Goal: Information Seeking & Learning: Learn about a topic

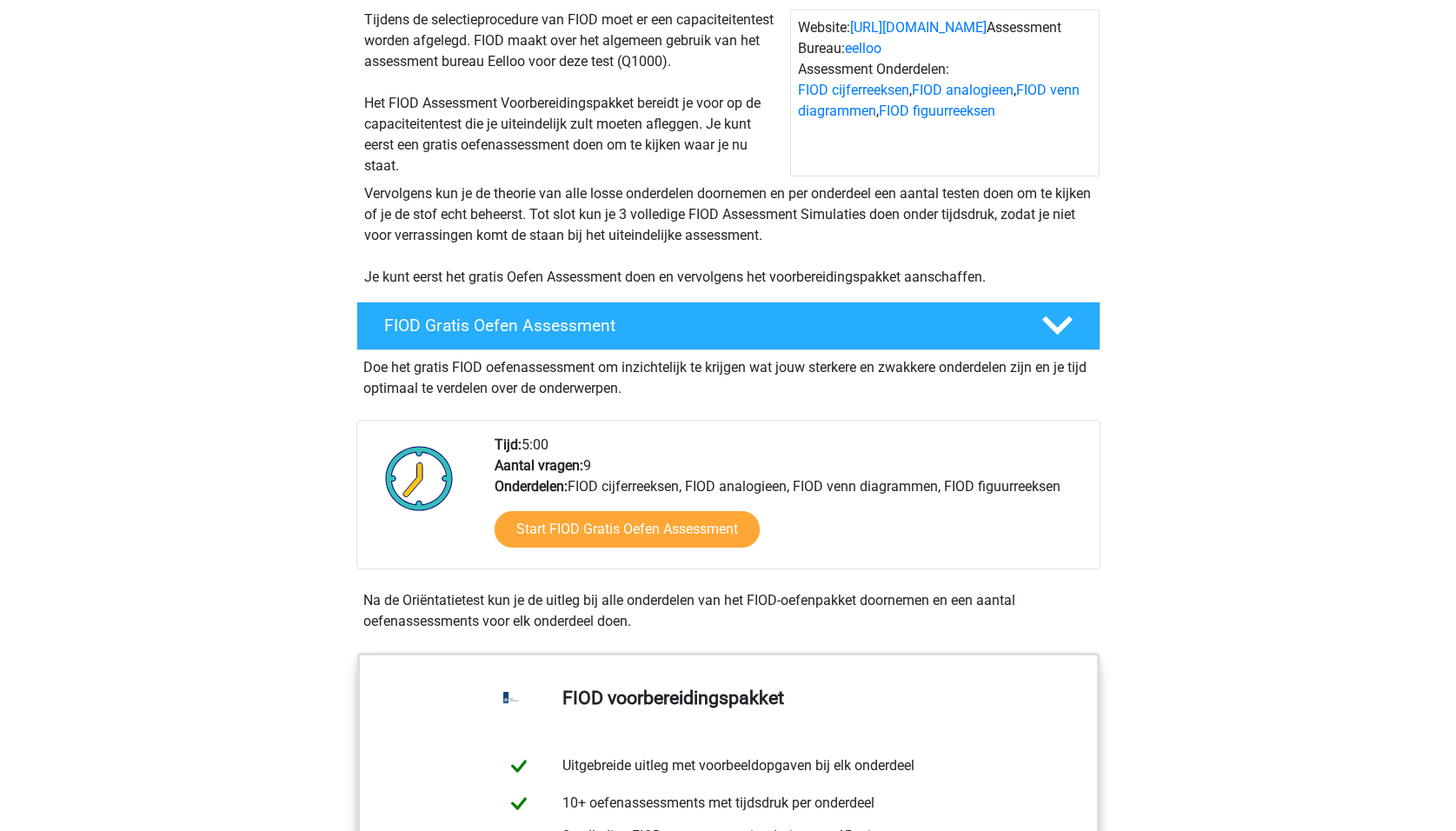
scroll to position [260, 0]
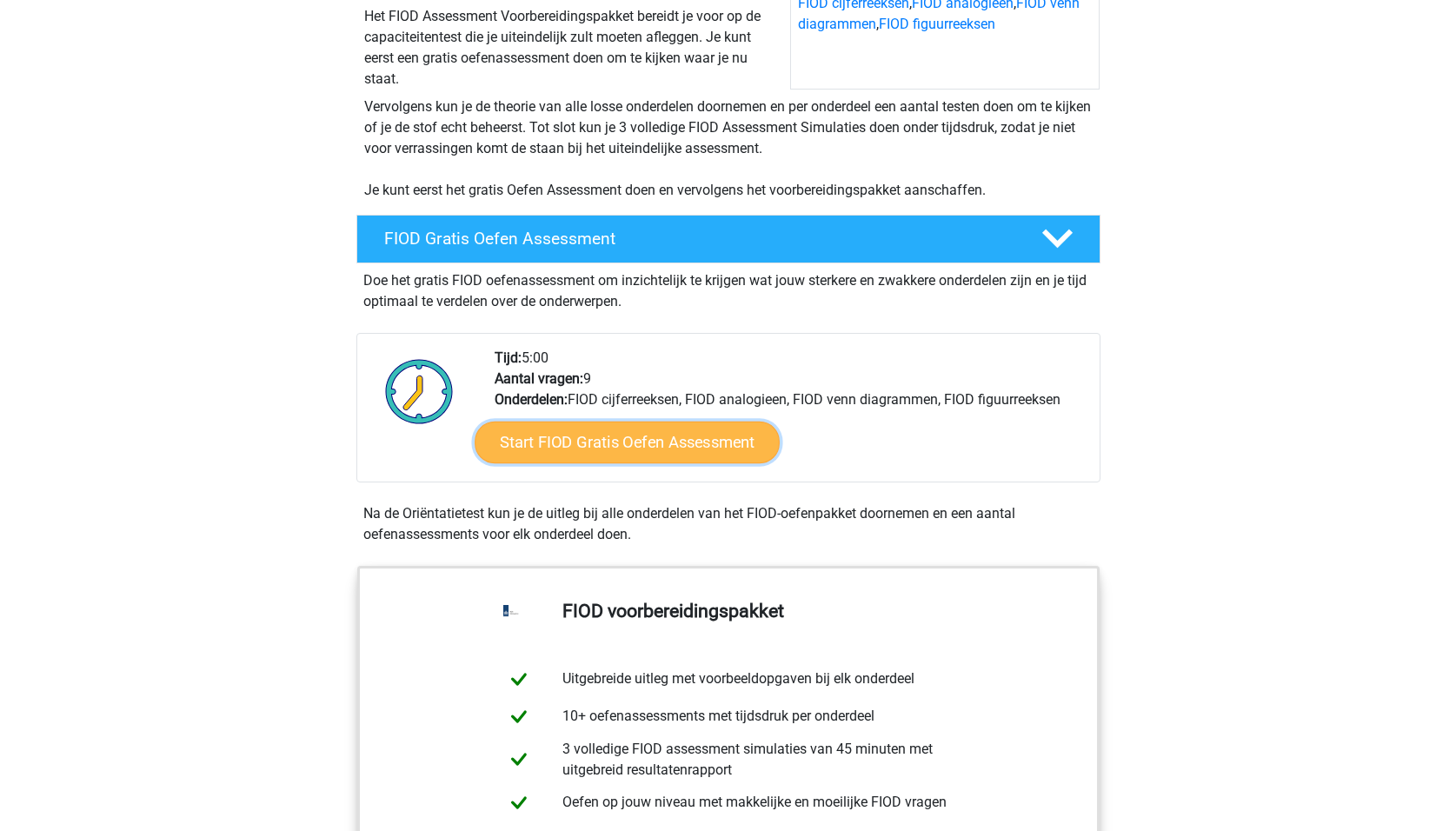
click at [553, 444] on link "Start FIOD Gratis Oefen Assessment" at bounding box center [627, 442] width 305 height 42
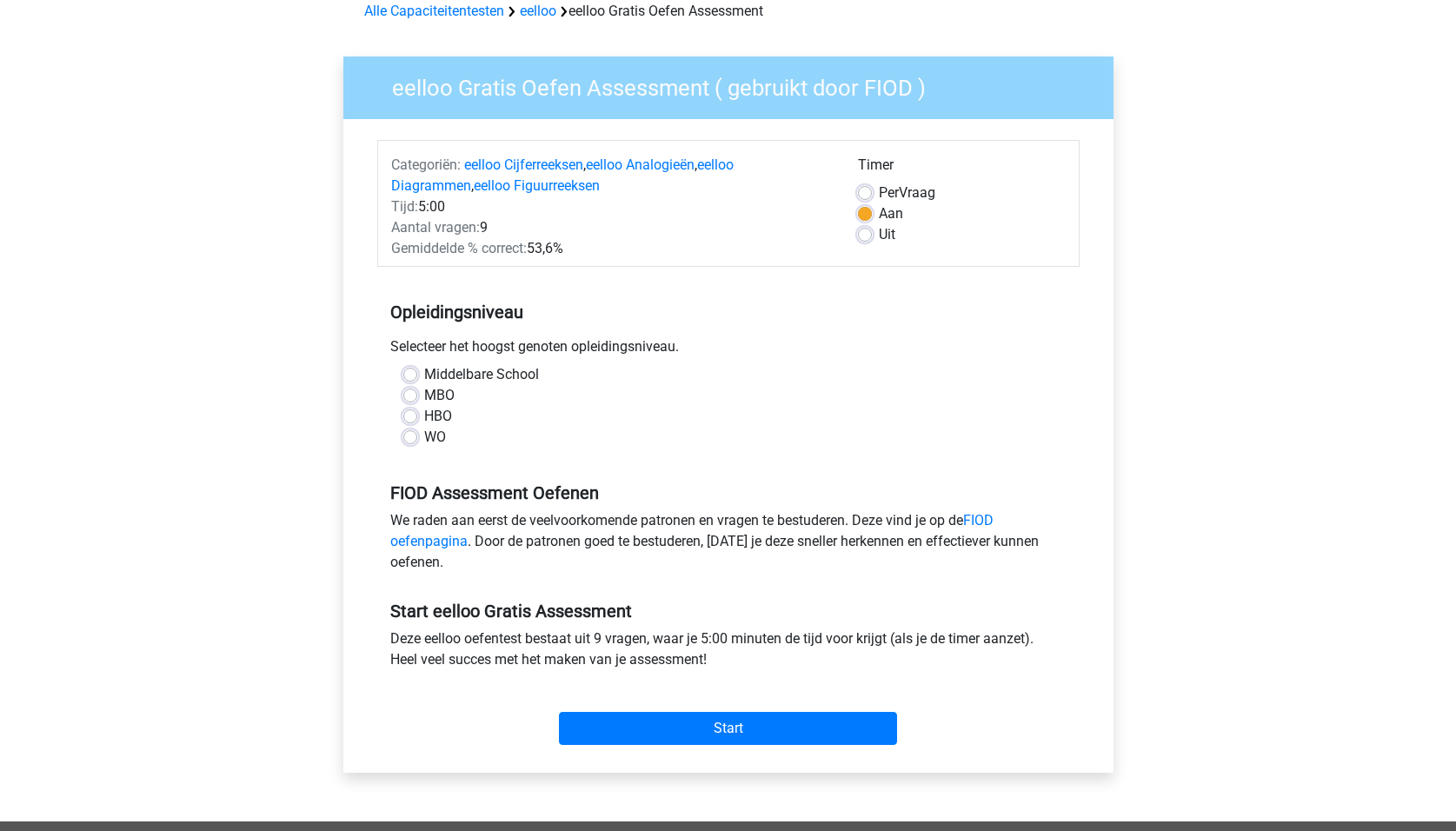
scroll to position [86, 0]
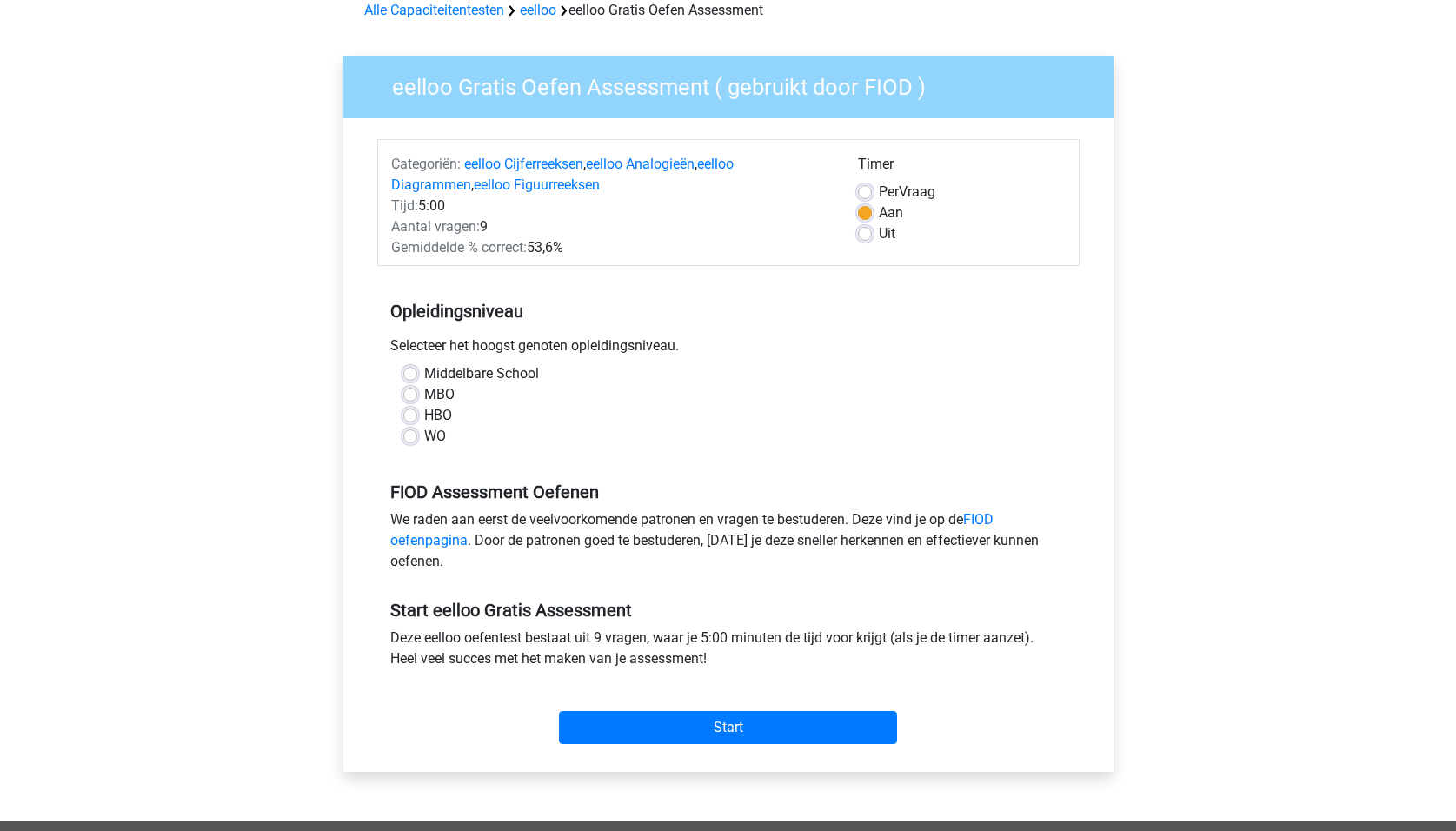
click at [424, 418] on label "HBO" at bounding box center [438, 415] width 28 height 21
click at [414, 418] on input "HBO" at bounding box center [410, 413] width 14 height 17
radio input "true"
click at [878, 234] on label "Uit" at bounding box center [886, 233] width 17 height 21
click at [868, 234] on input "Uit" at bounding box center [865, 231] width 14 height 17
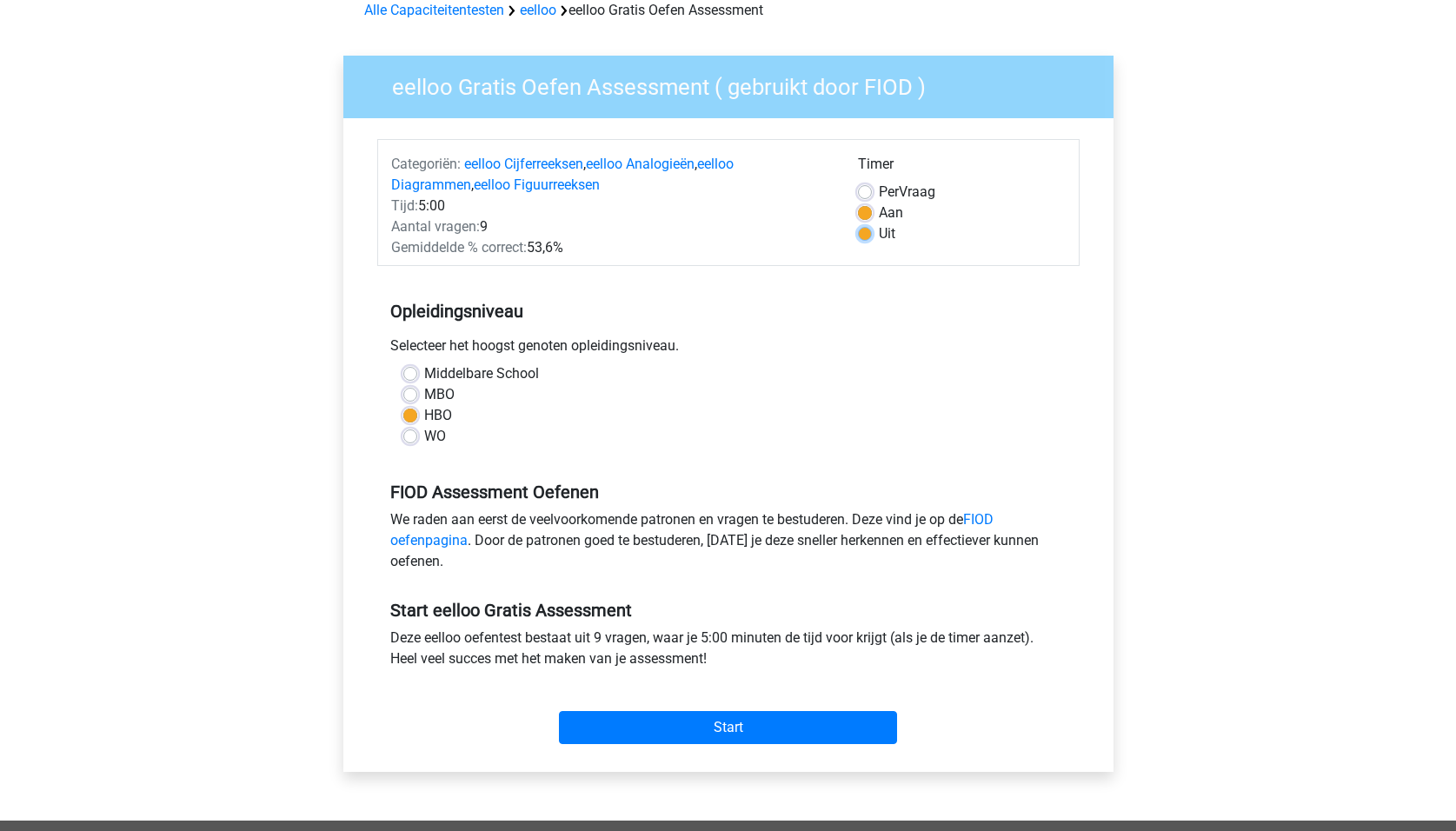
radio input "true"
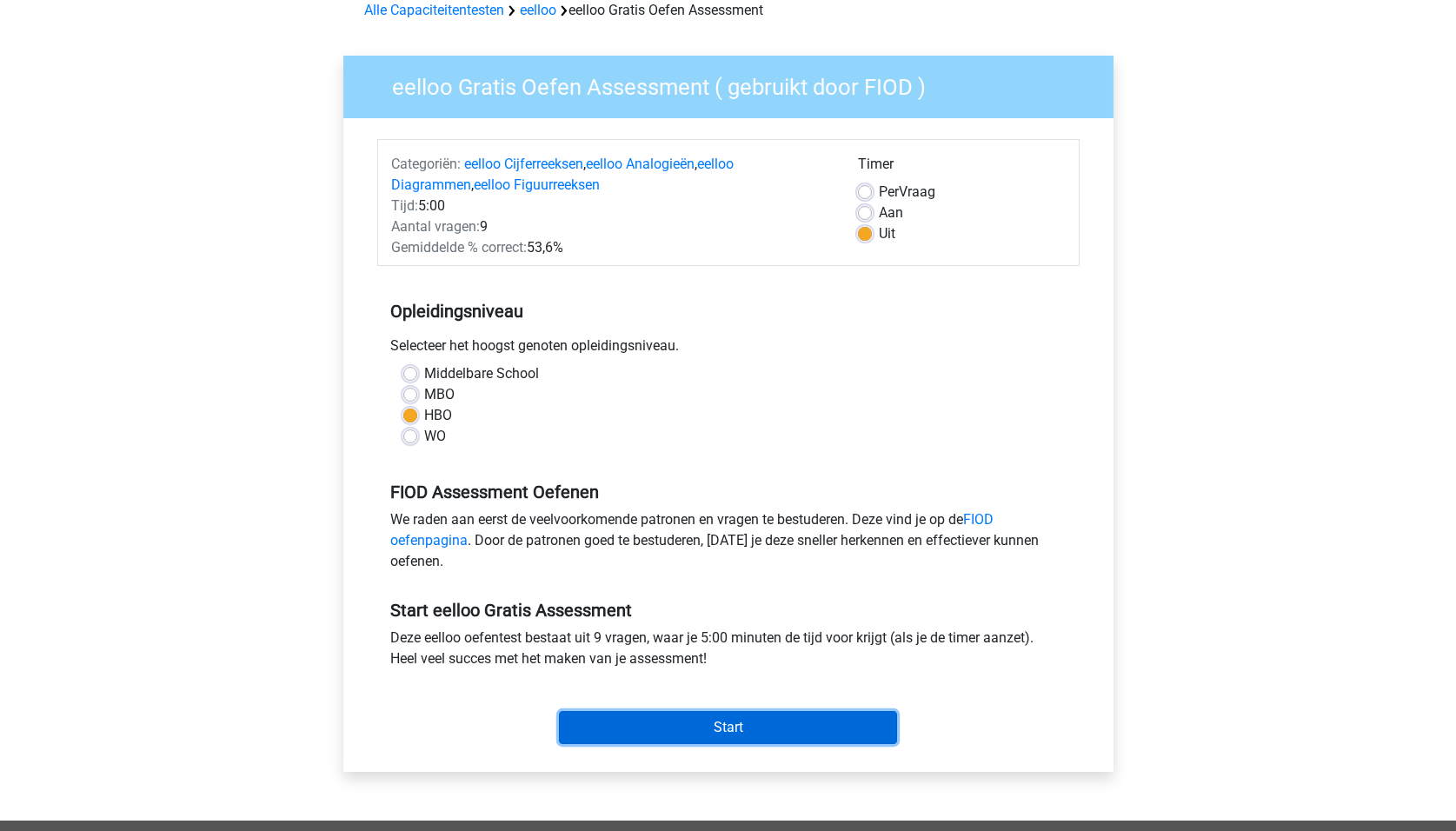
click at [670, 729] on input "Start" at bounding box center [728, 727] width 338 height 33
click at [703, 734] on input "Start" at bounding box center [728, 727] width 338 height 33
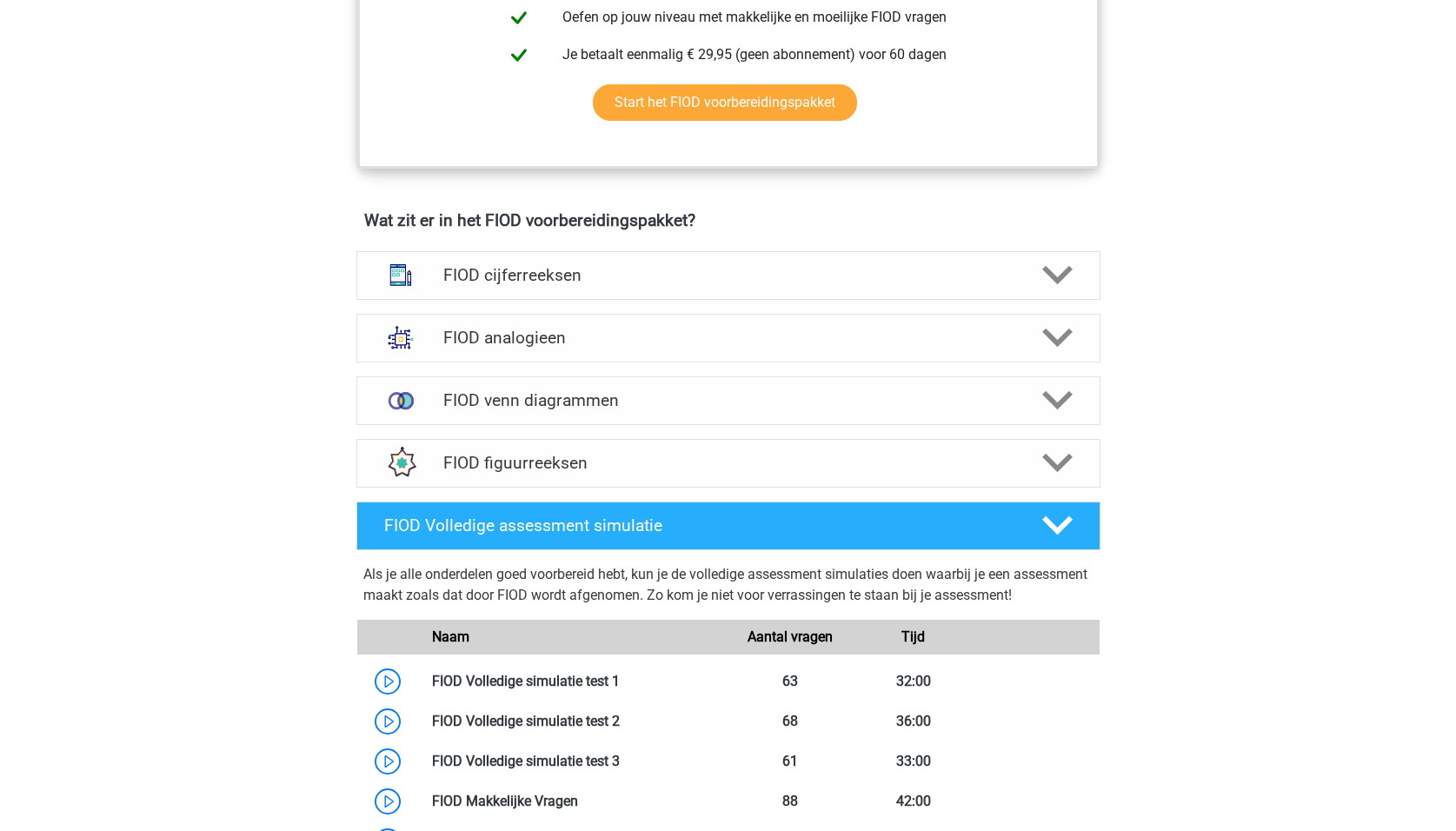
scroll to position [1043, 0]
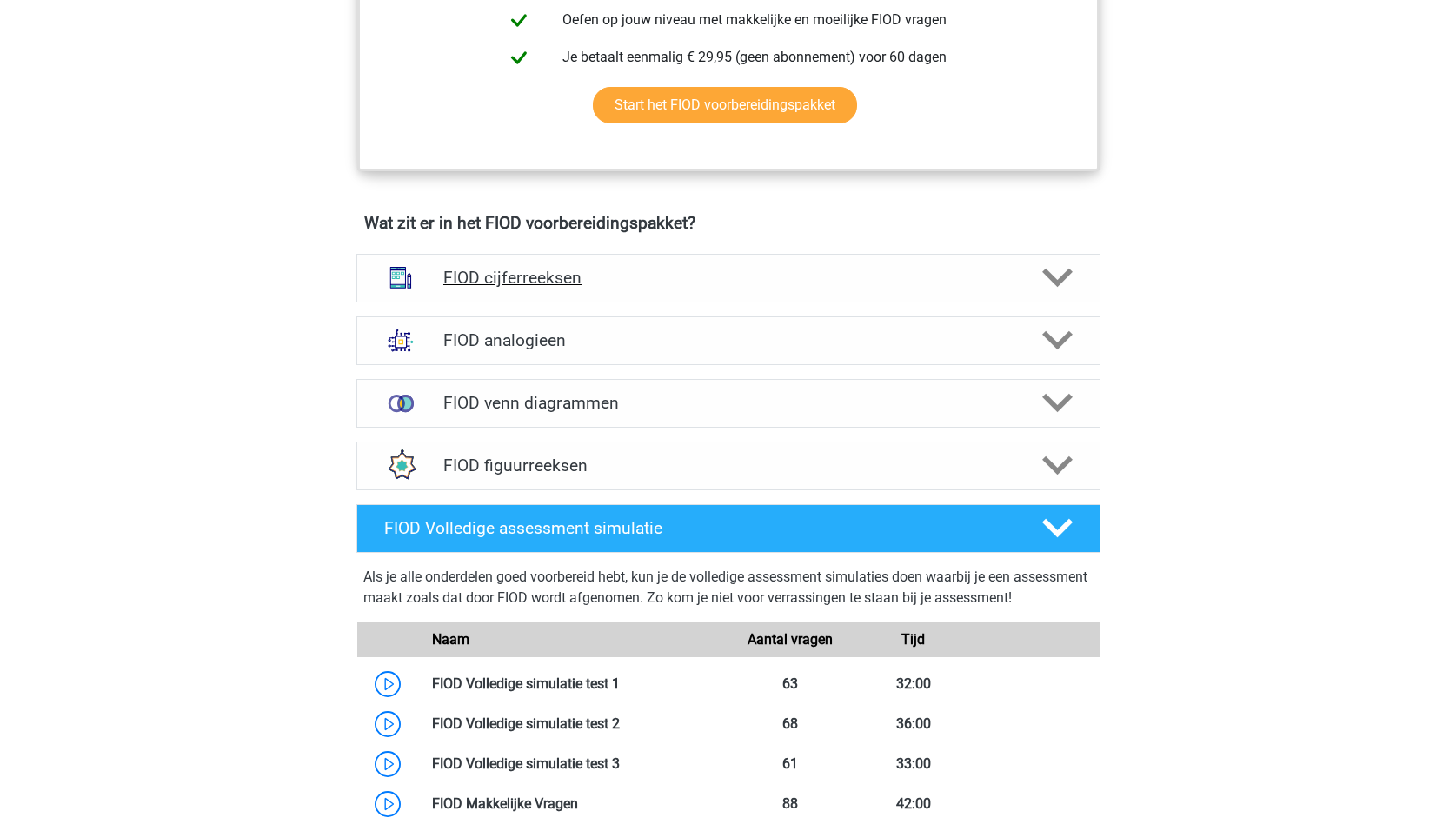
click at [690, 274] on h4 "FIOD cijferreeksen" at bounding box center [728, 277] width 569 height 20
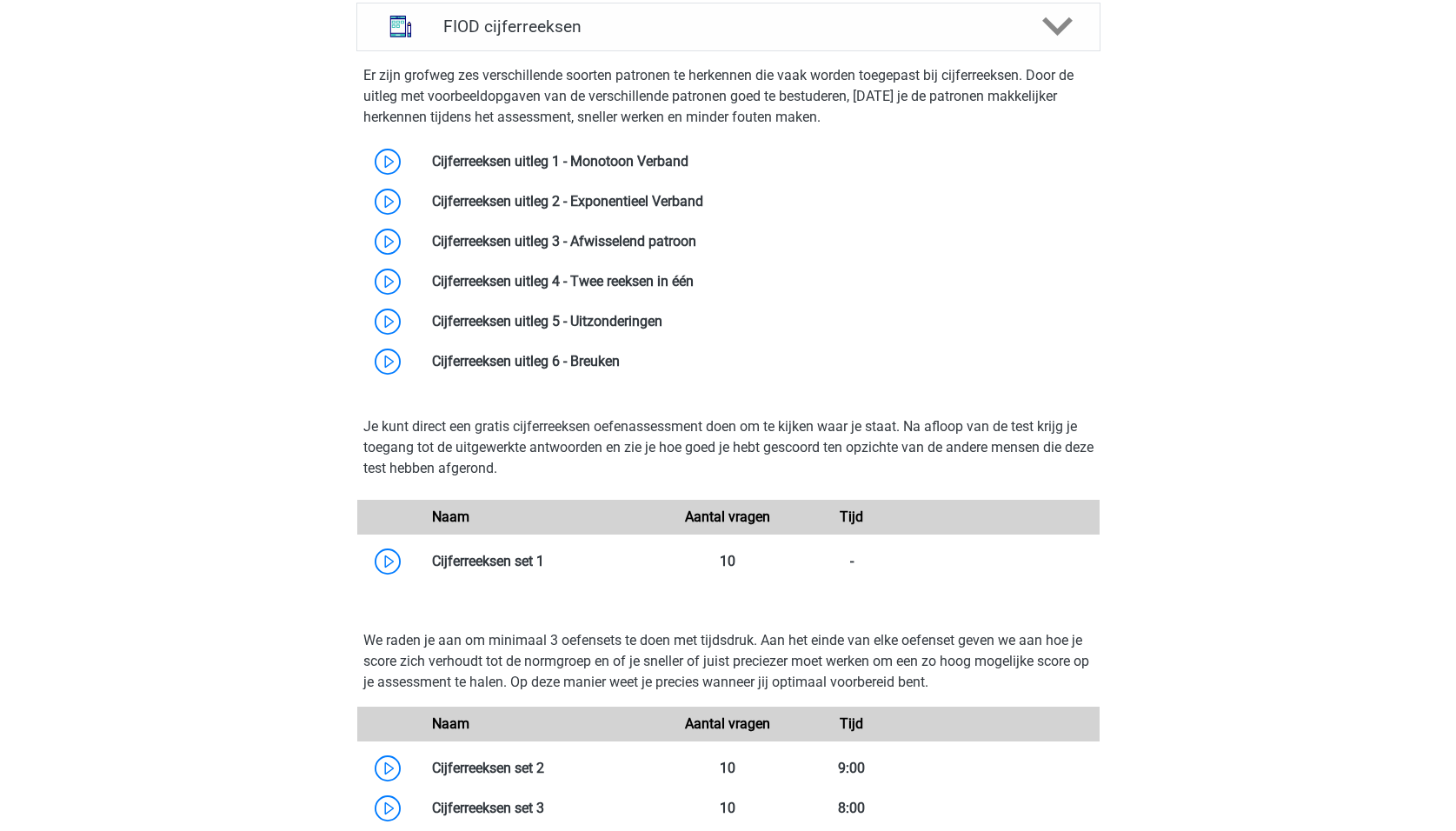
scroll to position [1304, 0]
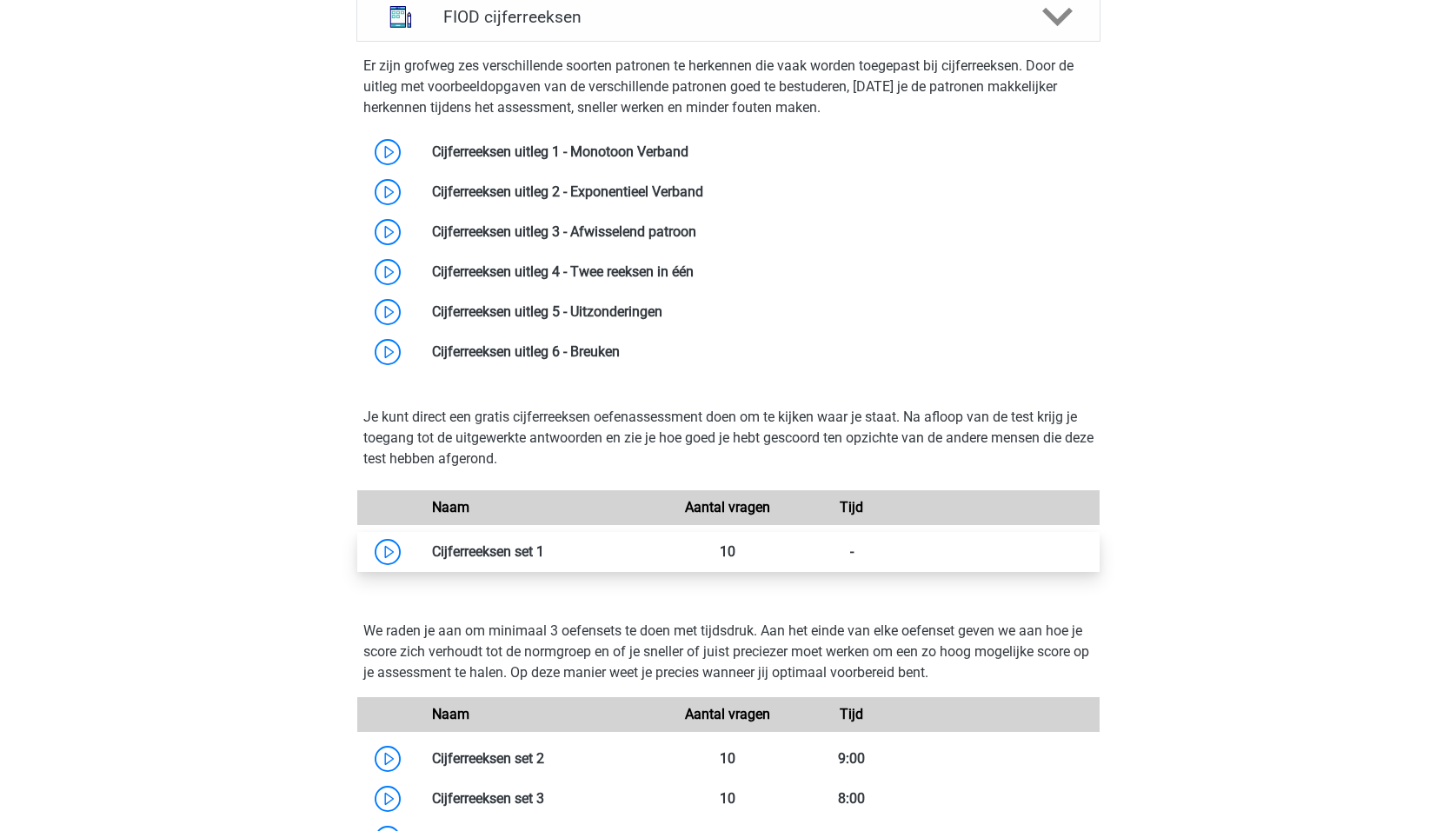
click at [544, 555] on link at bounding box center [544, 551] width 0 height 17
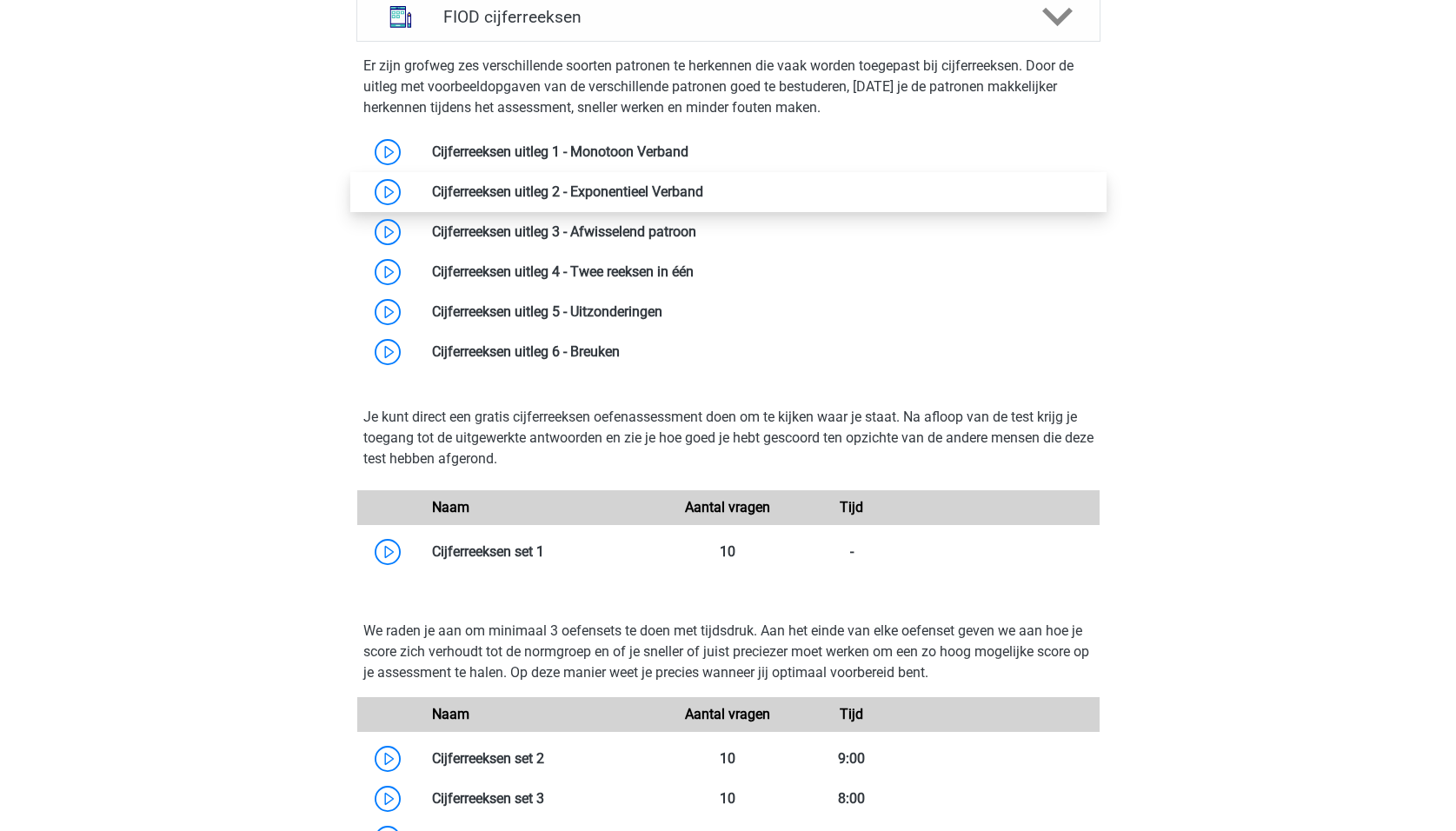
click at [703, 198] on link at bounding box center [703, 192] width 0 height 17
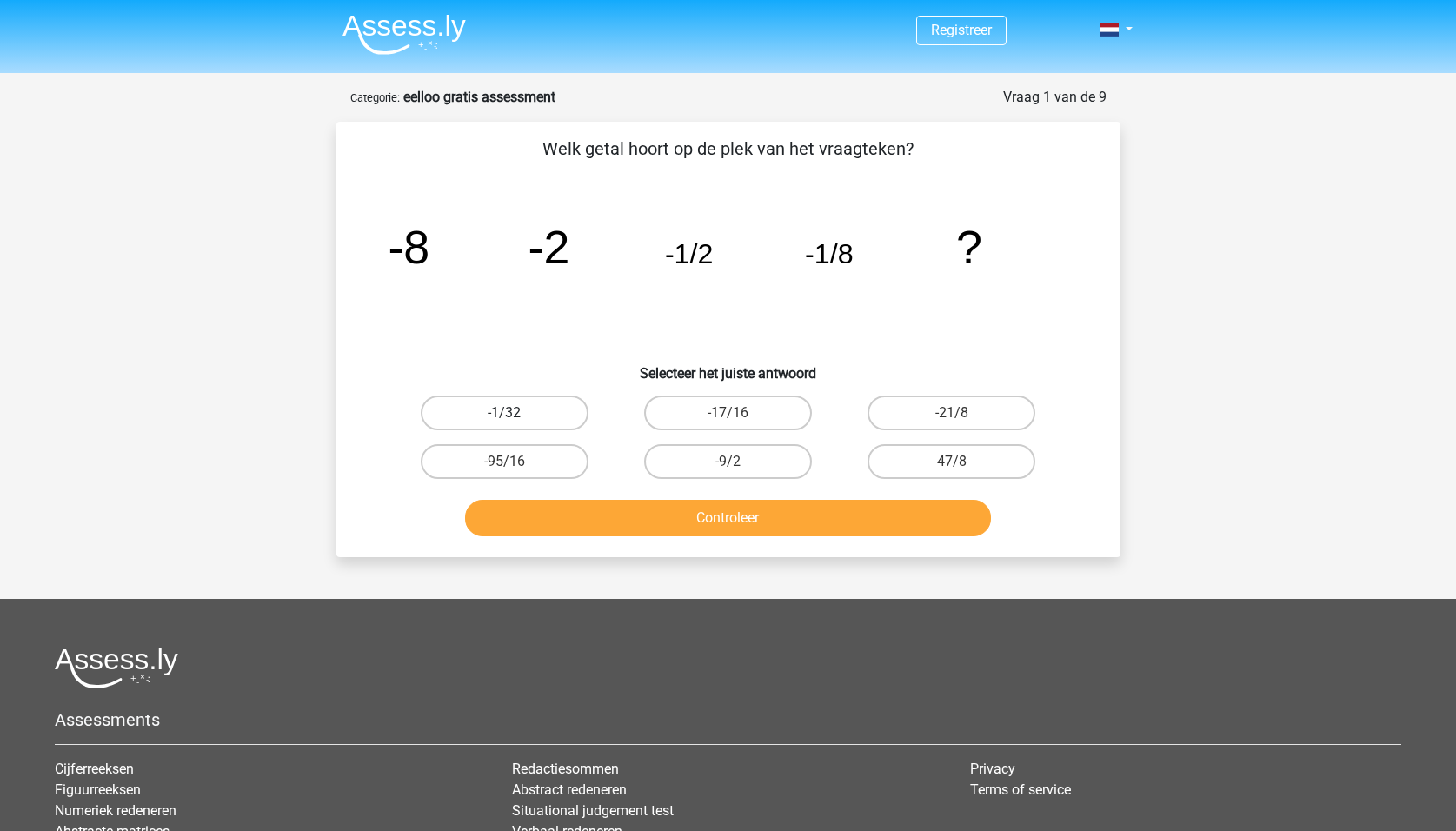
click at [482, 410] on label "-1/32" at bounding box center [505, 412] width 168 height 35
click at [504, 413] on input "-1/32" at bounding box center [509, 418] width 12 height 12
radio input "true"
click at [754, 515] on button "Controleer" at bounding box center [728, 517] width 526 height 37
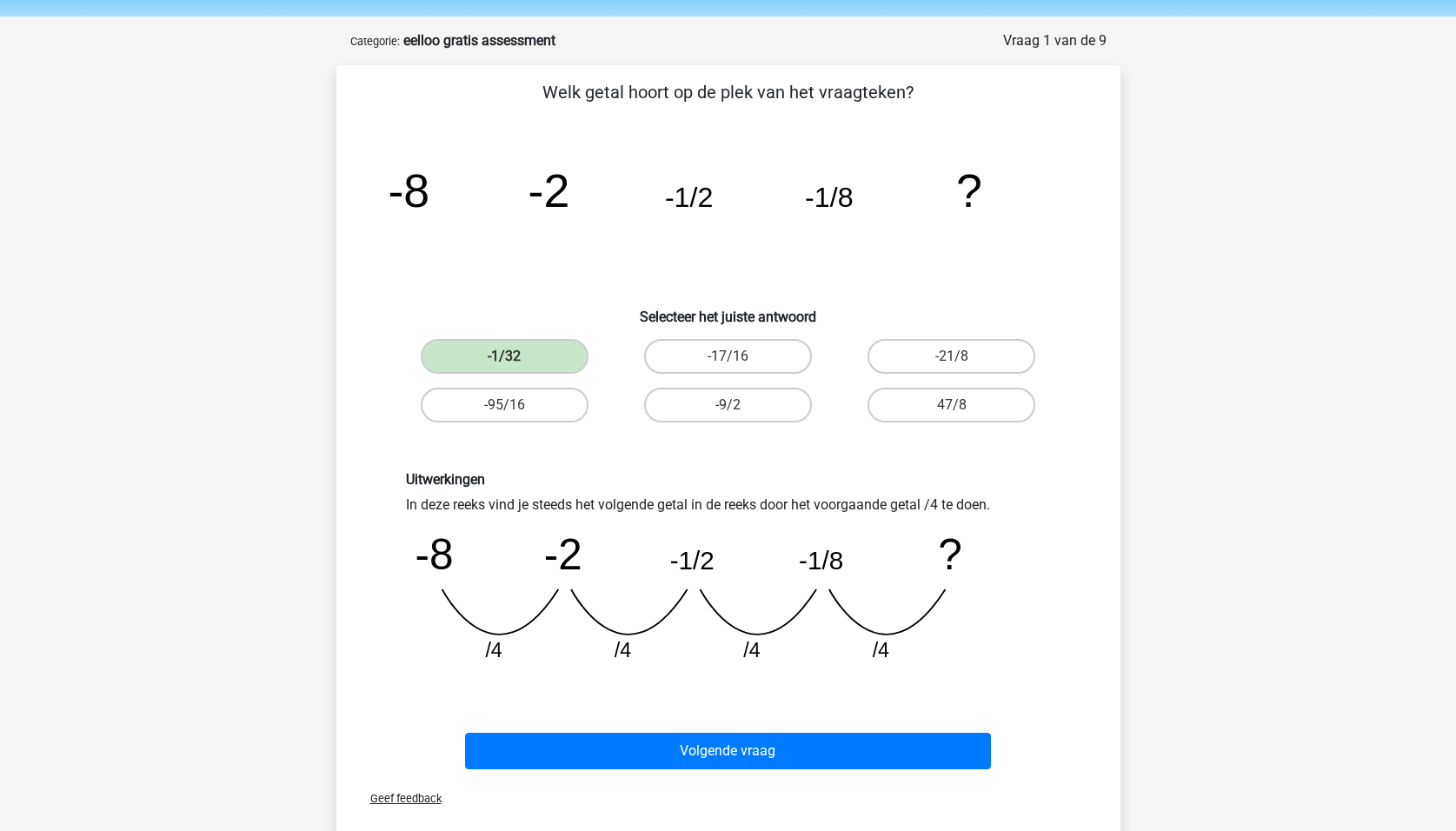
scroll to position [86, 0]
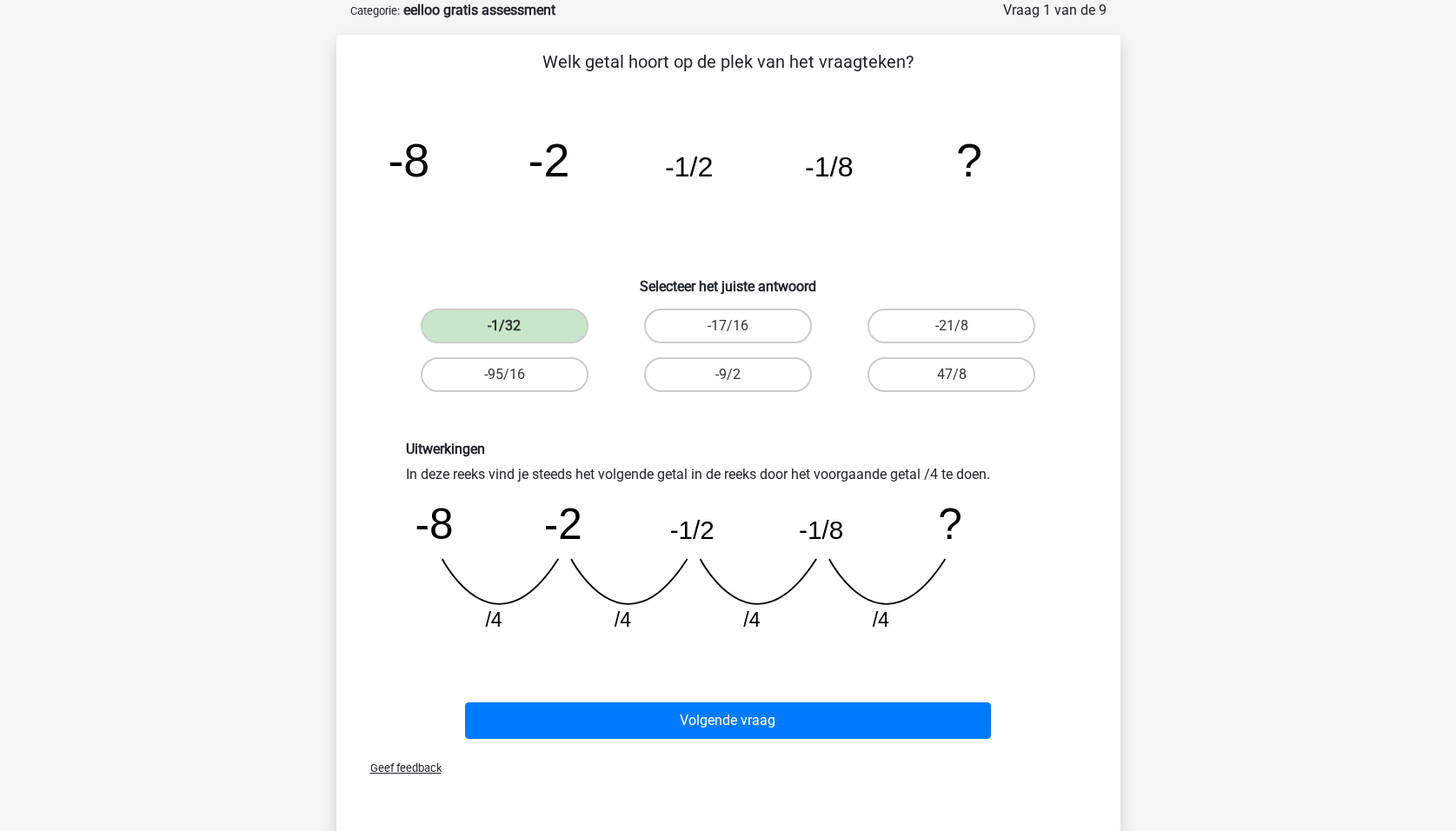
click at [417, 761] on div "Geef feedback" at bounding box center [728, 768] width 770 height 45
click at [424, 762] on span "Geef feedback" at bounding box center [399, 768] width 86 height 13
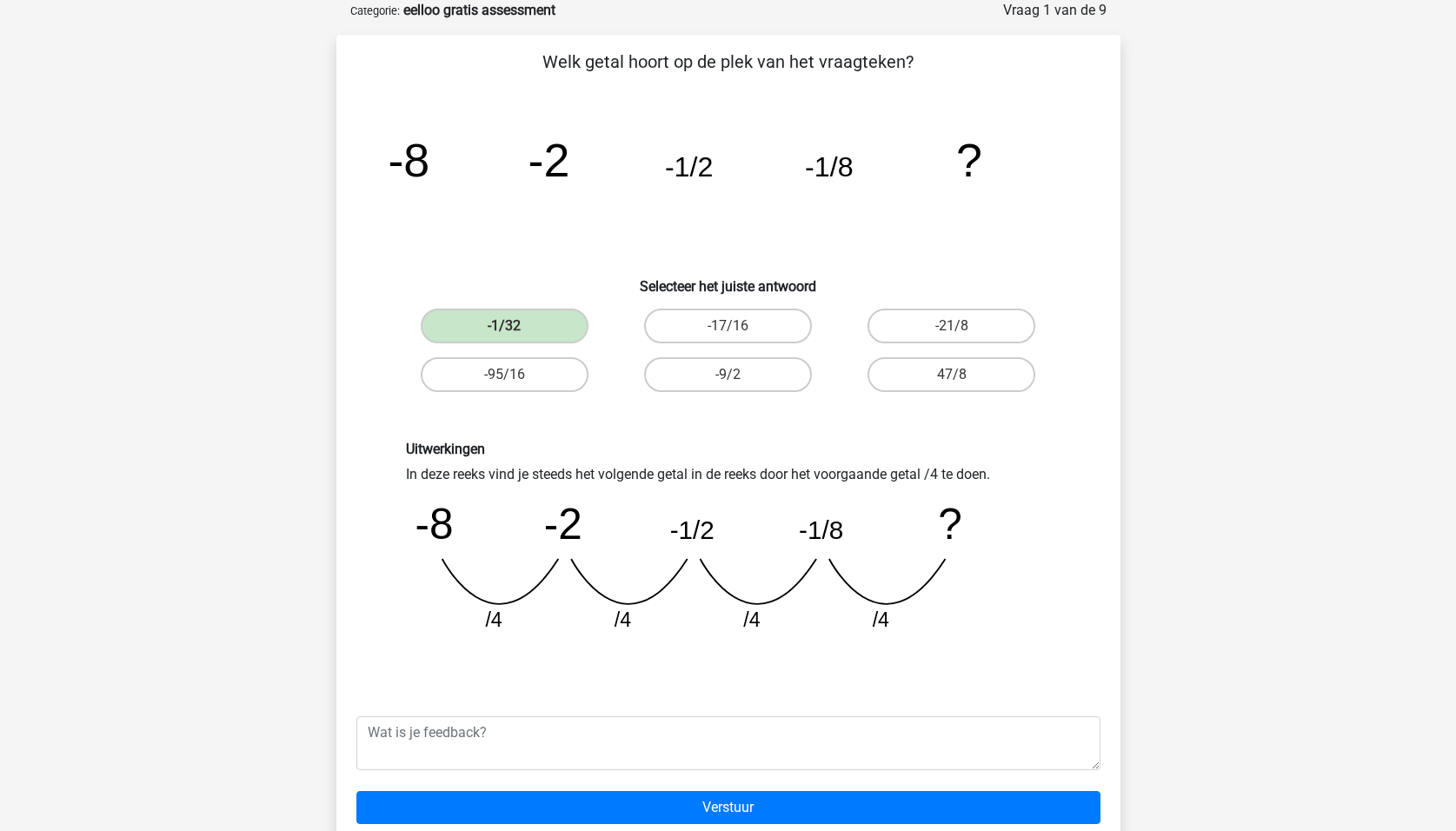
click at [724, 679] on div "Uitwerkingen In deze reeks vind je steeds het volgende getal in de reeks door h…" at bounding box center [728, 543] width 728 height 290
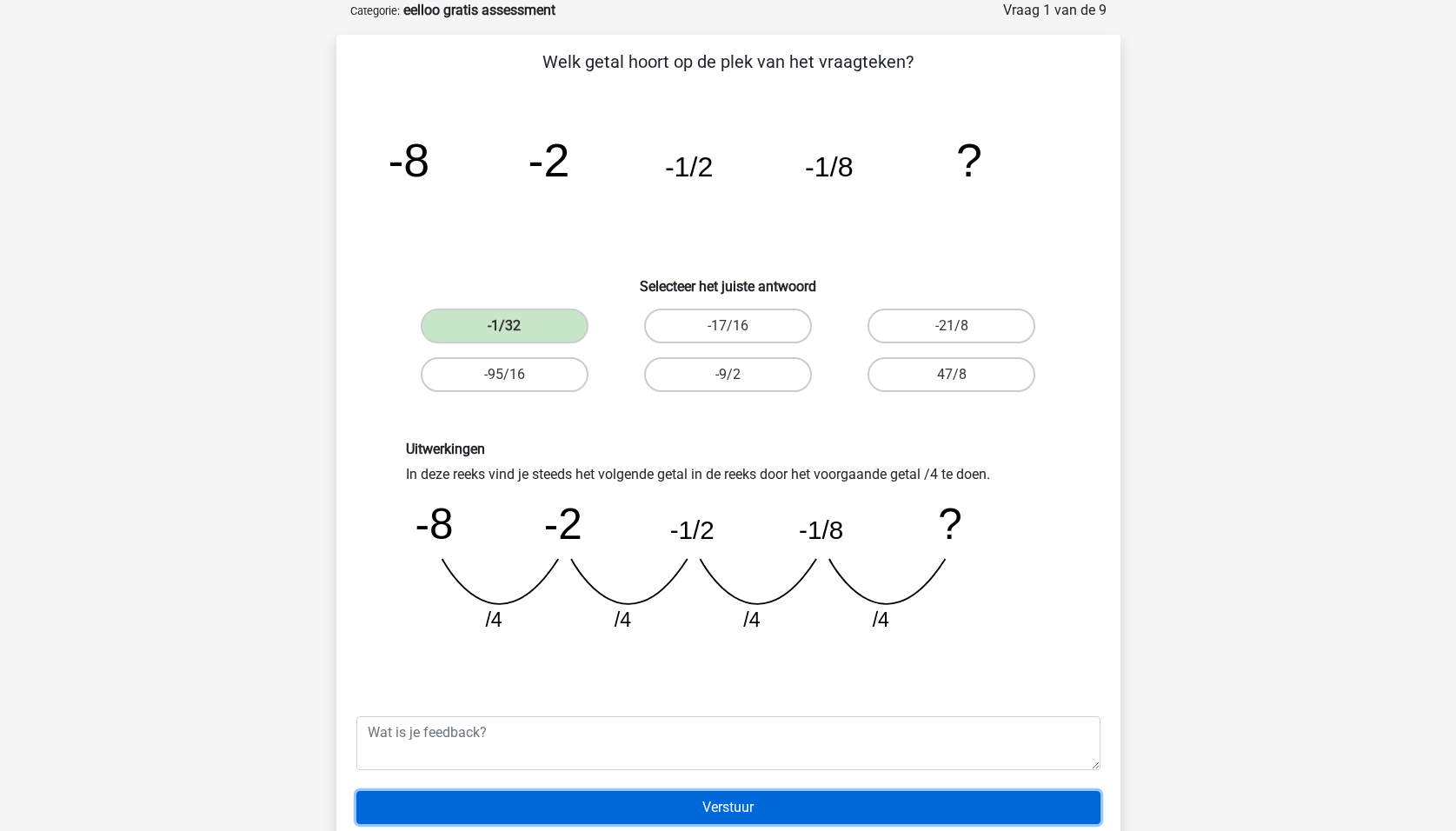
click at [761, 794] on input "Verstuur" at bounding box center [728, 807] width 744 height 33
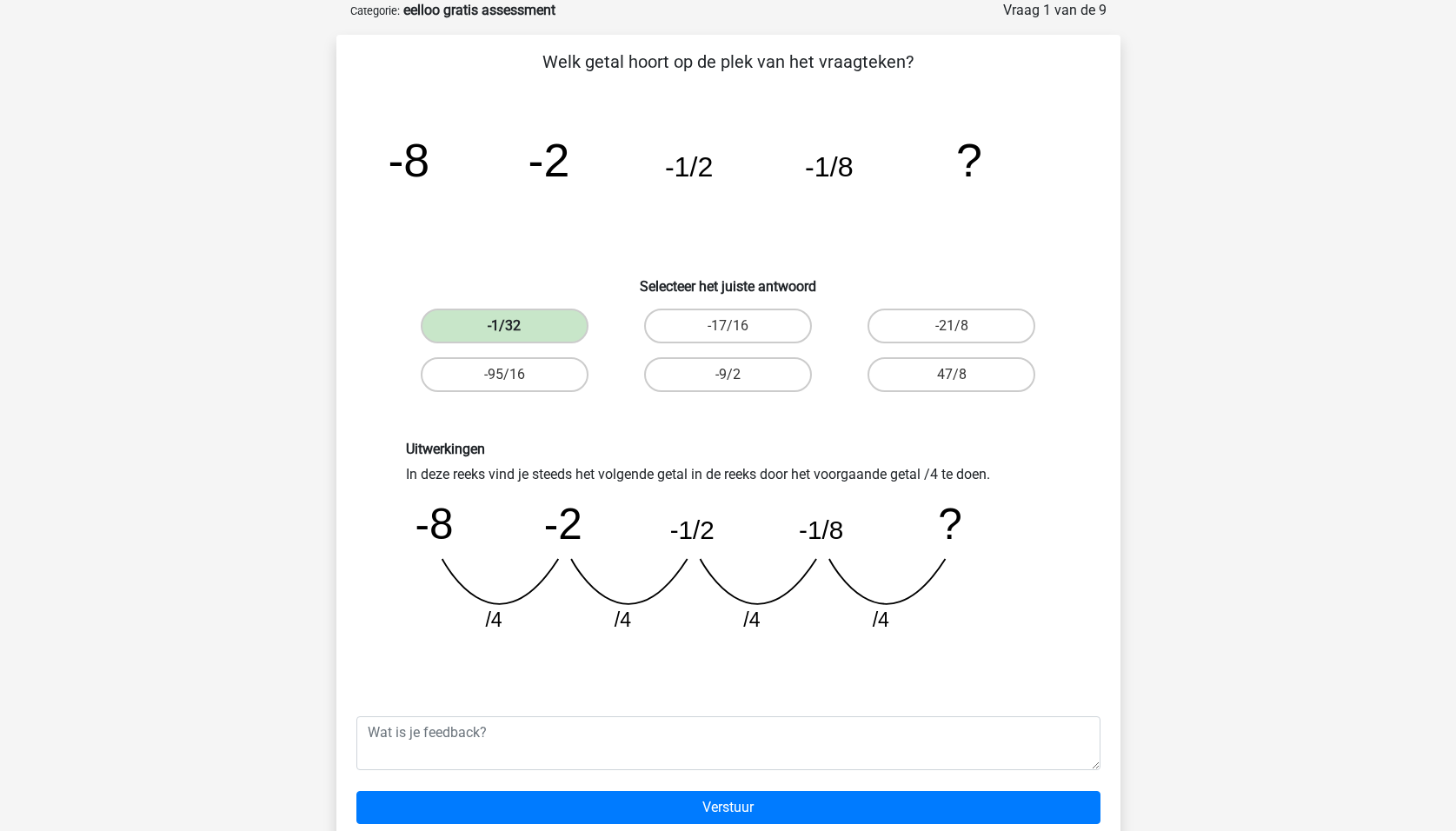
click at [476, 318] on label "-1/32" at bounding box center [505, 325] width 168 height 35
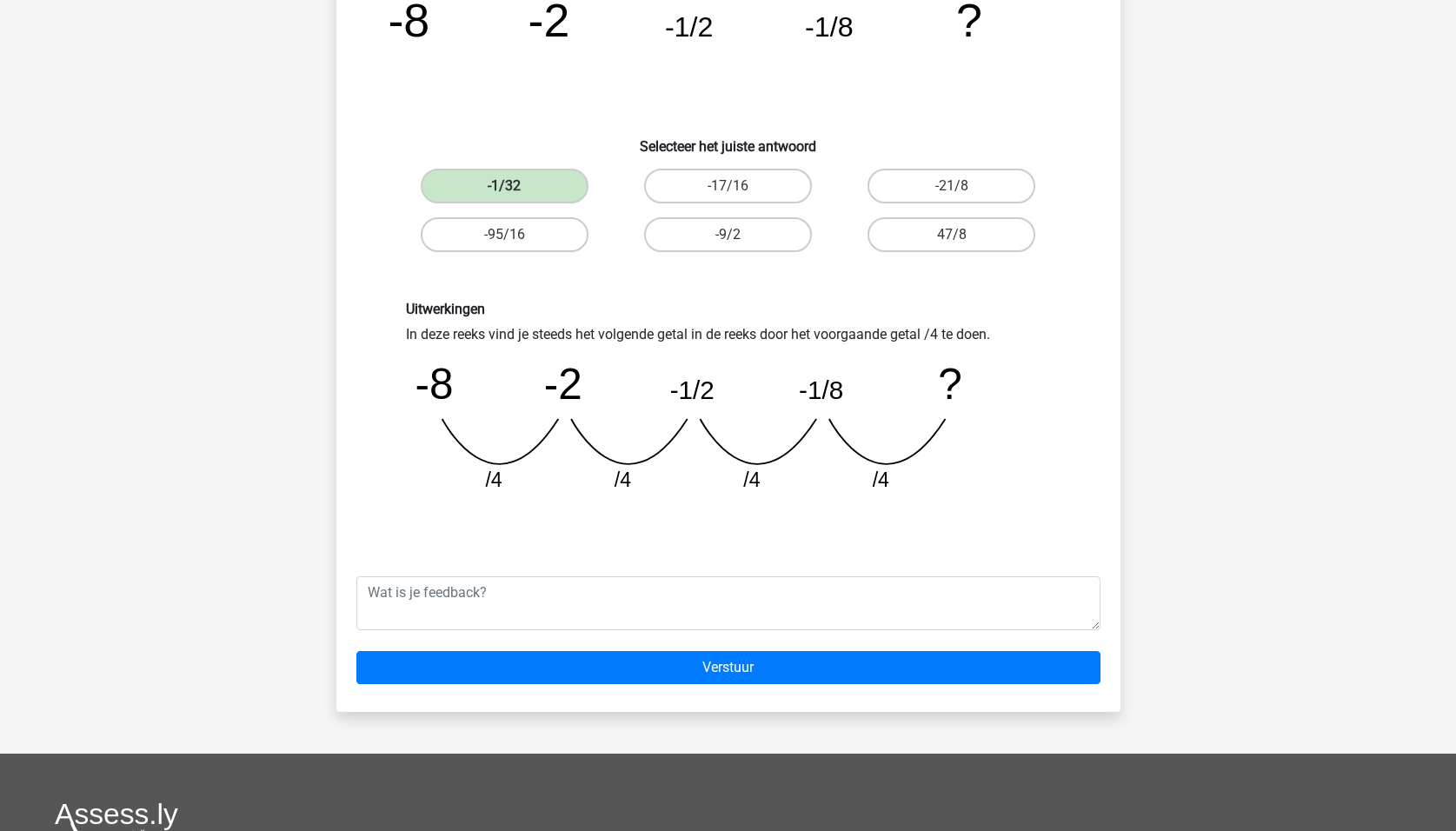
scroll to position [0, 0]
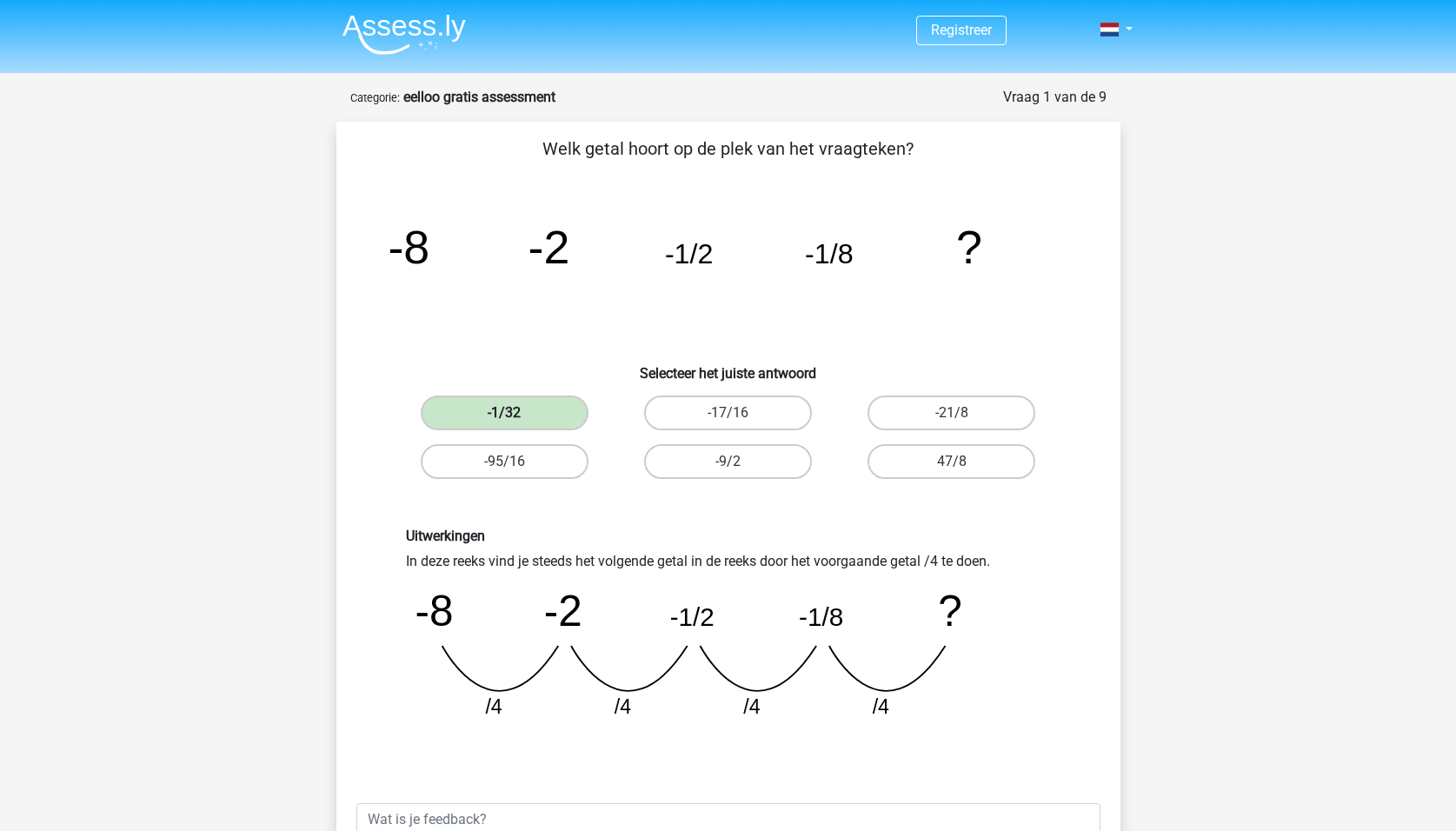
click at [484, 428] on label "-1/32" at bounding box center [505, 412] width 168 height 35
drag, startPoint x: 709, startPoint y: 414, endPoint x: 640, endPoint y: 414, distance: 69.0
click at [710, 414] on label "-17/16" at bounding box center [728, 412] width 168 height 35
click at [493, 414] on label "-1/32" at bounding box center [505, 412] width 168 height 35
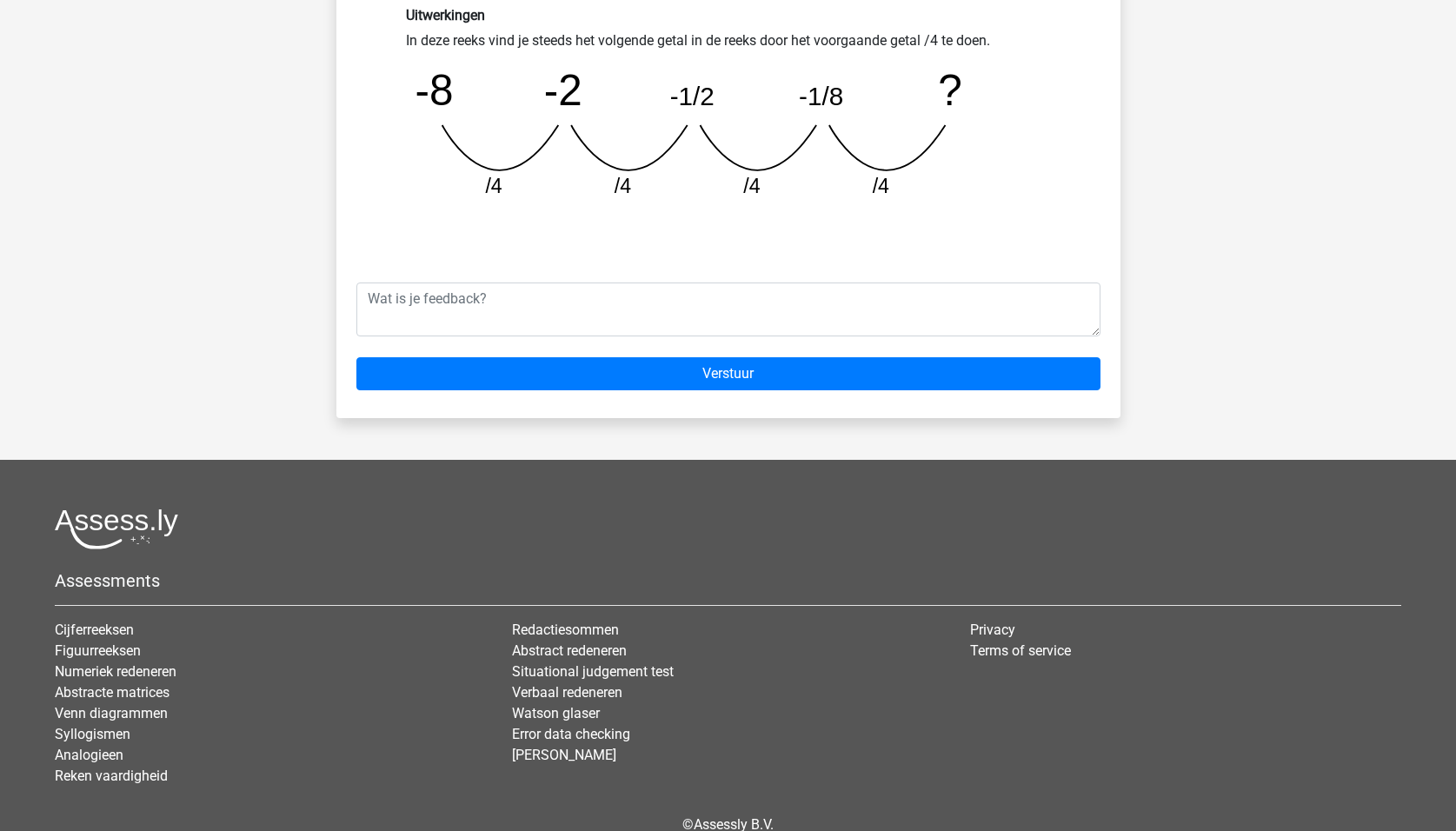
scroll to position [522, 0]
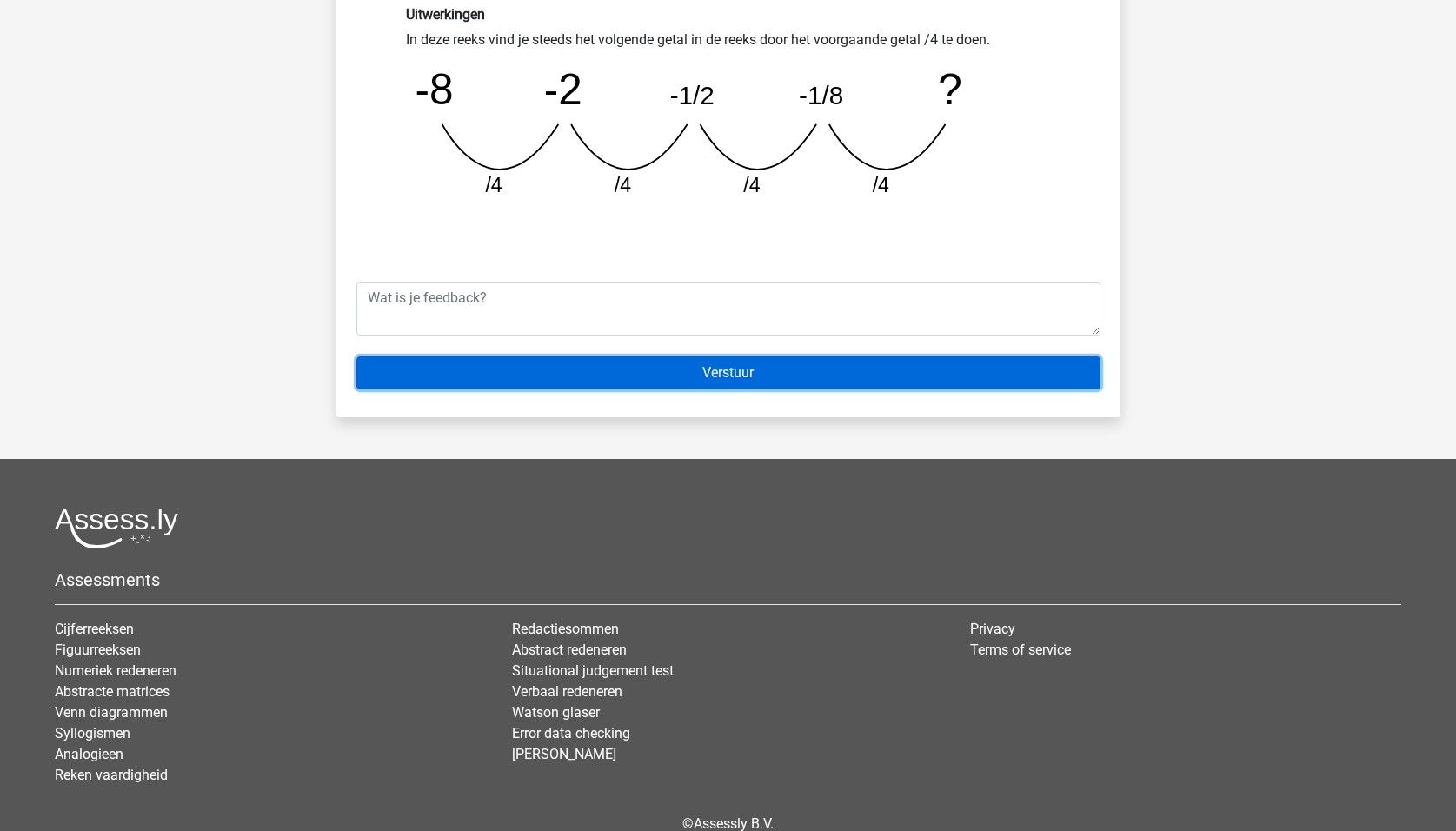
click at [753, 376] on input "Verstuur" at bounding box center [728, 373] width 744 height 33
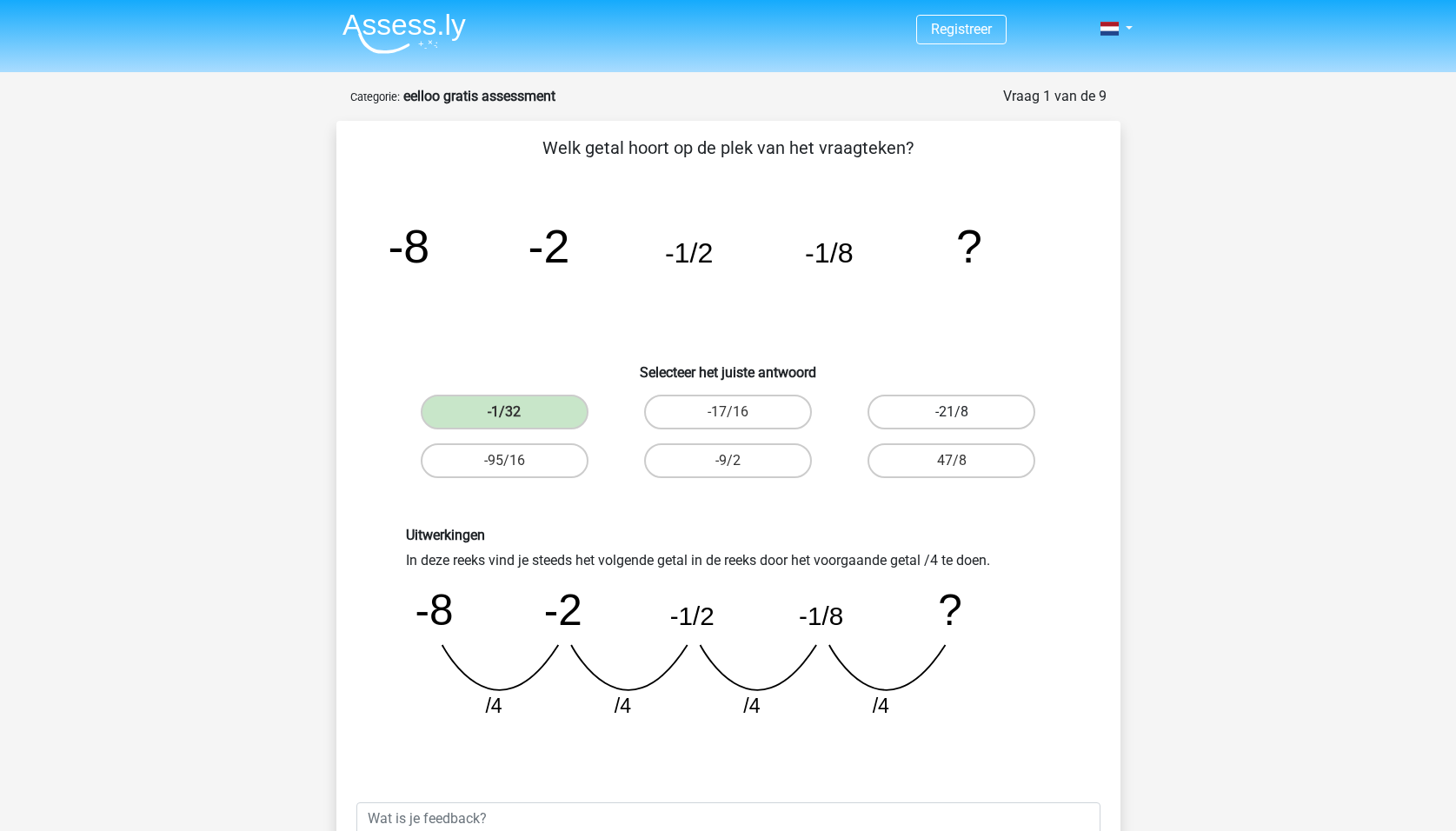
scroll to position [0, 0]
click at [895, 480] on div "47/8" at bounding box center [951, 461] width 223 height 49
click at [878, 516] on div "Uitwerkingen In deze reeks vind je steeds het volgende getal in de reeks door h…" at bounding box center [728, 630] width 728 height 290
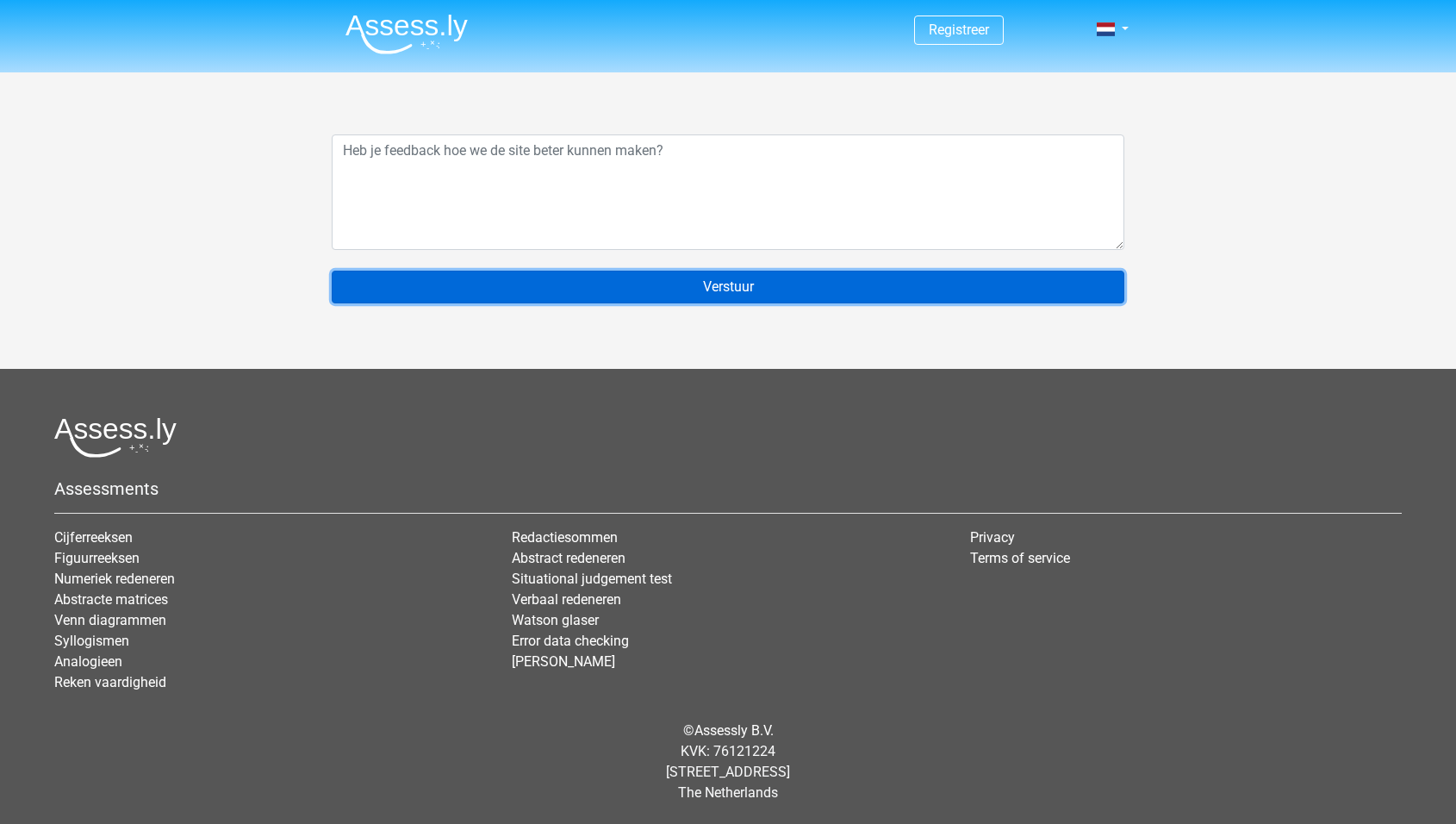
click at [726, 298] on input "Verstuur" at bounding box center [728, 286] width 793 height 33
click at [698, 282] on input "Verstuur" at bounding box center [728, 286] width 793 height 33
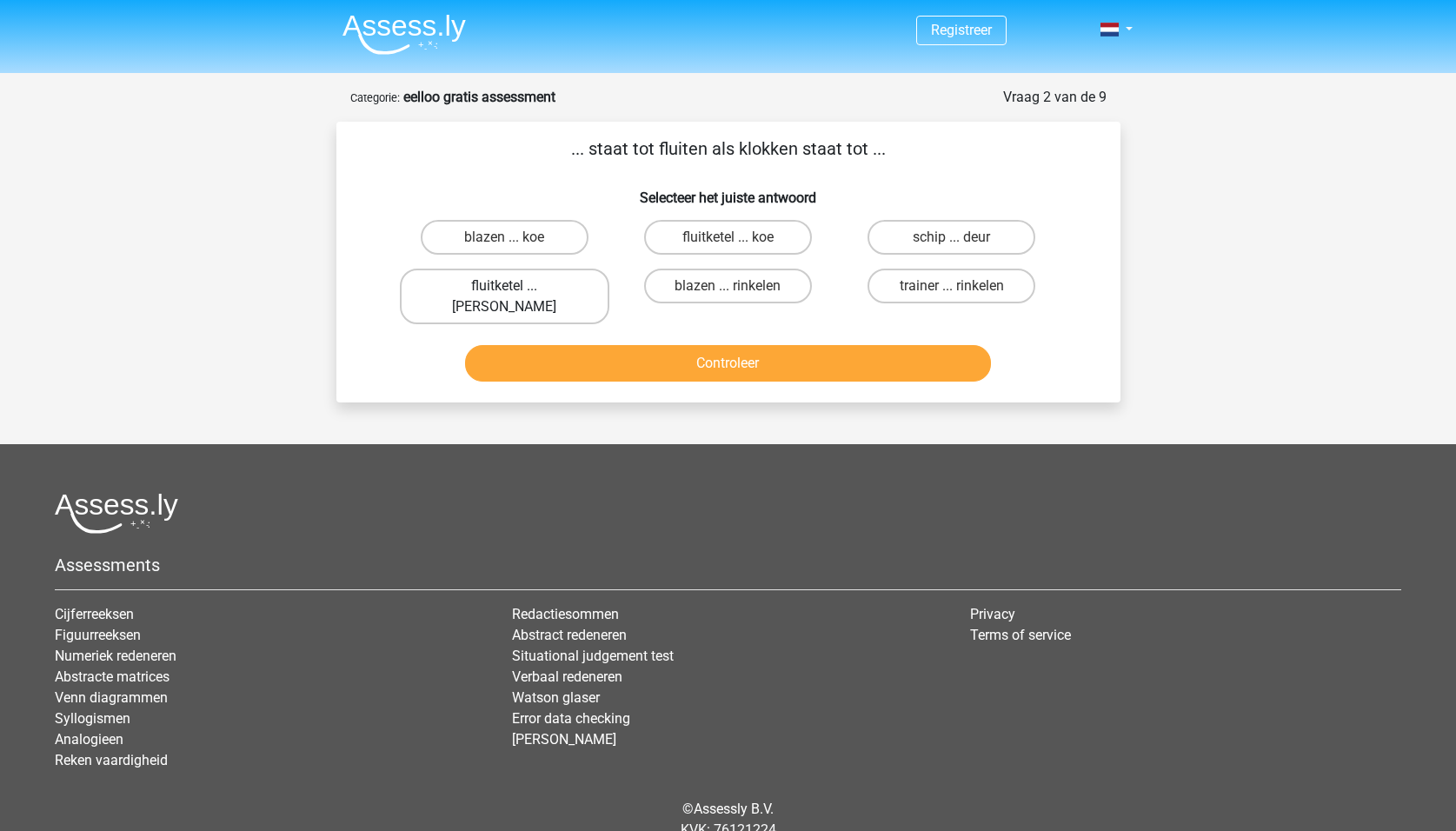
click at [497, 284] on label "fluitketel ... [PERSON_NAME]" at bounding box center [504, 296] width 210 height 55
click at [504, 286] on input "fluitketel ... [PERSON_NAME]" at bounding box center [509, 292] width 12 height 12
radio input "true"
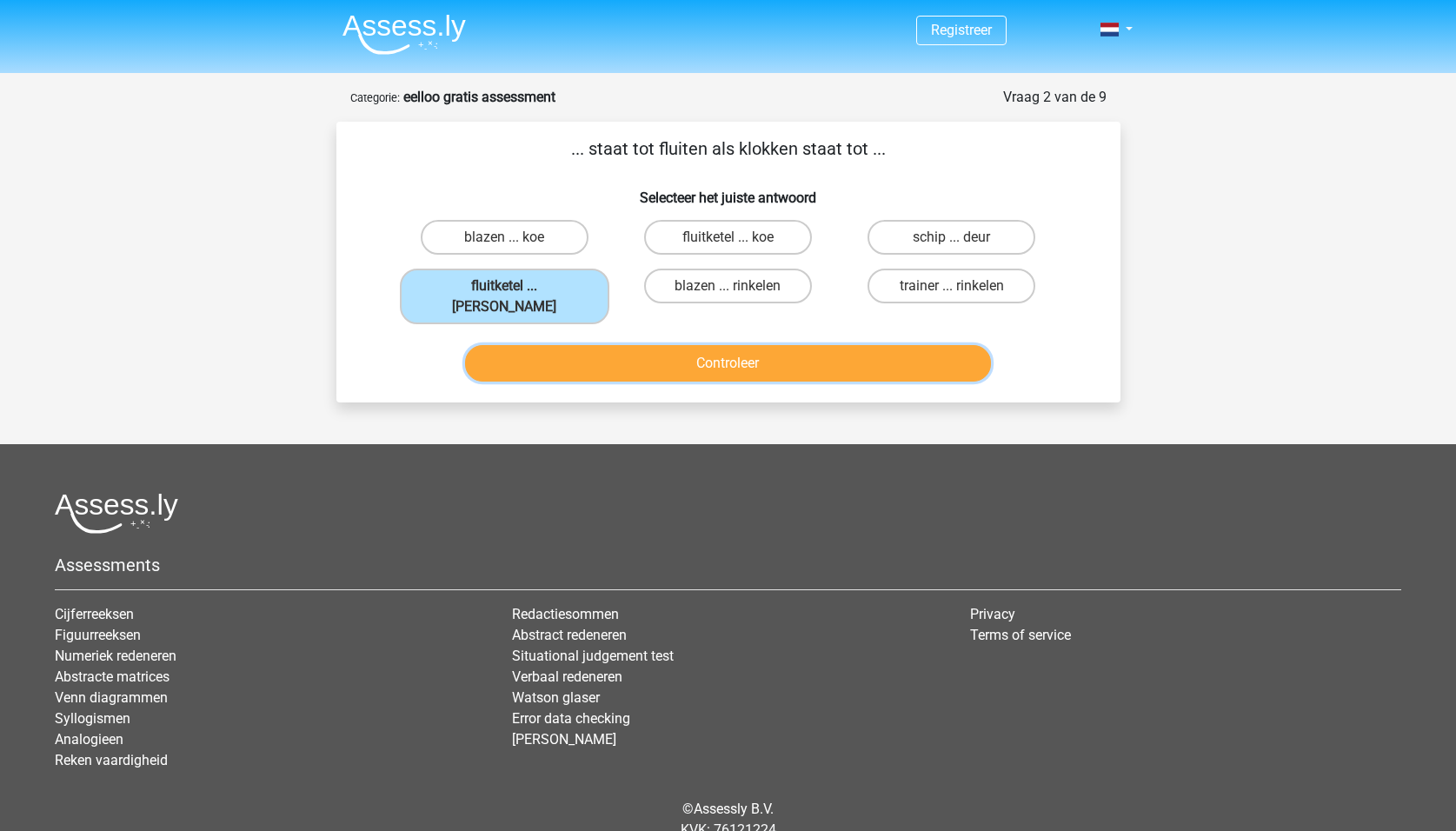
click at [684, 346] on button "Controleer" at bounding box center [728, 363] width 526 height 37
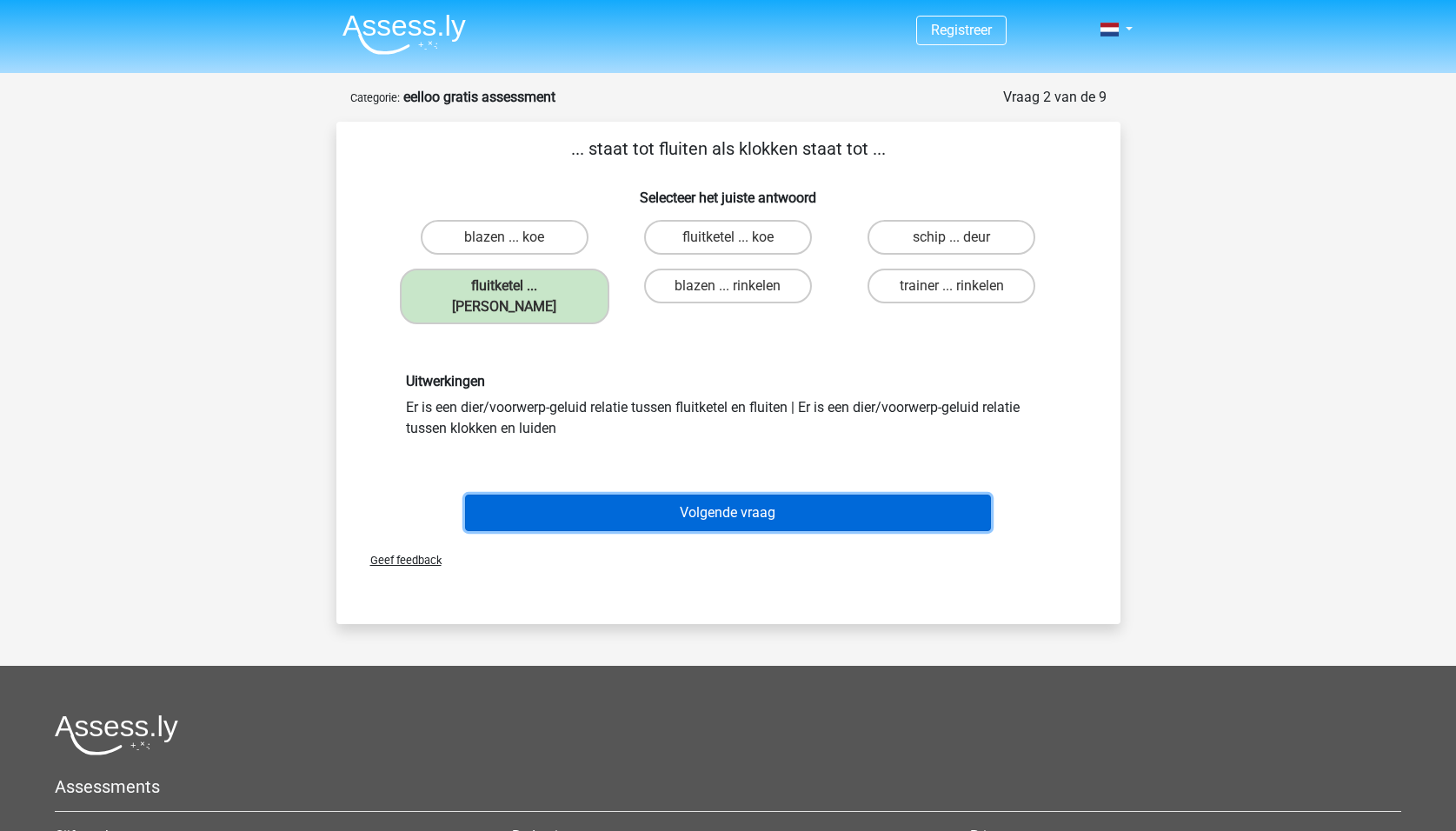
click at [630, 495] on button "Volgende vraag" at bounding box center [728, 513] width 526 height 37
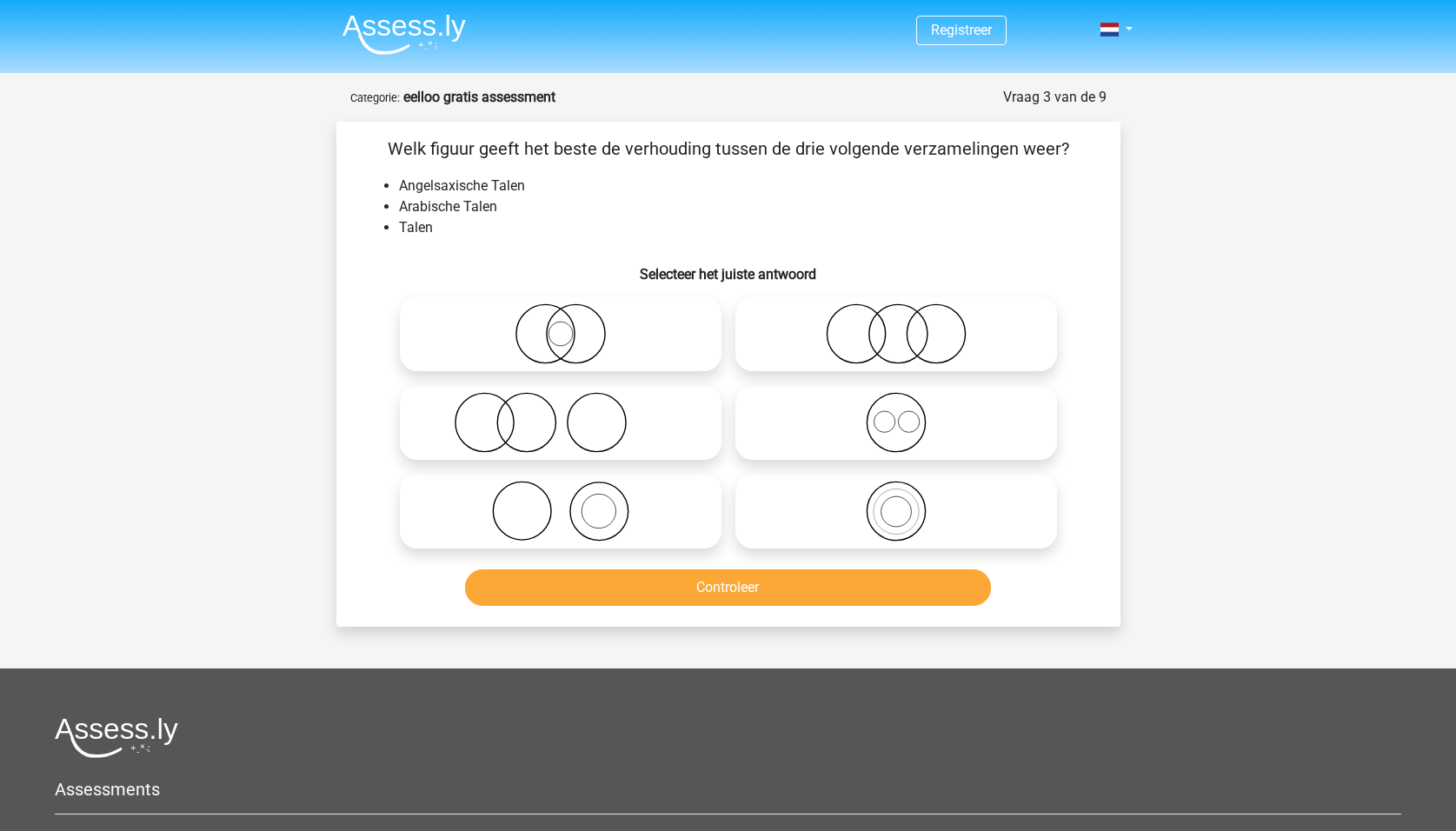
click at [947, 417] on icon at bounding box center [895, 423] width 308 height 61
click at [908, 414] on input "radio" at bounding box center [901, 407] width 12 height 12
radio input "true"
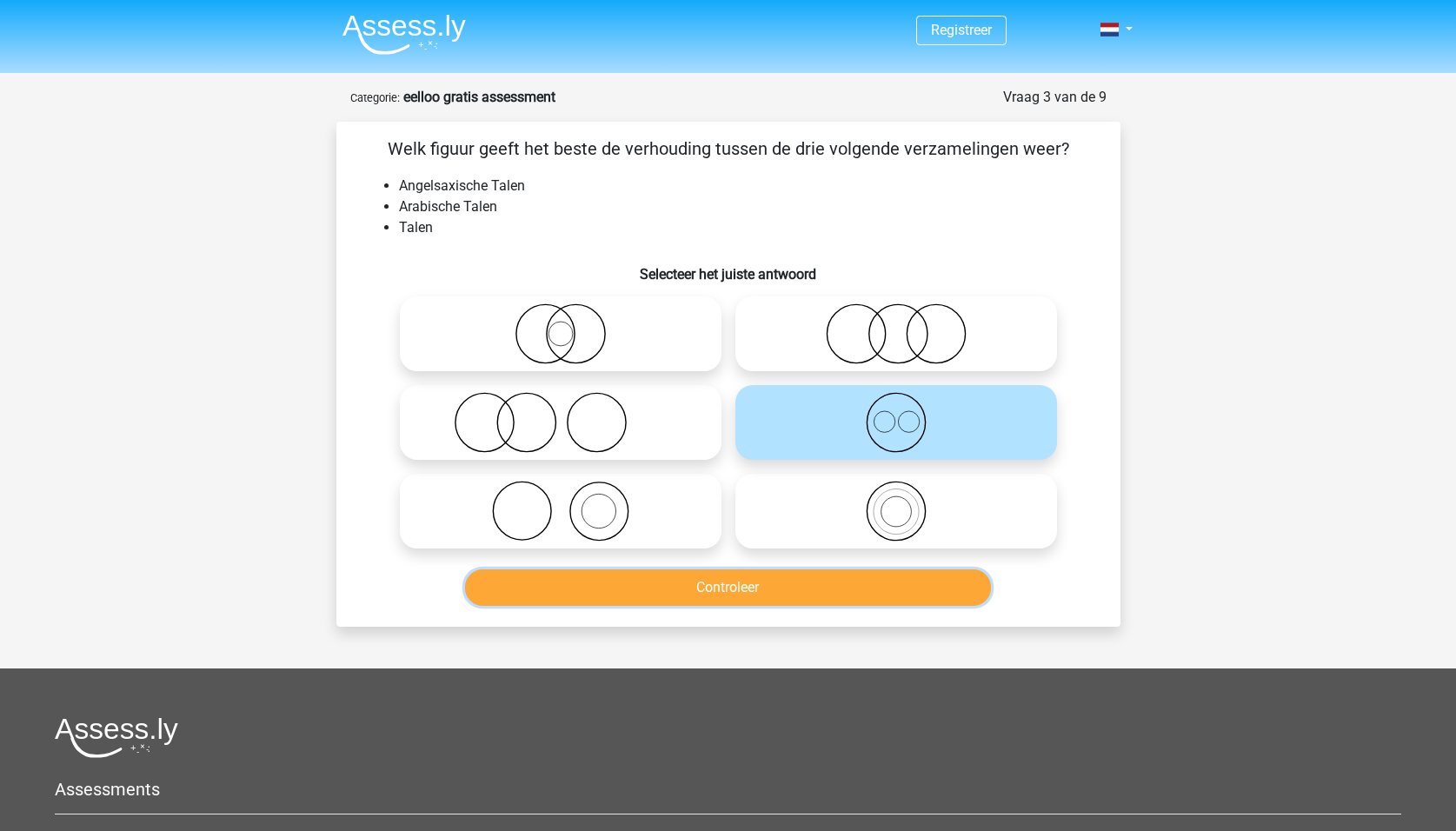
click at [773, 589] on button "Controleer" at bounding box center [728, 587] width 526 height 37
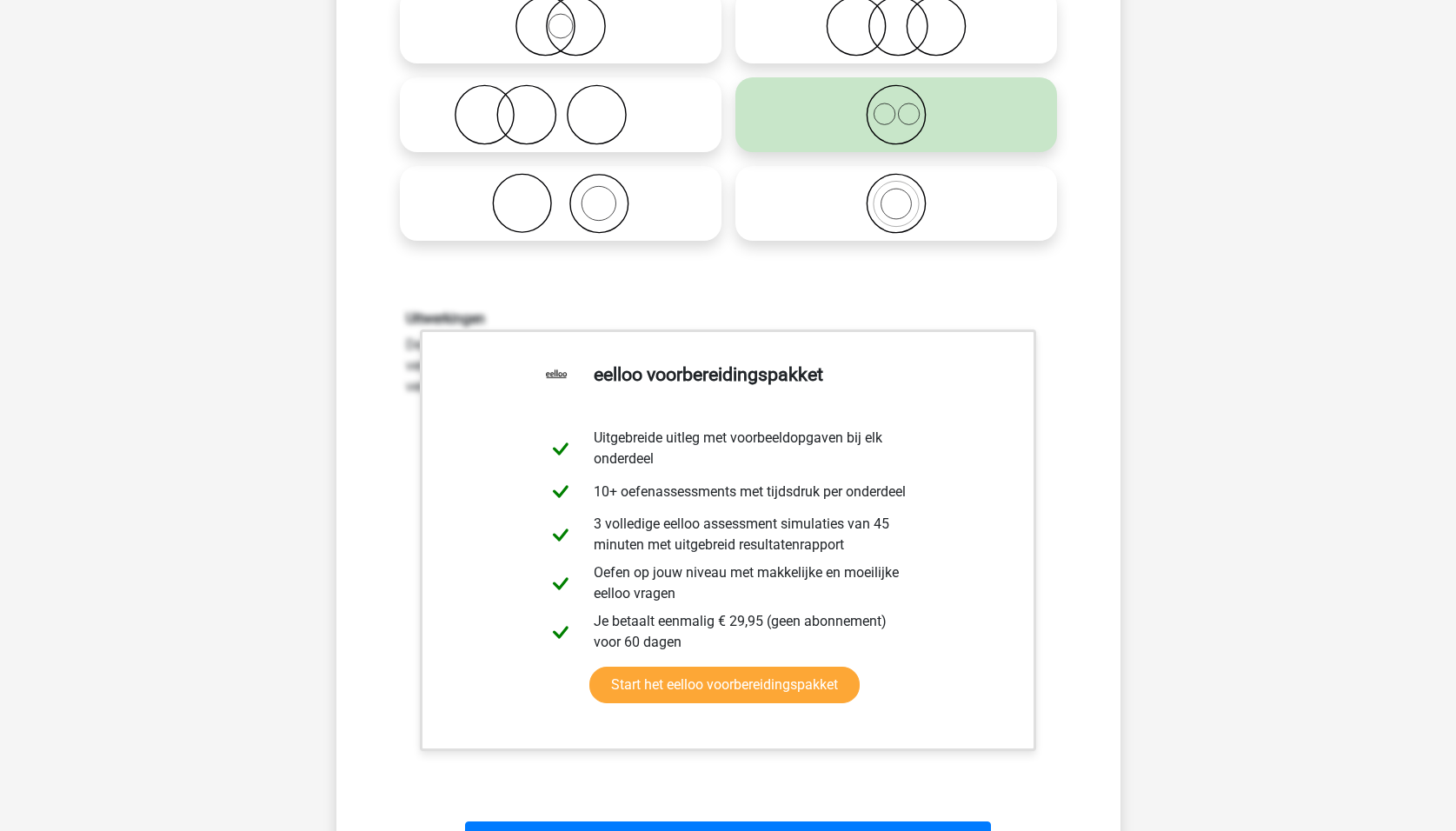
scroll to position [348, 0]
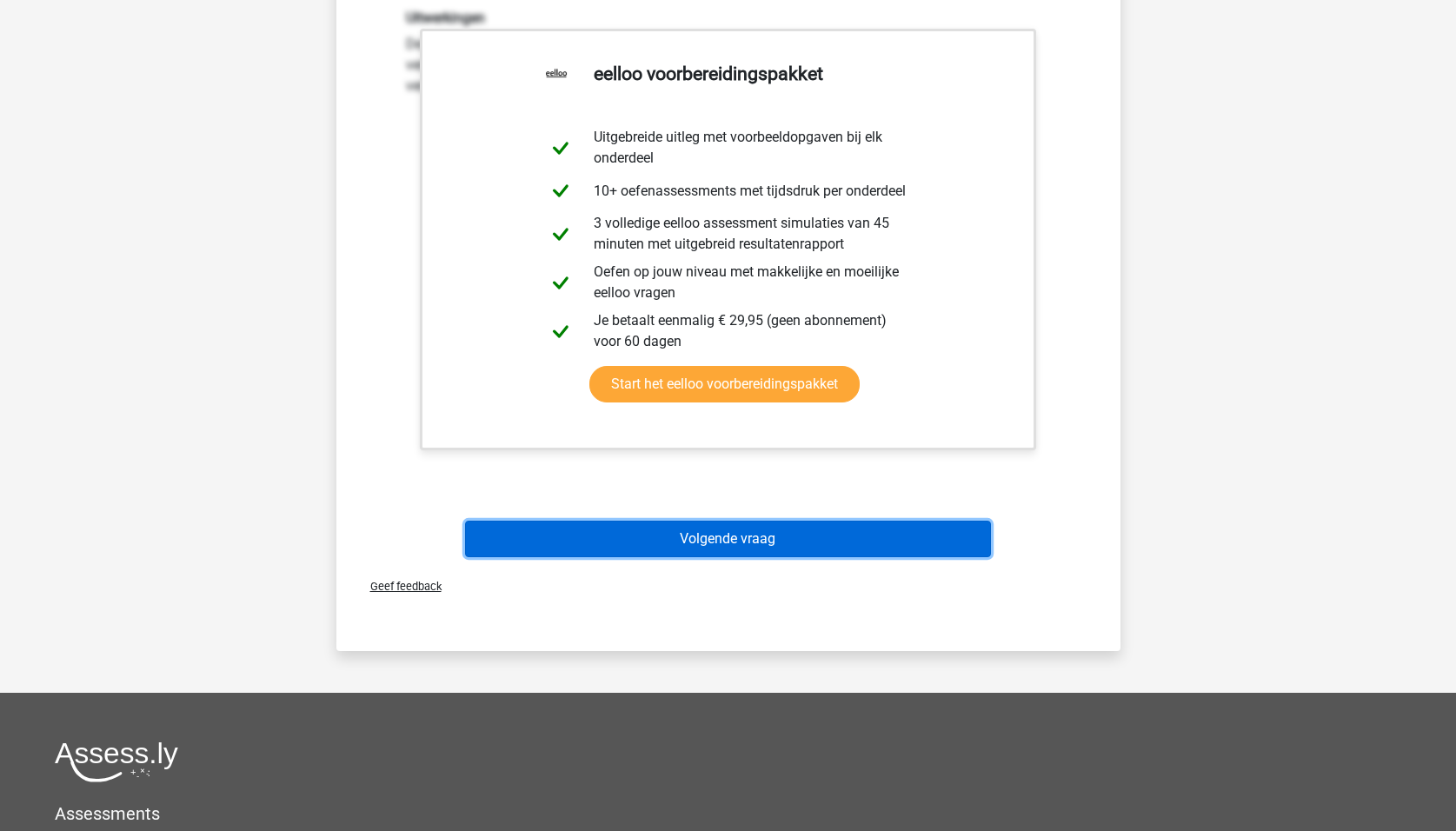
click at [712, 544] on button "Volgende vraag" at bounding box center [728, 539] width 526 height 37
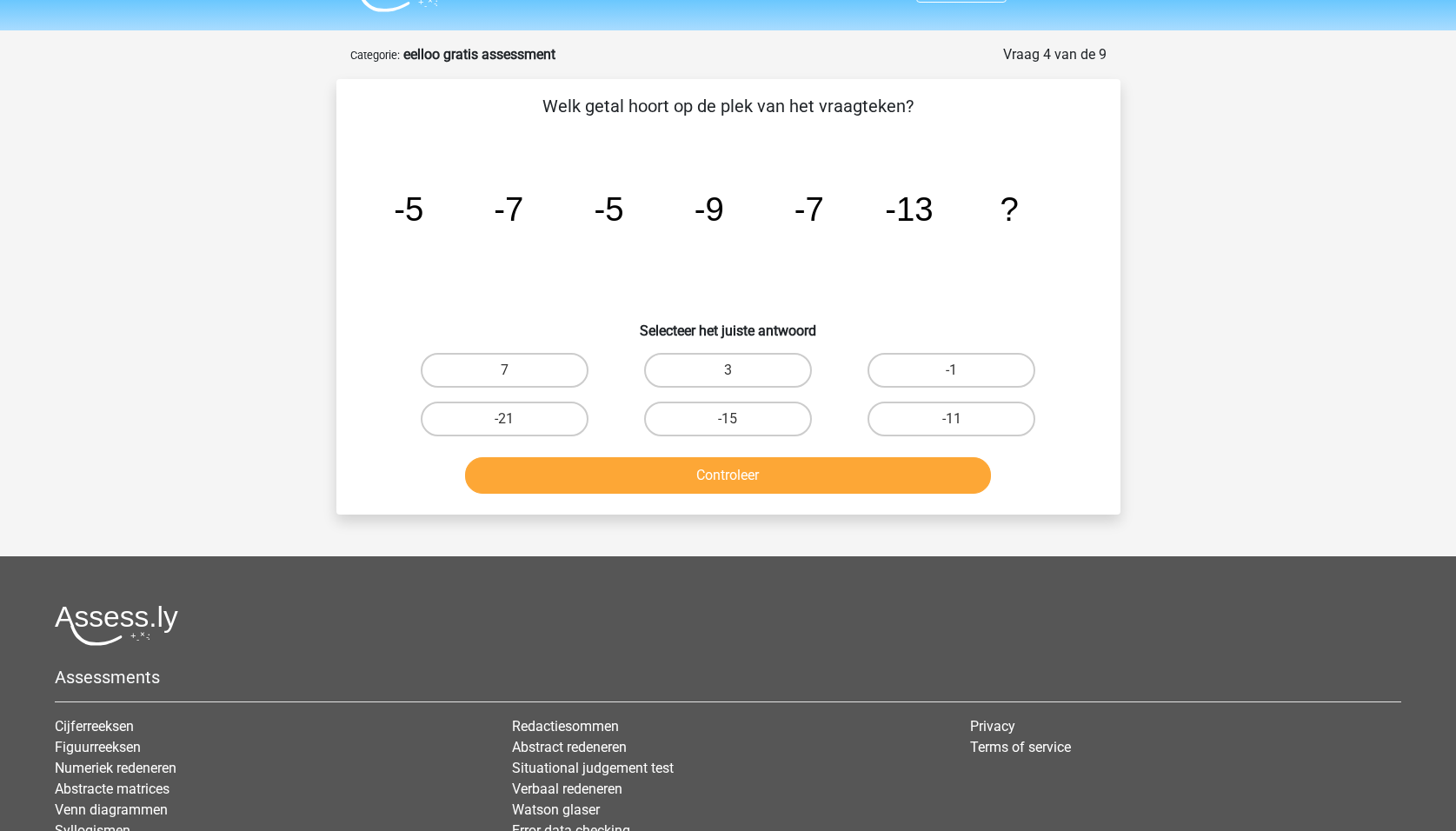
scroll to position [0, 0]
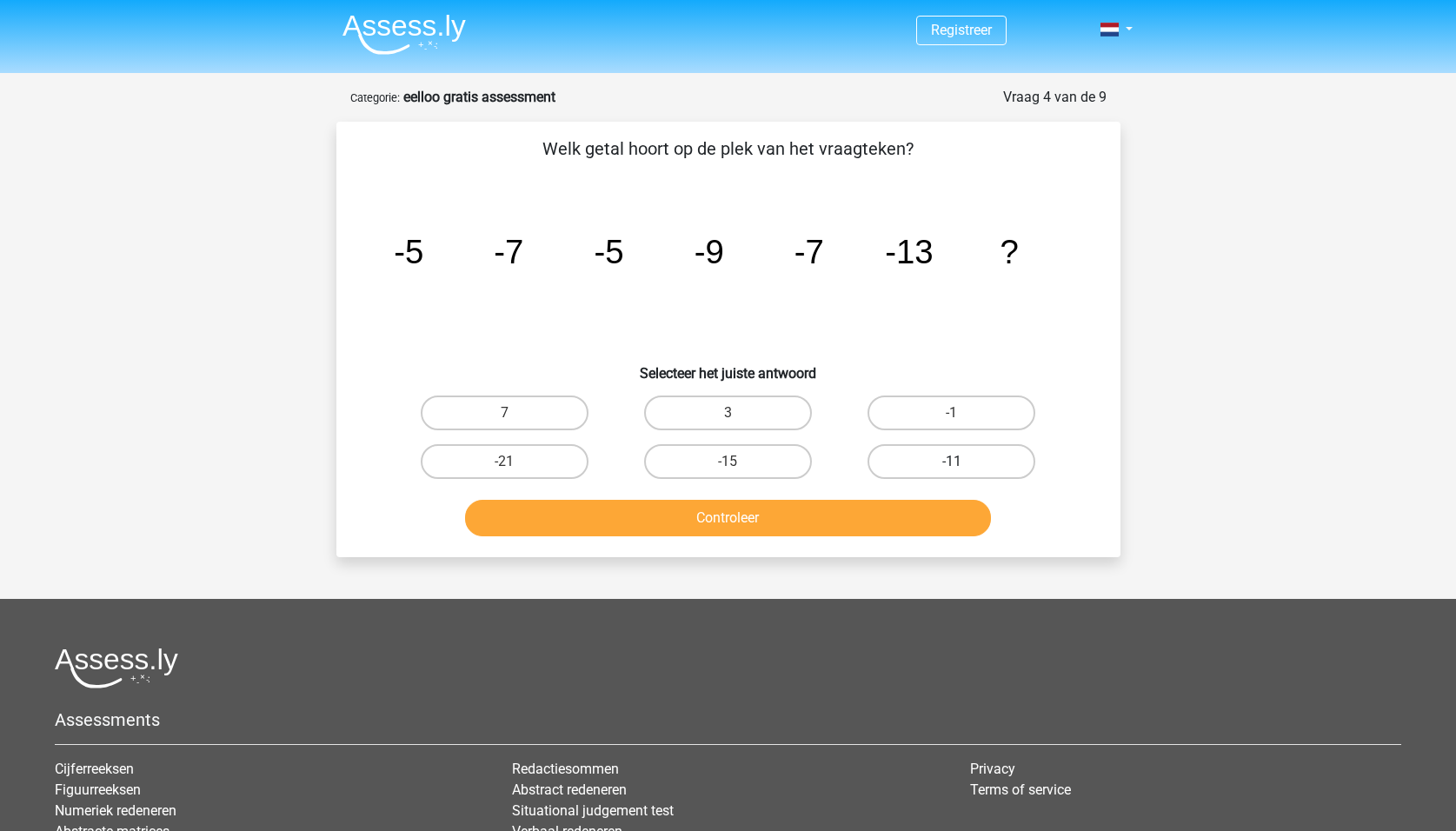
click at [945, 454] on label "-11" at bounding box center [951, 461] width 168 height 35
click at [951, 462] on input "-11" at bounding box center [957, 467] width 12 height 12
radio input "true"
click at [889, 511] on button "Controleer" at bounding box center [728, 517] width 526 height 37
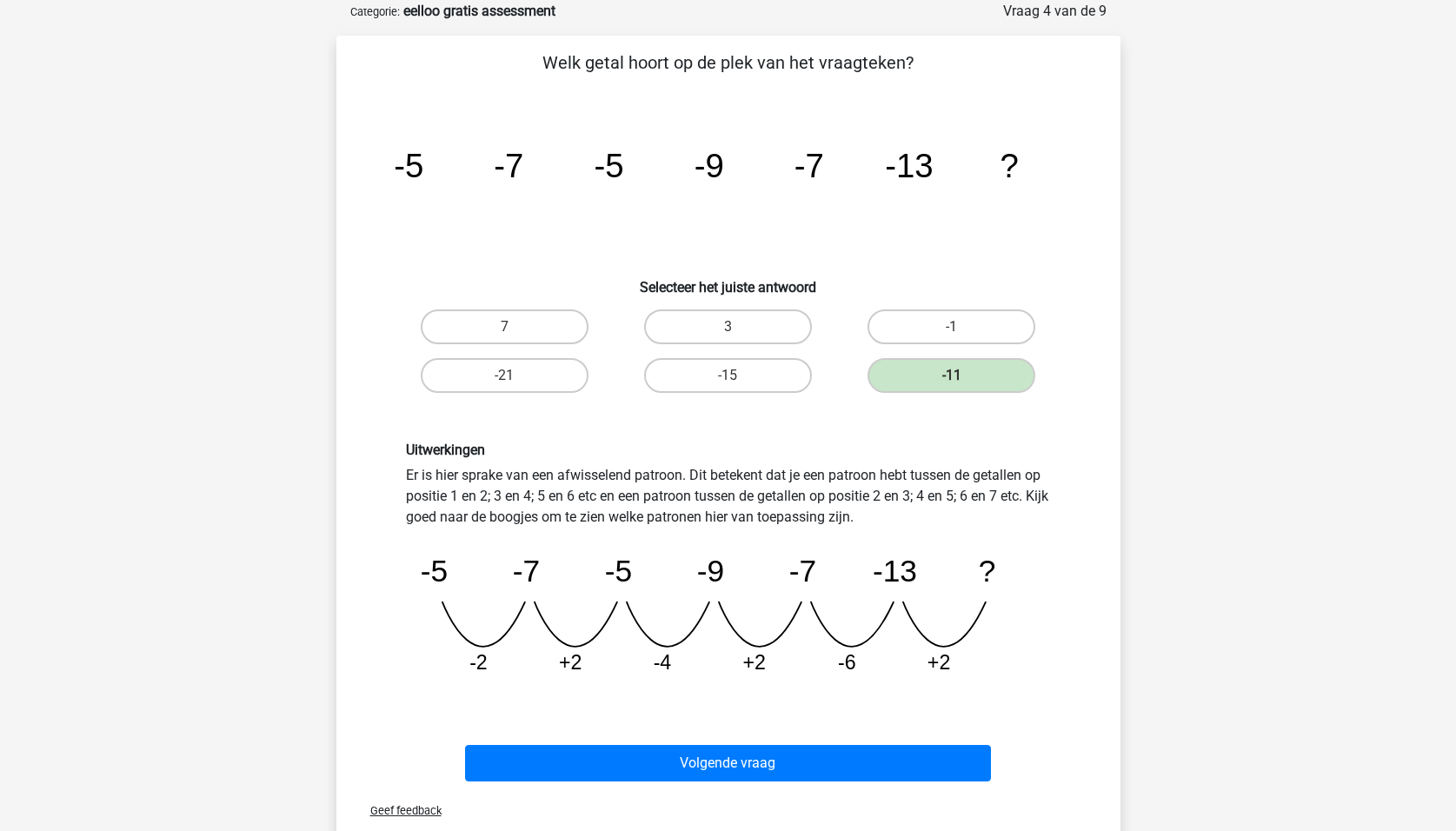
scroll to position [86, 0]
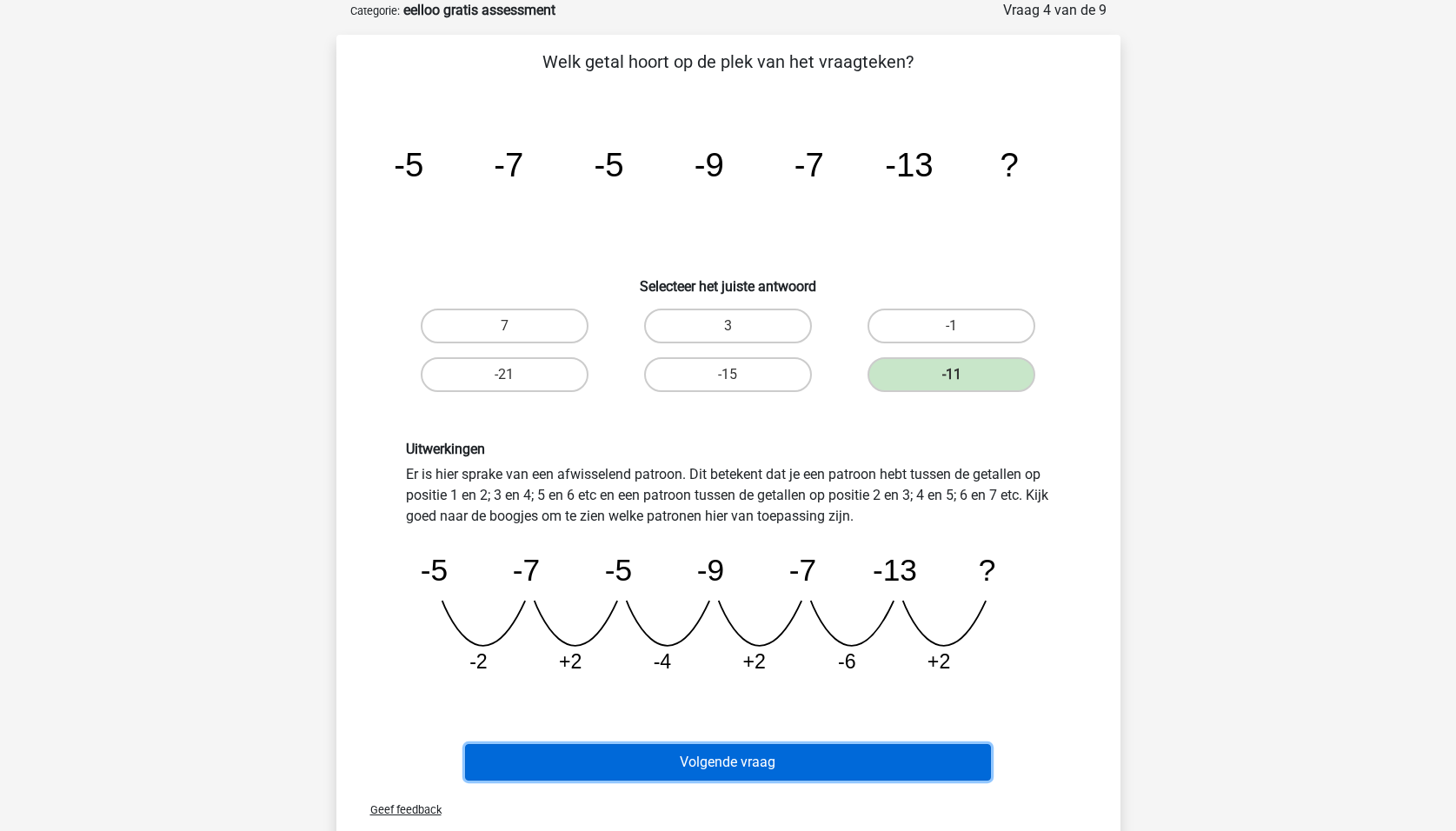
click at [756, 753] on button "Volgende vraag" at bounding box center [728, 761] width 526 height 37
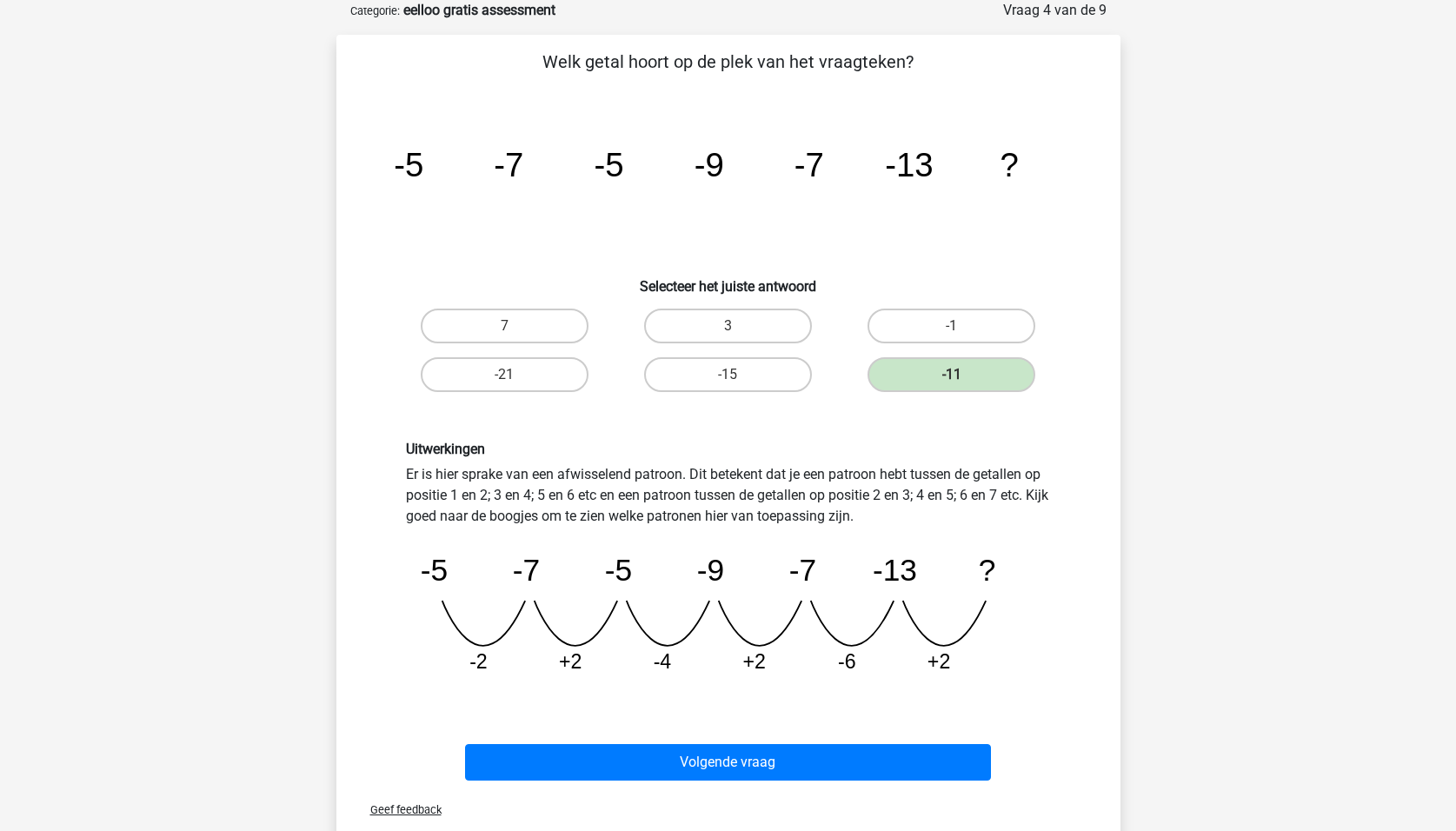
scroll to position [52, 0]
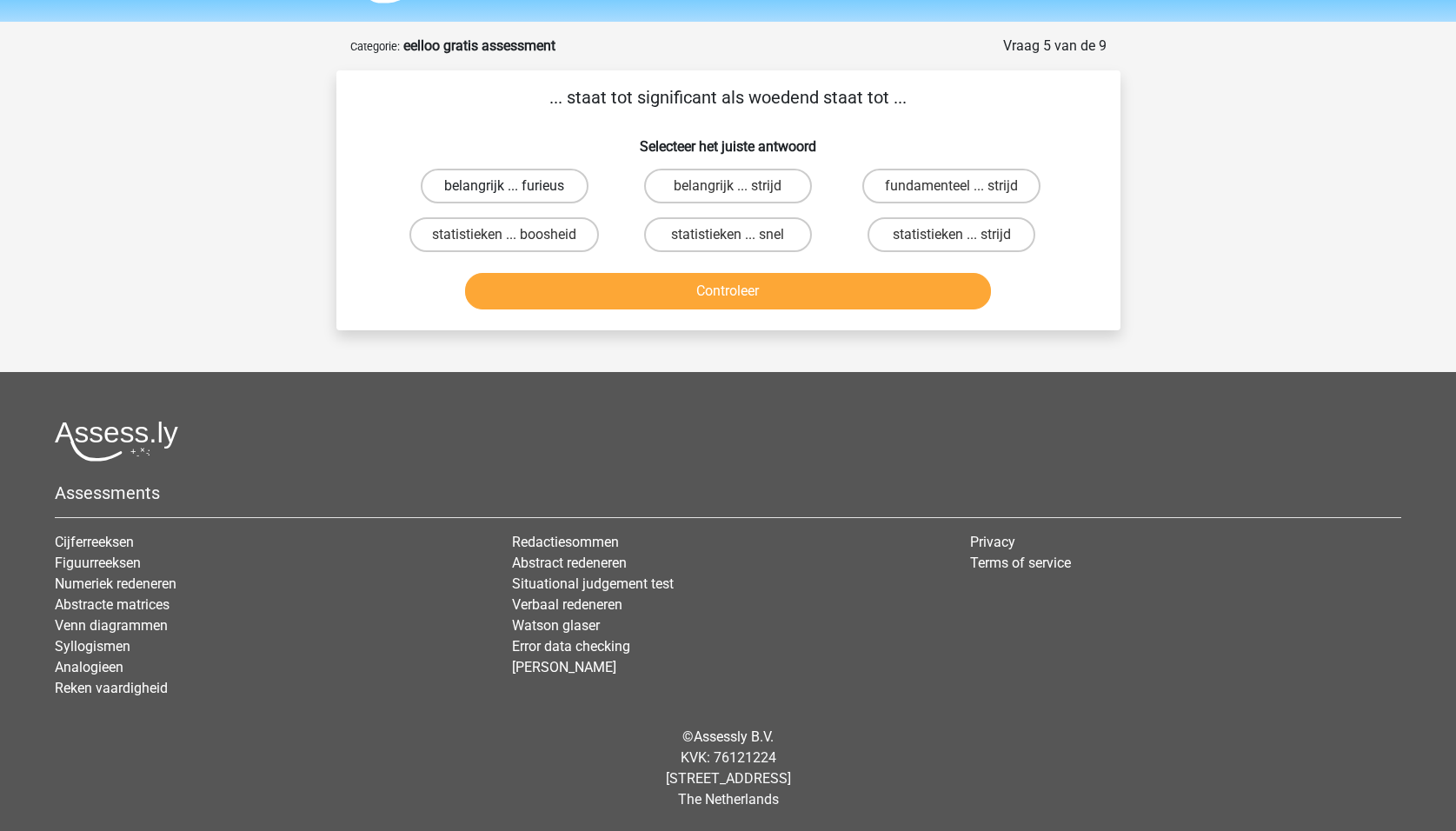
click at [540, 184] on label "belangrijk ... furieus" at bounding box center [505, 185] width 168 height 35
click at [515, 186] on input "belangrijk ... furieus" at bounding box center [509, 192] width 12 height 12
radio input "true"
click at [697, 288] on button "Controleer" at bounding box center [728, 291] width 526 height 37
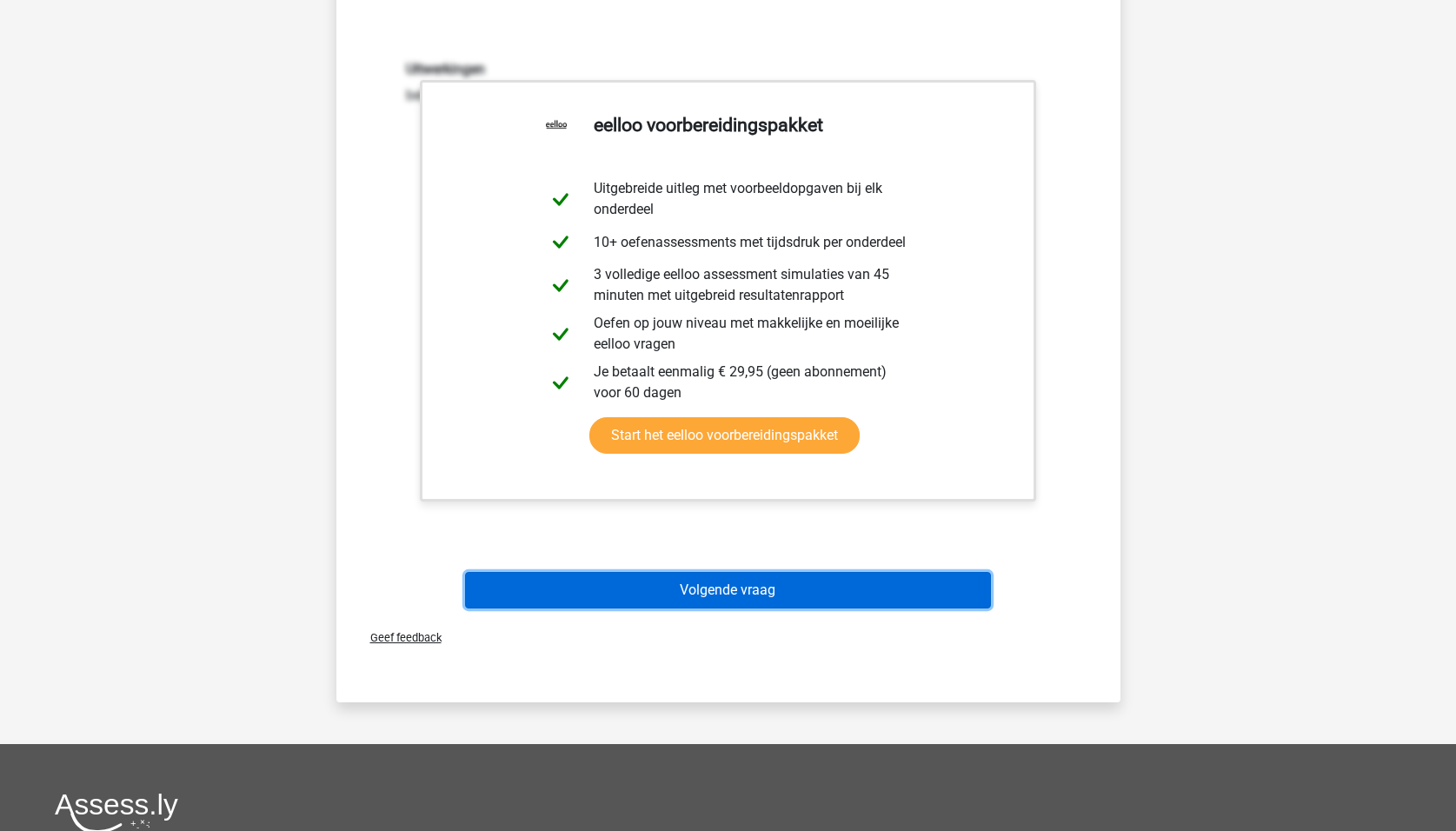
click at [790, 590] on button "Volgende vraag" at bounding box center [728, 589] width 526 height 37
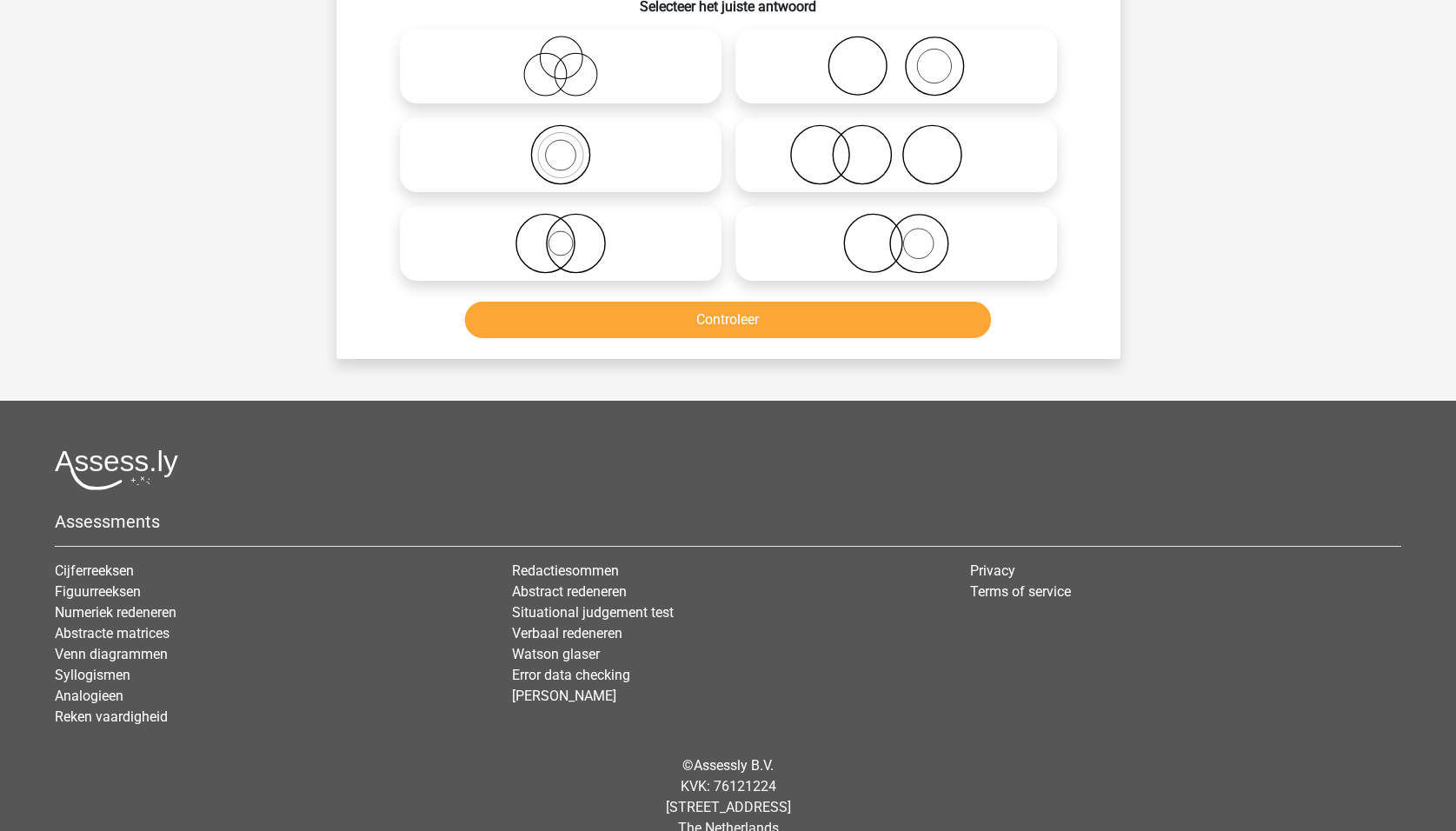
scroll to position [86, 0]
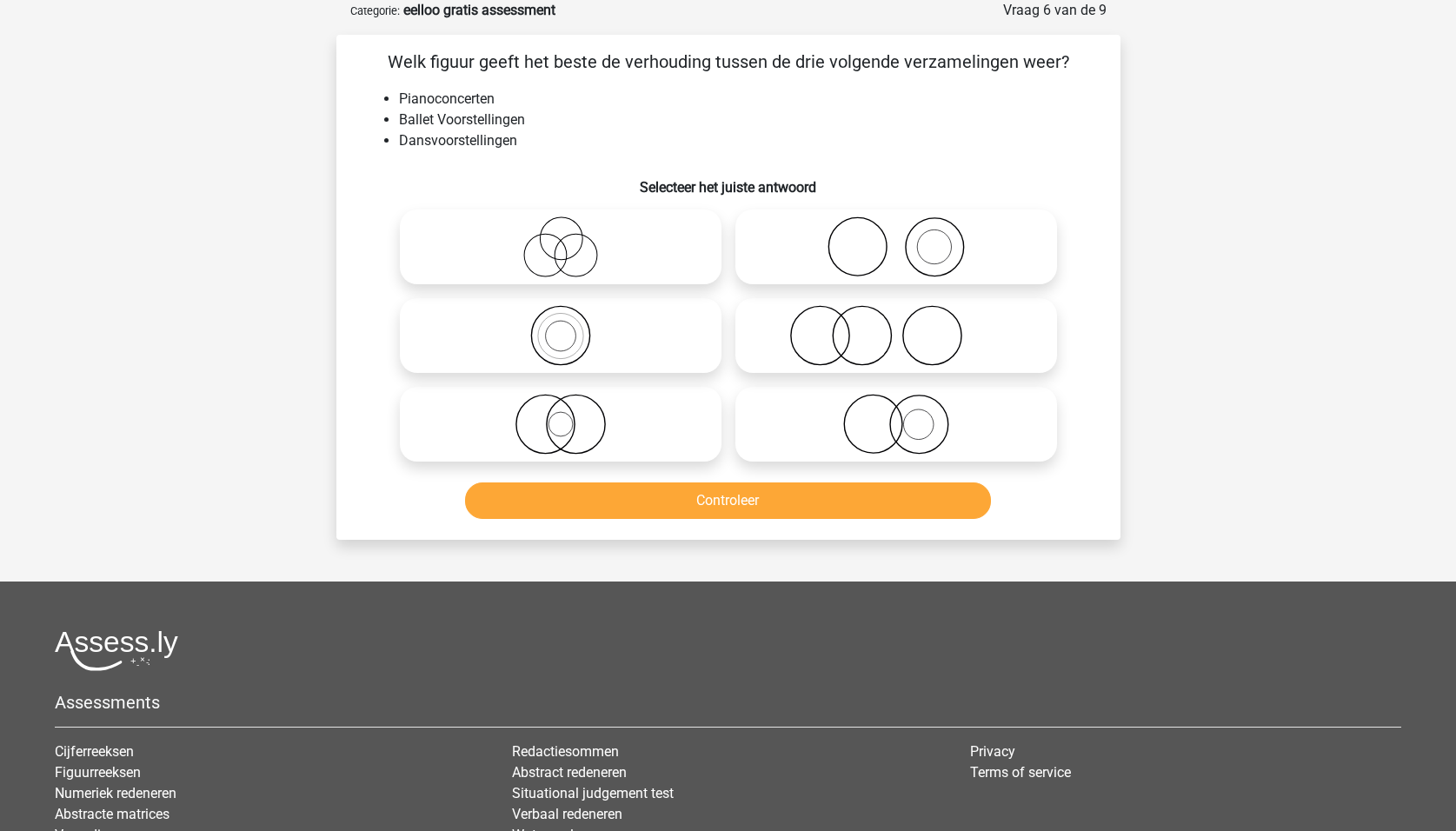
click at [919, 431] on icon at bounding box center [895, 424] width 308 height 61
click at [908, 416] on input "radio" at bounding box center [901, 409] width 12 height 12
radio input "true"
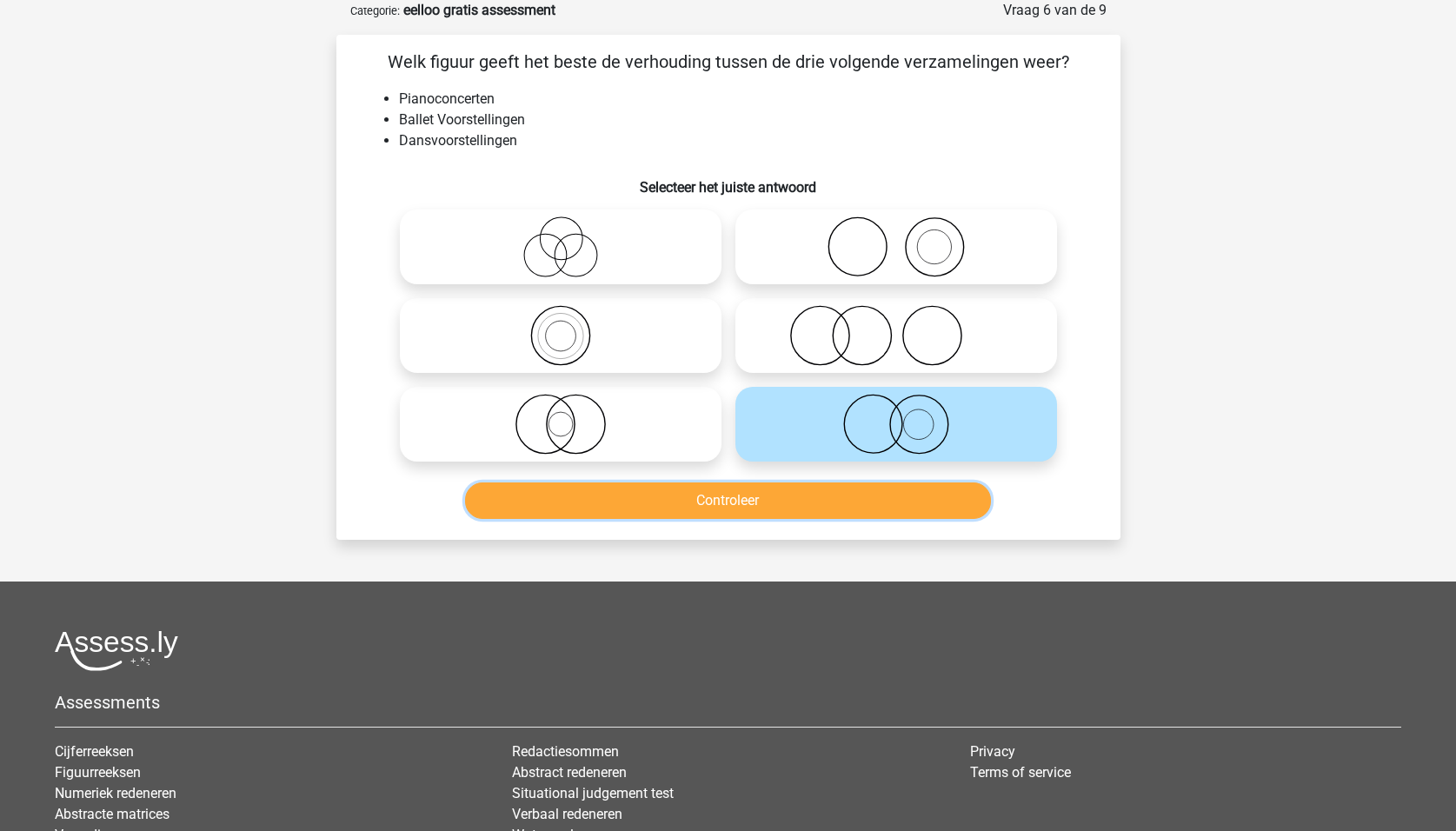
click at [904, 498] on button "Controleer" at bounding box center [728, 500] width 526 height 37
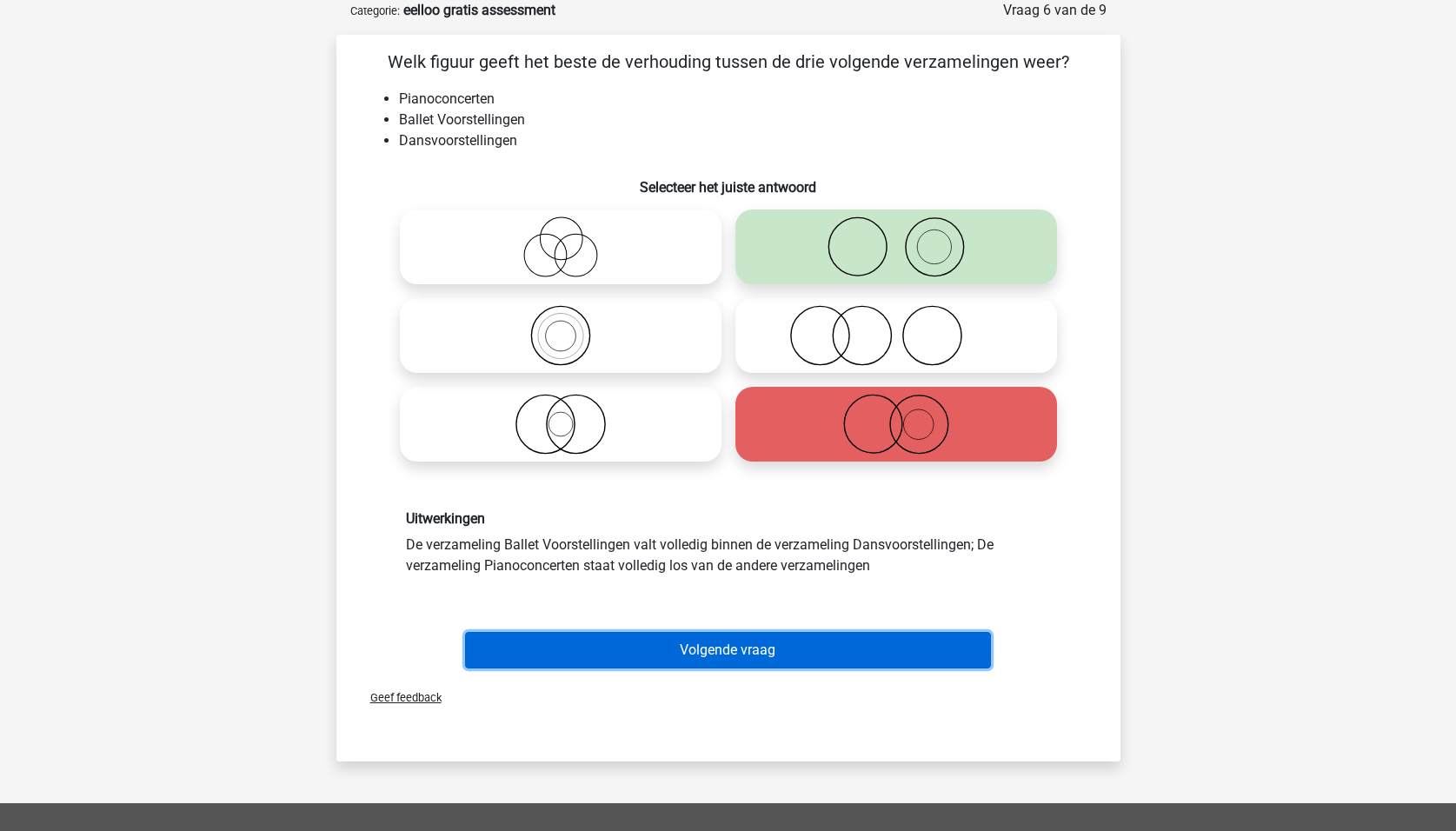
click at [816, 648] on button "Volgende vraag" at bounding box center [728, 650] width 526 height 37
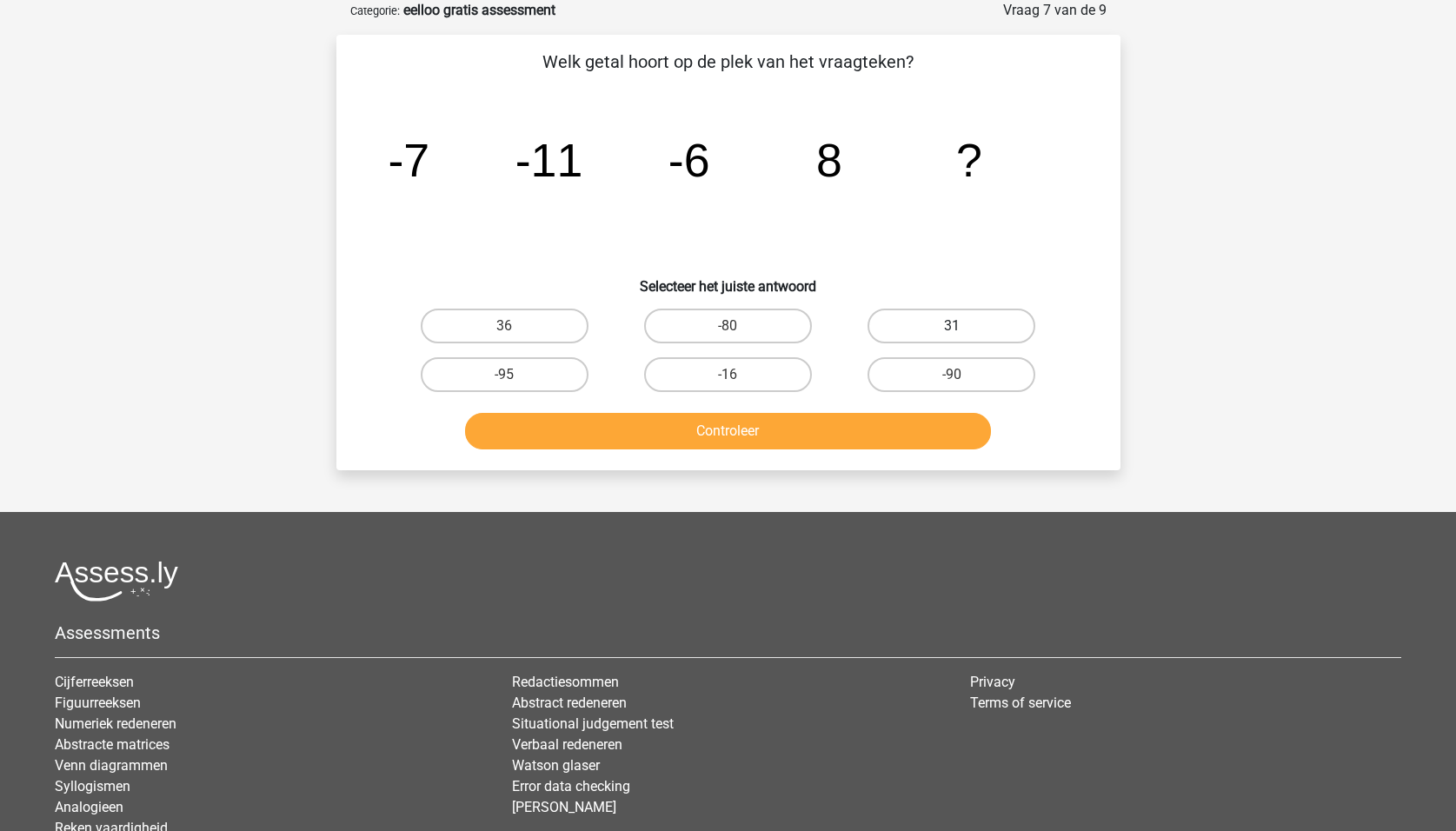
drag, startPoint x: 924, startPoint y: 318, endPoint x: 907, endPoint y: 336, distance: 24.8
click at [924, 318] on label "31" at bounding box center [951, 325] width 168 height 35
click at [951, 325] on input "31" at bounding box center [957, 331] width 12 height 12
radio input "true"
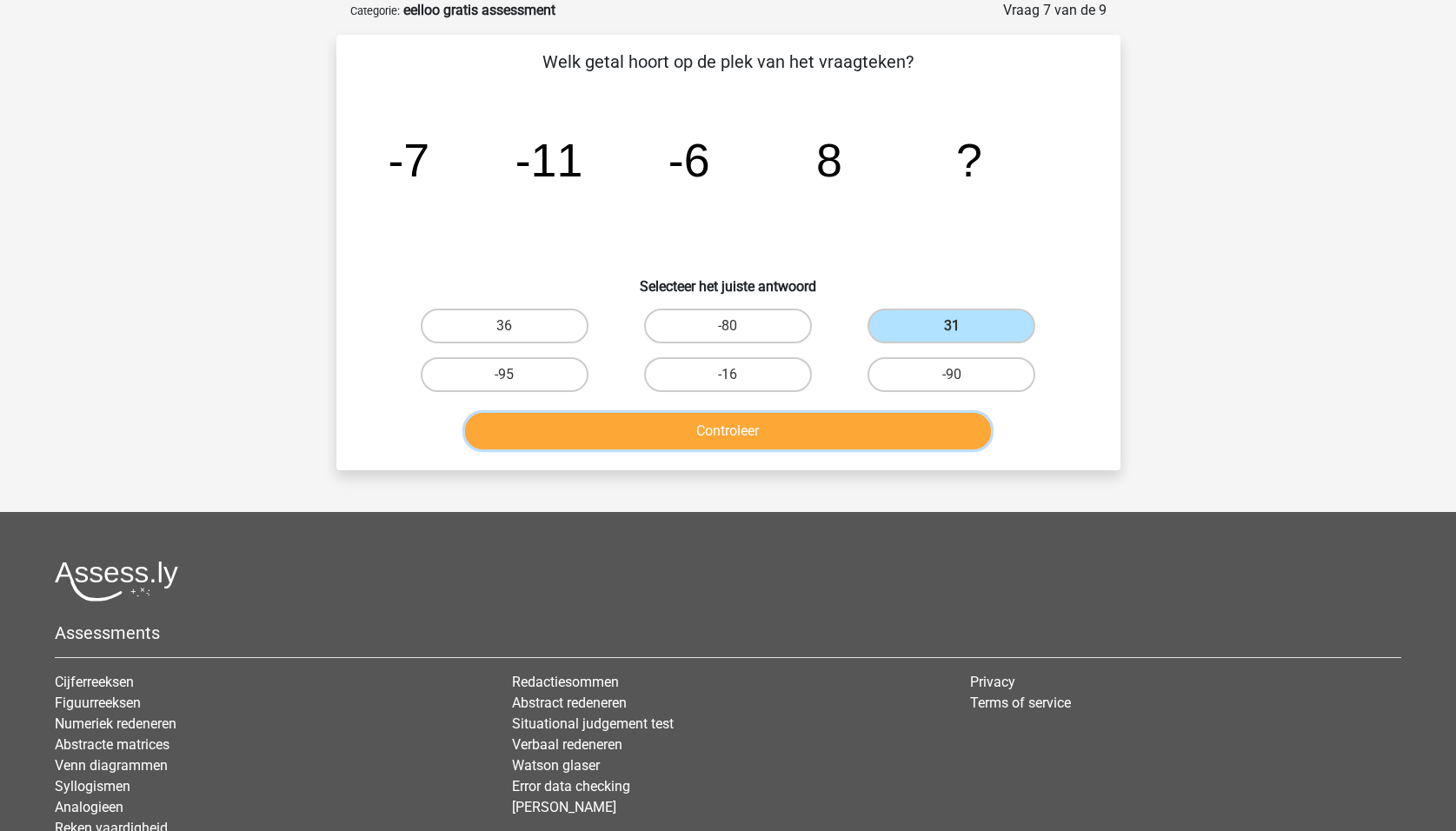
click at [877, 420] on button "Controleer" at bounding box center [728, 431] width 526 height 37
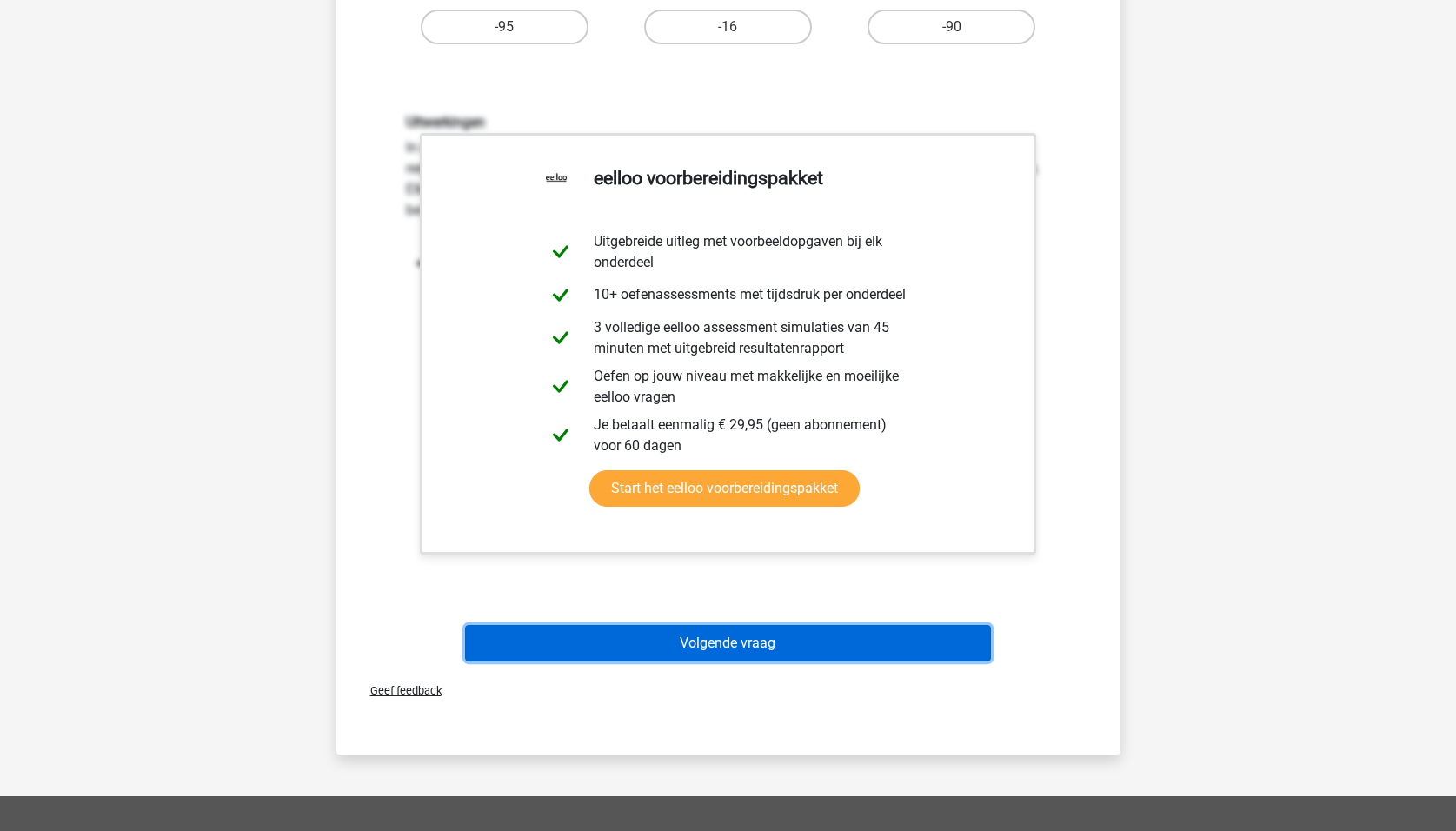
click at [766, 639] on button "Volgende vraag" at bounding box center [728, 643] width 526 height 37
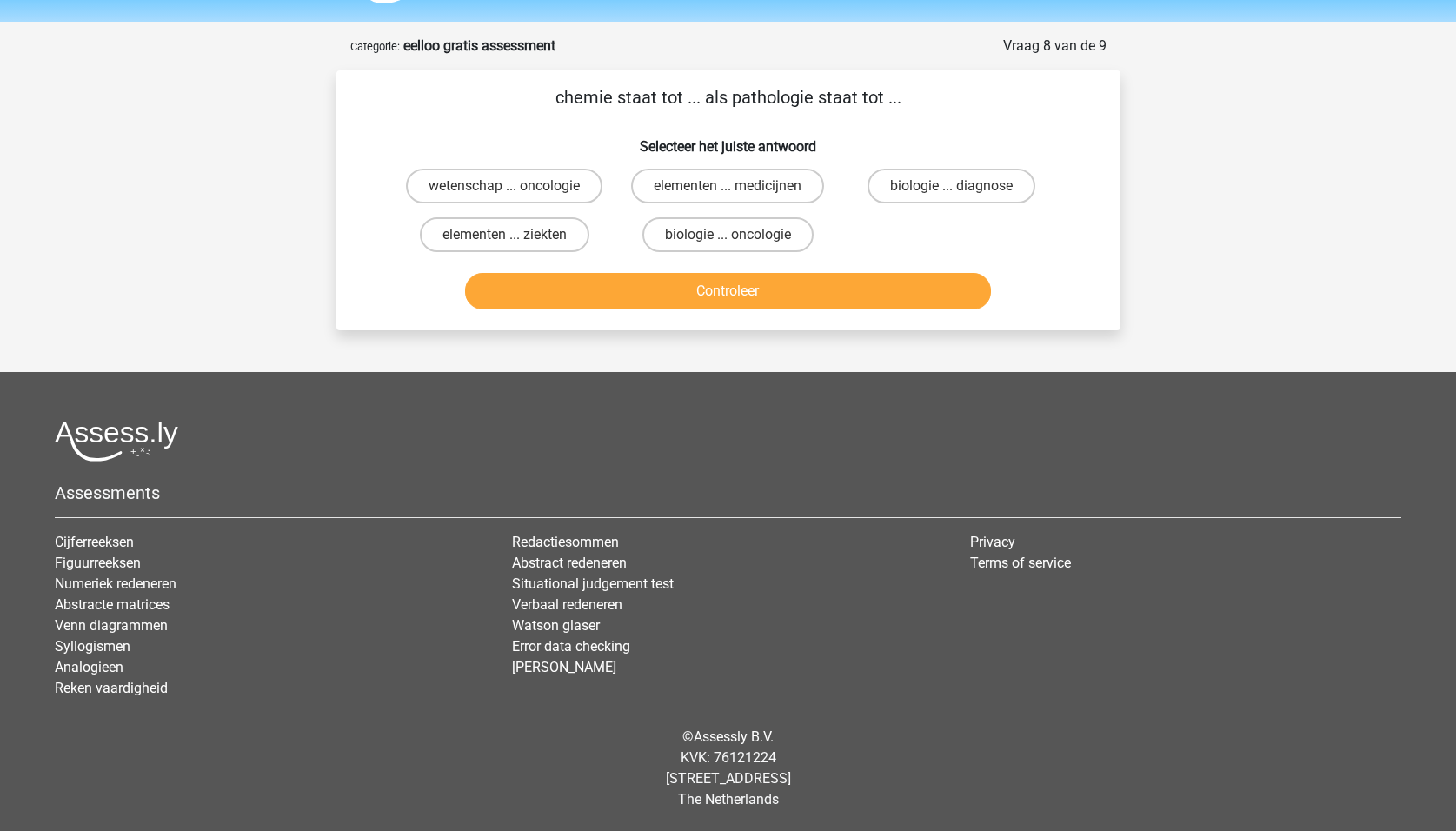
scroll to position [52, 0]
click at [534, 233] on label "elementen ... ziekten" at bounding box center [505, 234] width 169 height 35
click at [515, 234] on input "elementen ... ziekten" at bounding box center [509, 240] width 12 height 12
radio input "true"
click at [654, 289] on button "Controleer" at bounding box center [728, 291] width 526 height 37
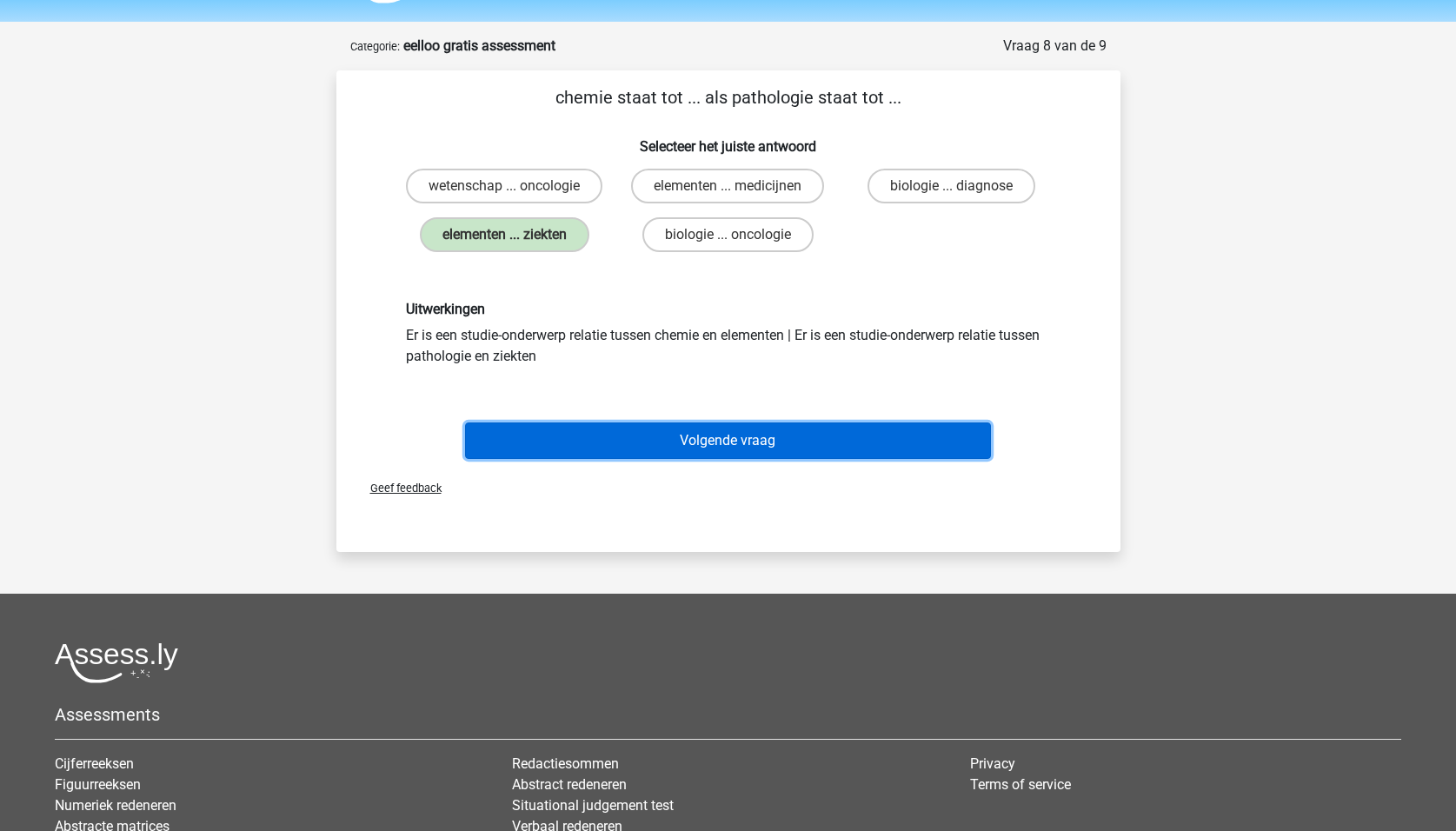
click at [770, 447] on button "Volgende vraag" at bounding box center [728, 440] width 526 height 37
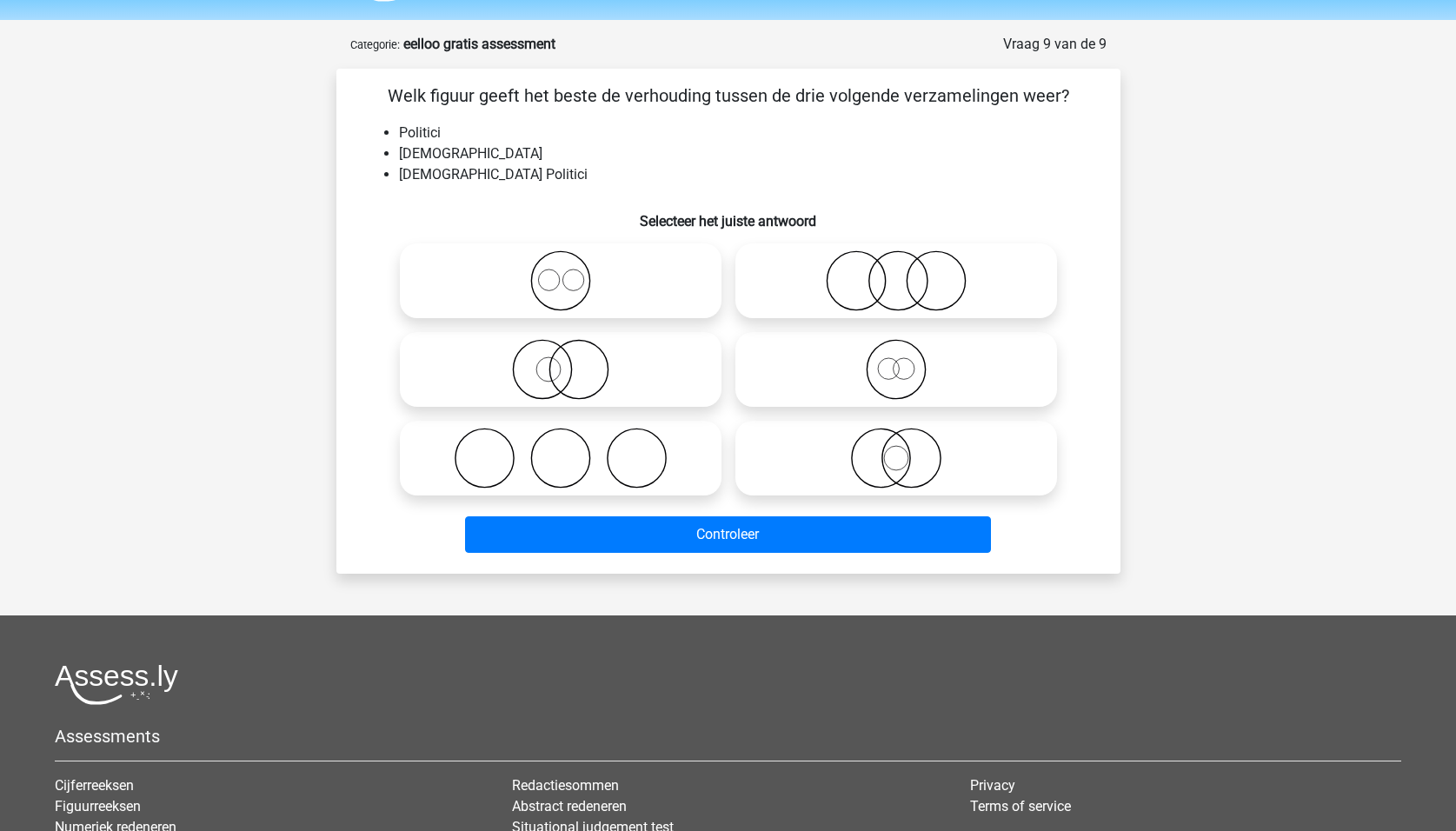
scroll to position [86, 0]
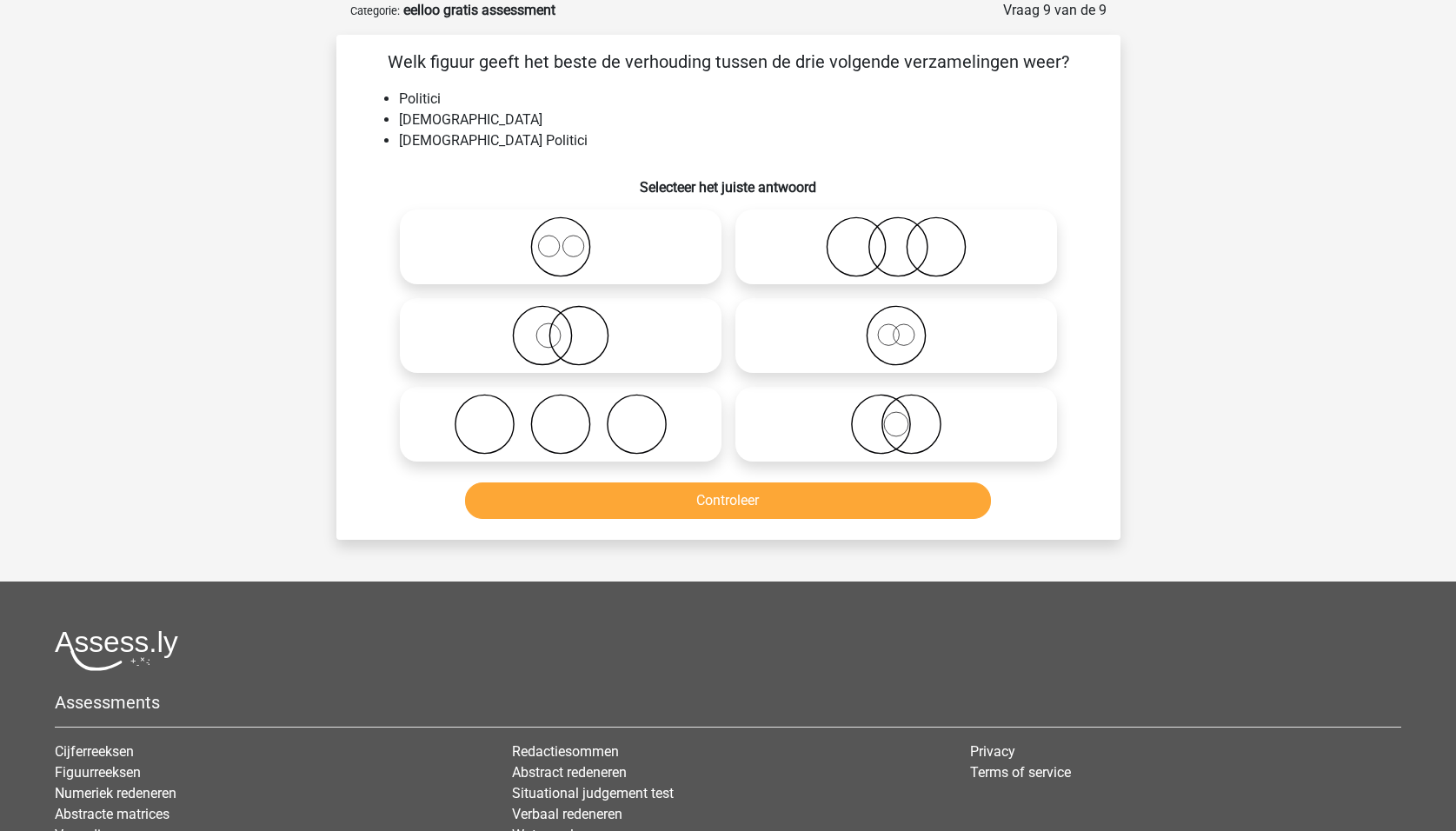
click at [857, 436] on icon at bounding box center [895, 424] width 308 height 61
click at [896, 416] on input "radio" at bounding box center [901, 409] width 12 height 12
radio input "true"
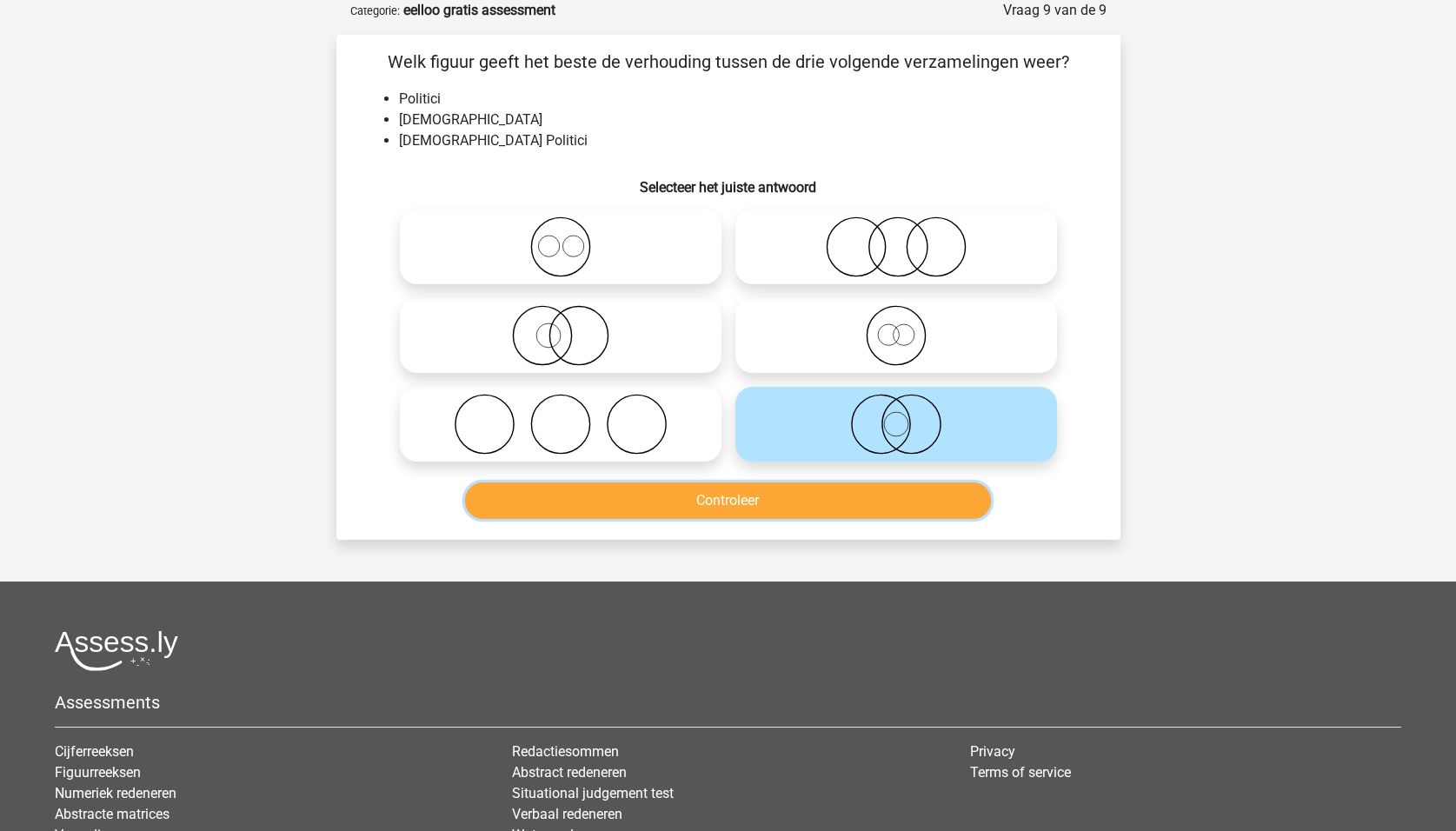
click at [858, 509] on button "Controleer" at bounding box center [728, 500] width 526 height 37
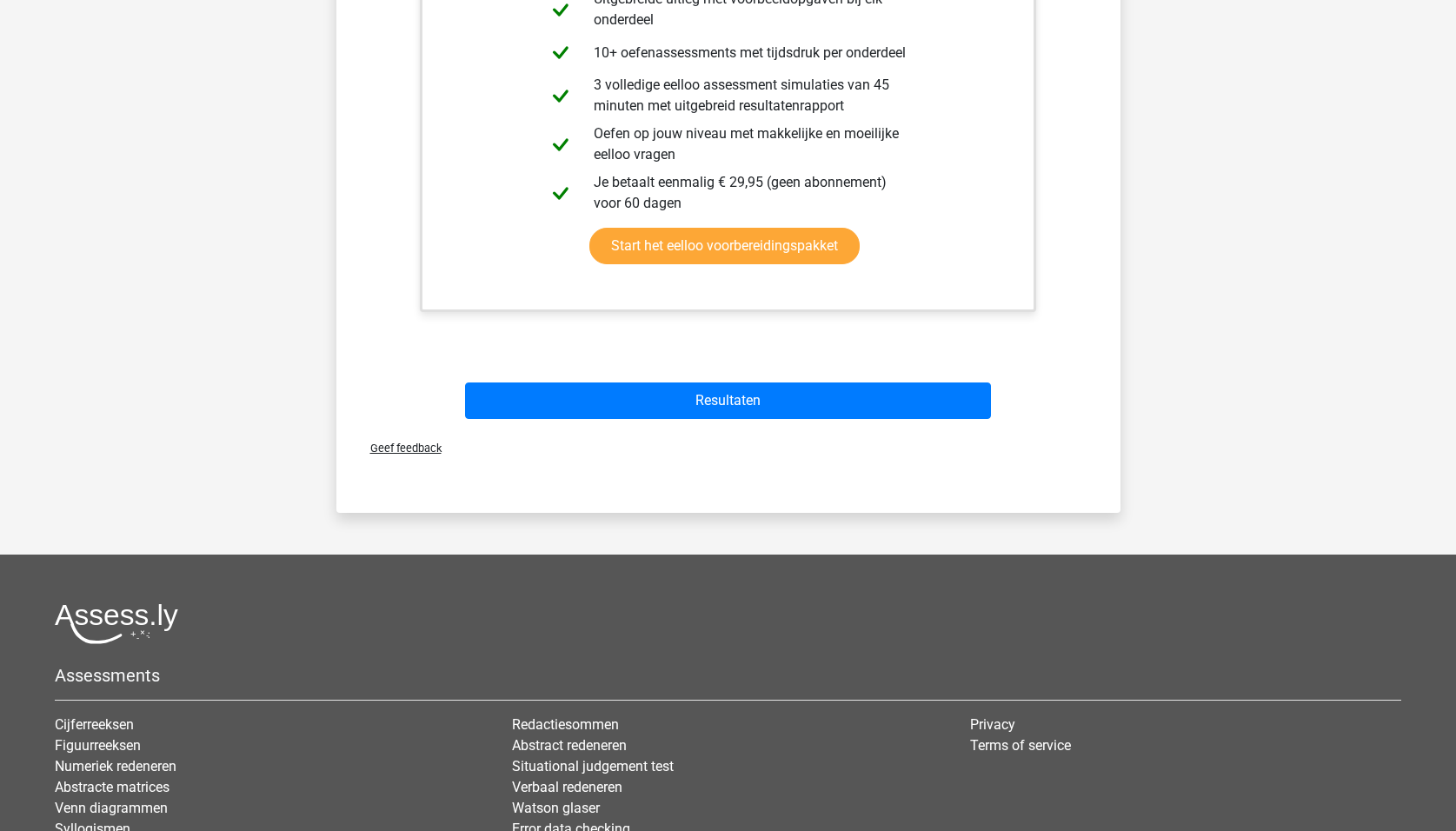
scroll to position [782, 0]
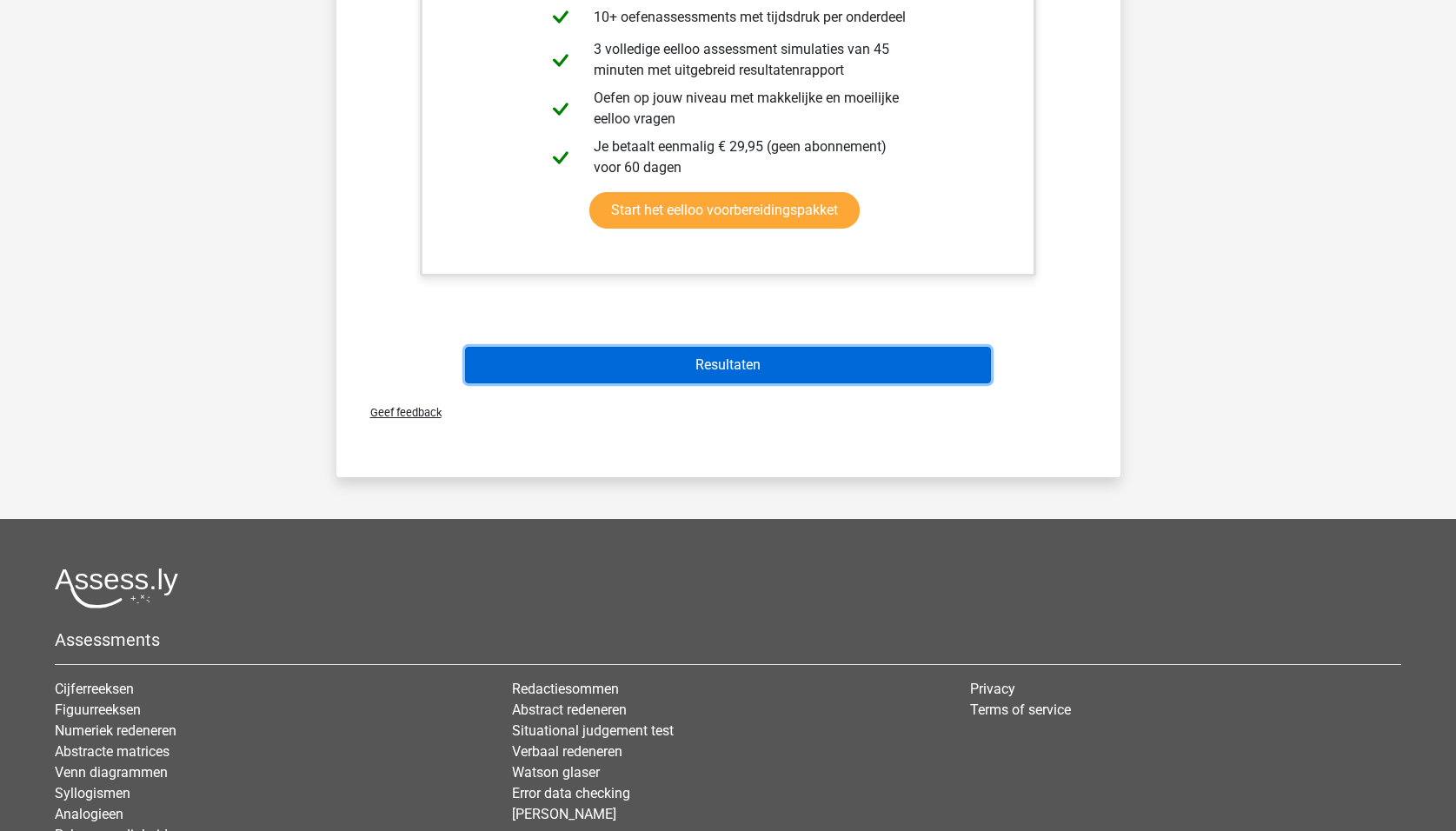
click at [744, 366] on button "Resultaten" at bounding box center [728, 365] width 526 height 37
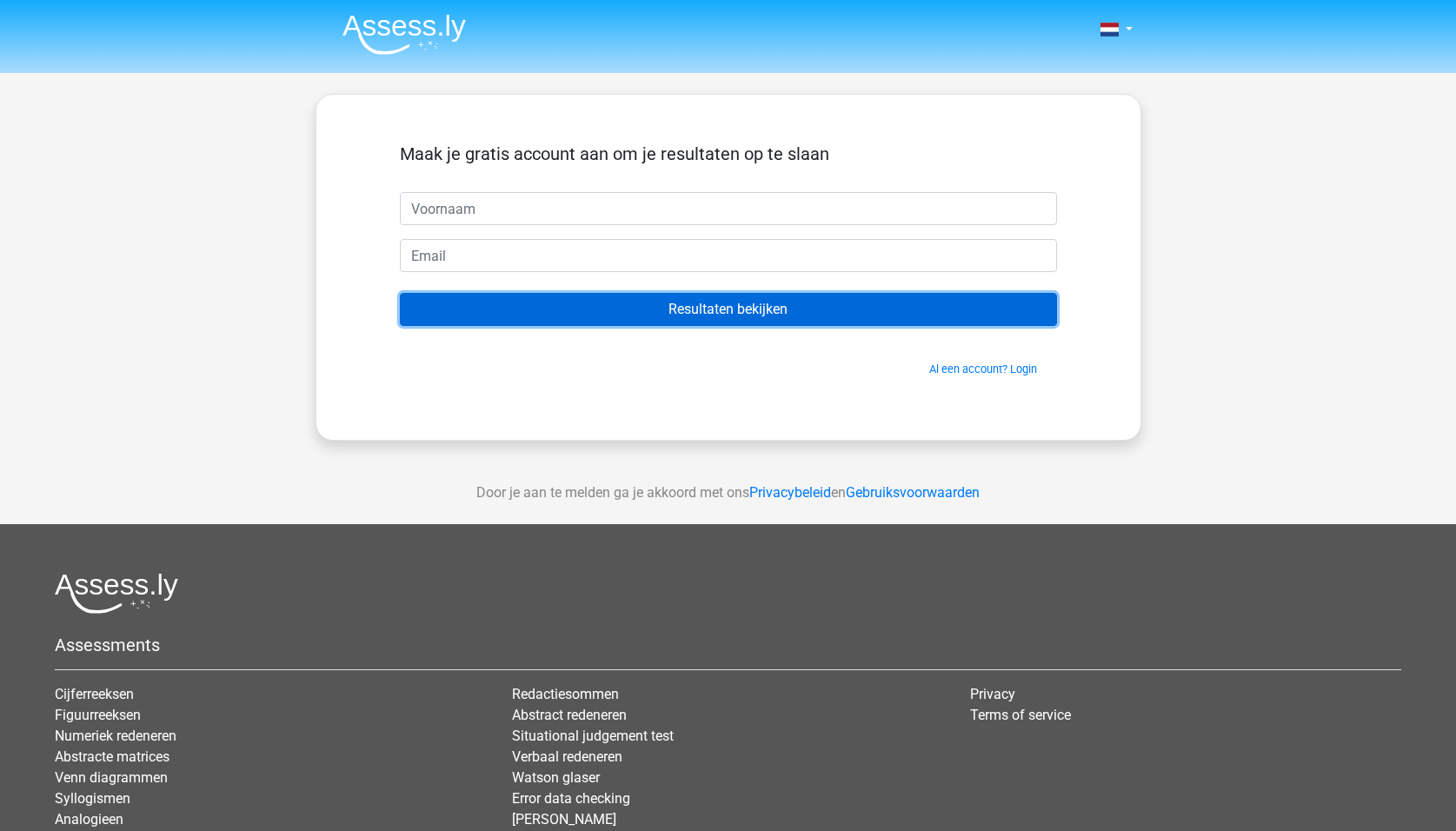
click at [711, 312] on input "Resultaten bekijken" at bounding box center [728, 309] width 657 height 33
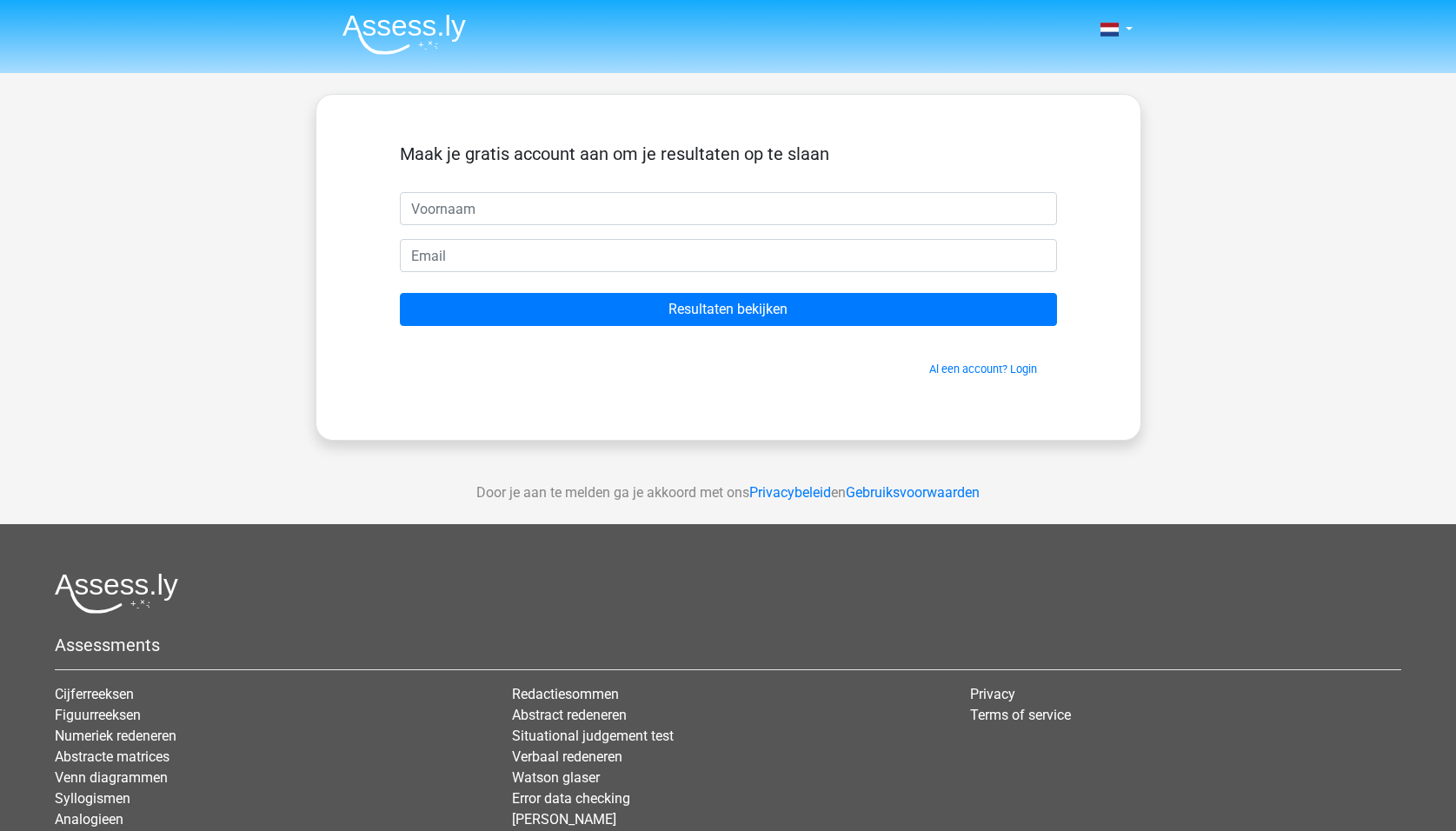
click at [694, 334] on form "Maak je gratis account aan om je resultaten op te slaan Resultaten bekijken Al …" at bounding box center [728, 260] width 657 height 234
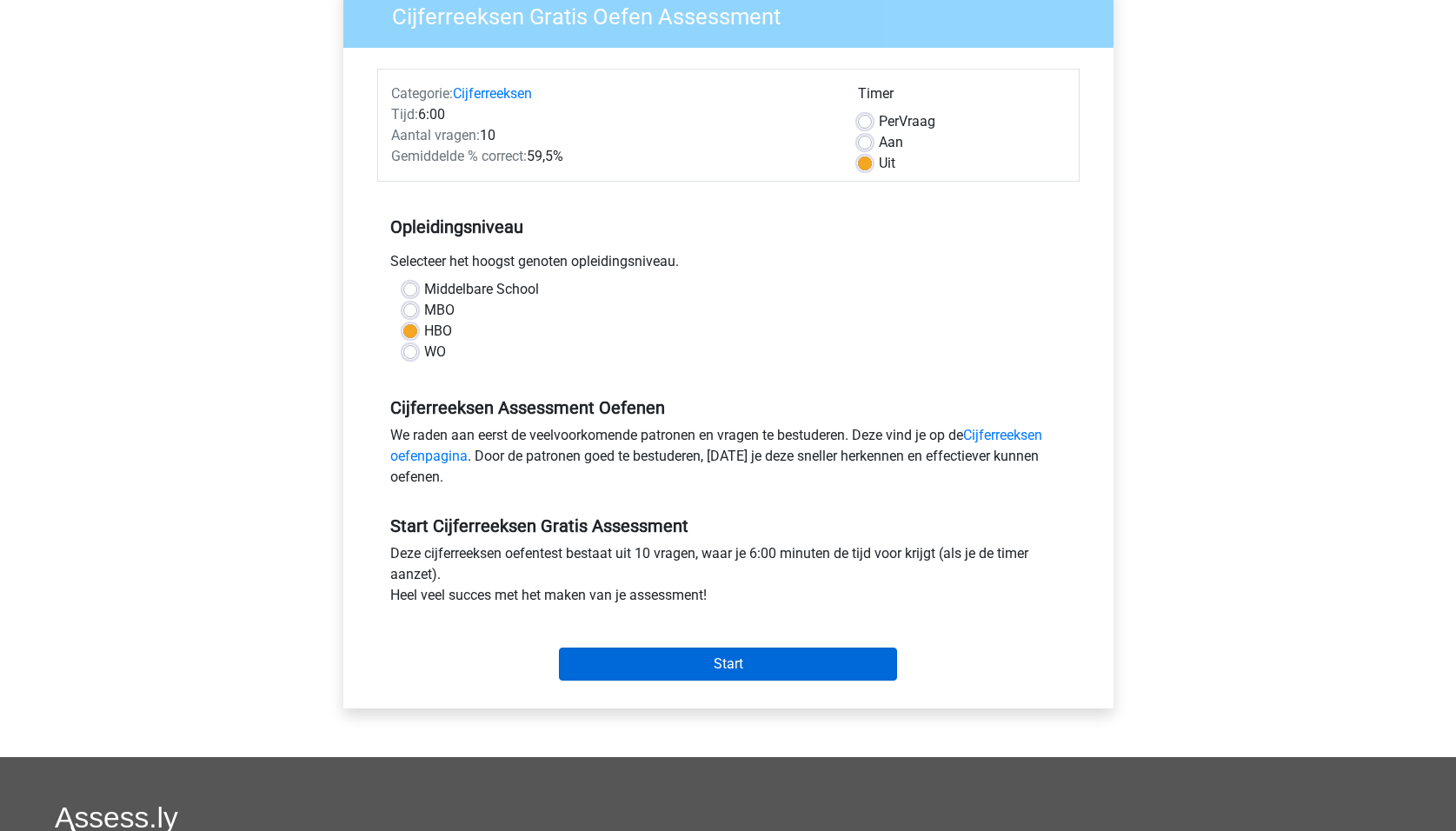
scroll to position [174, 0]
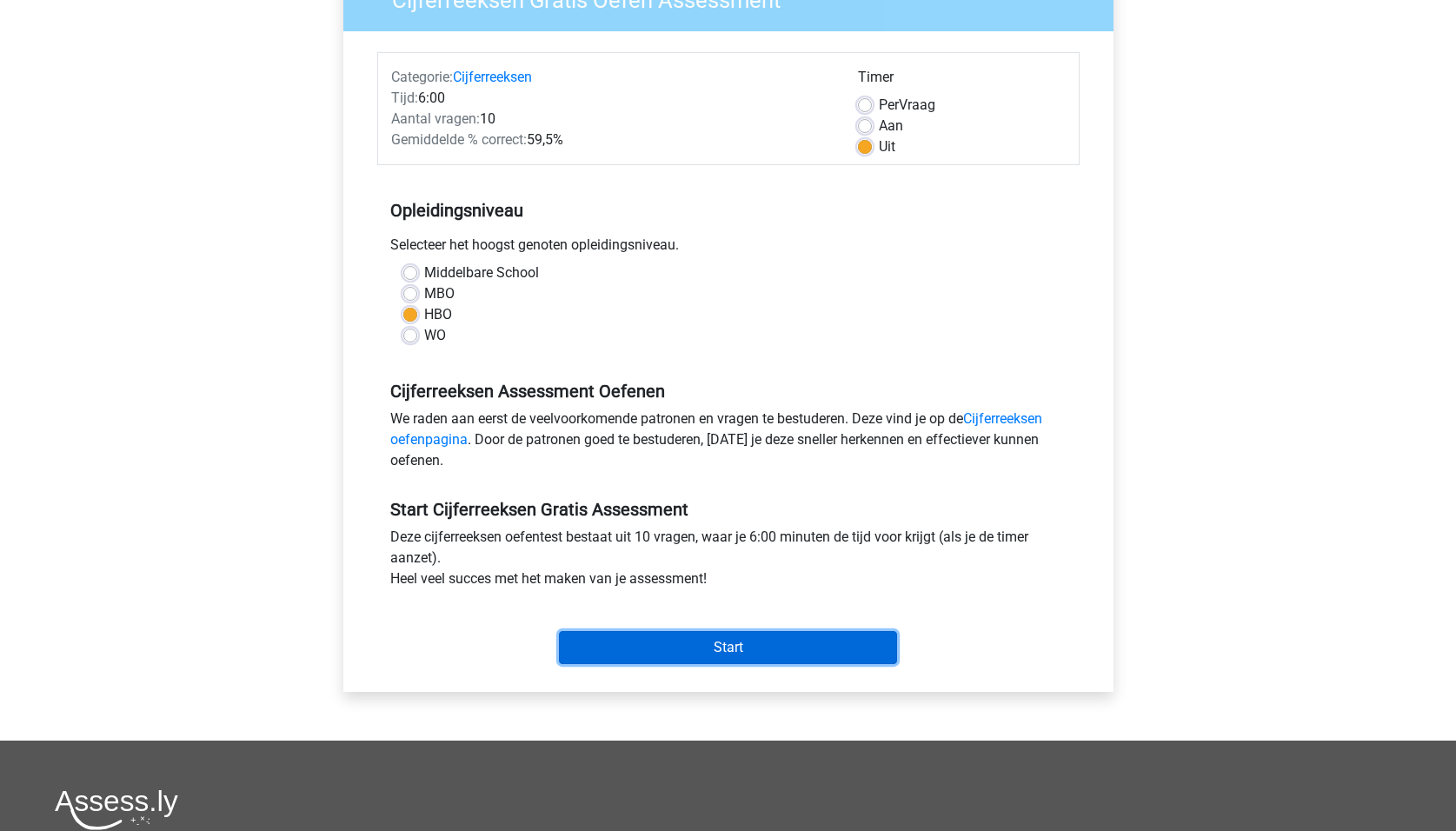
click at [691, 643] on input "Start" at bounding box center [728, 647] width 338 height 33
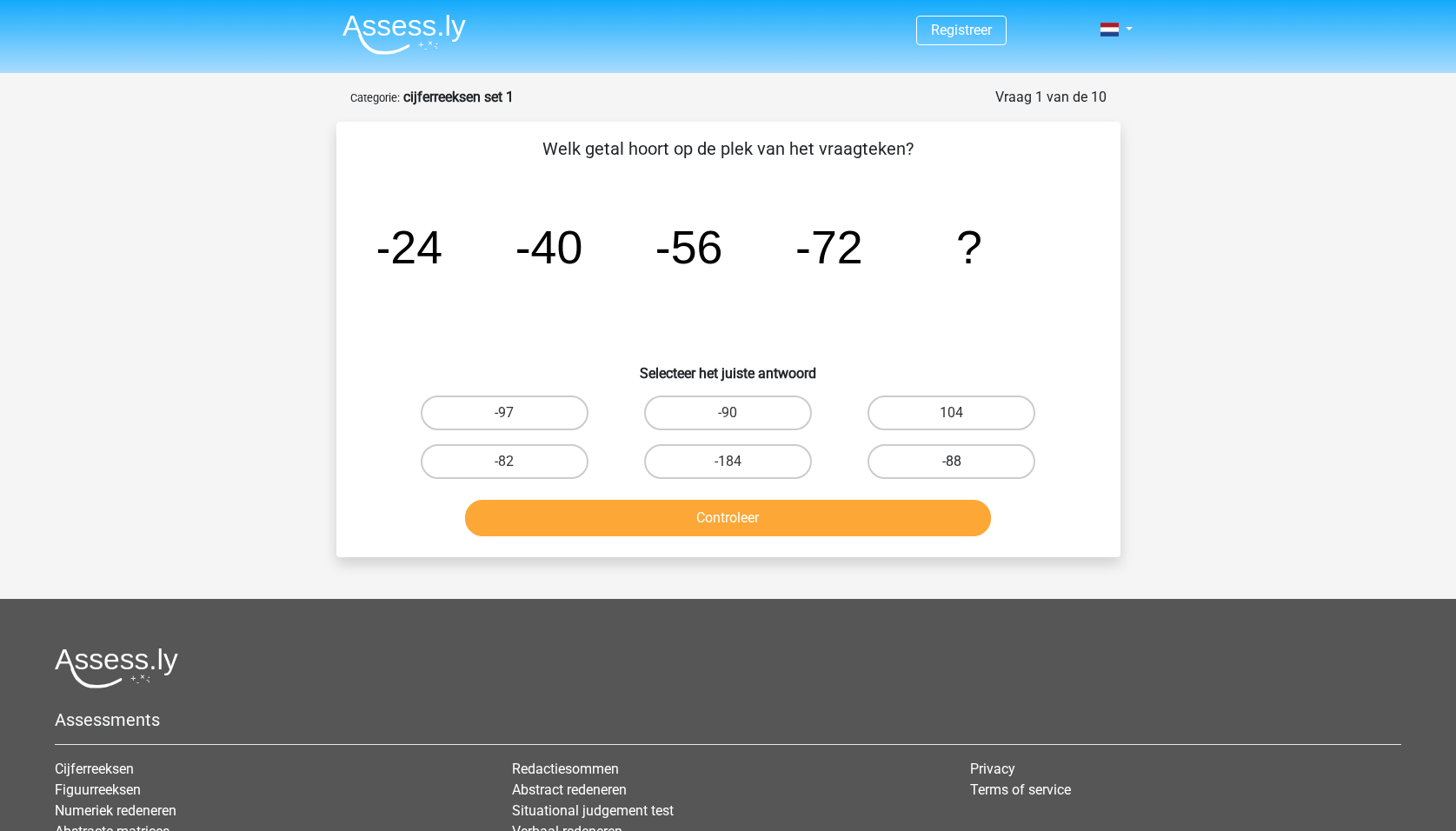
click at [893, 460] on label "-88" at bounding box center [951, 461] width 168 height 35
click at [951, 462] on input "-88" at bounding box center [957, 467] width 12 height 12
radio input "true"
click at [842, 519] on button "Controleer" at bounding box center [728, 517] width 526 height 37
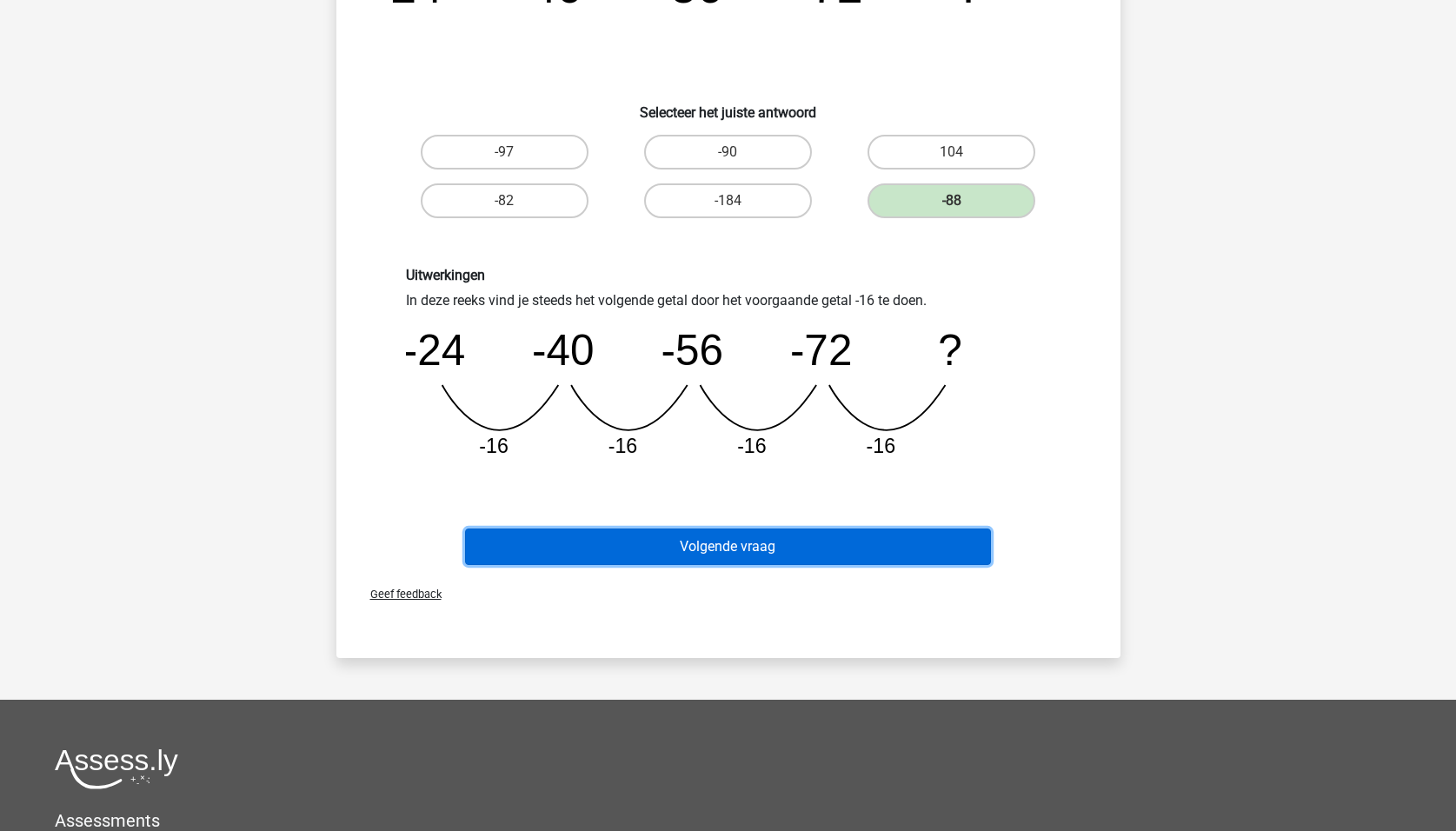
click at [725, 547] on button "Volgende vraag" at bounding box center [728, 547] width 526 height 37
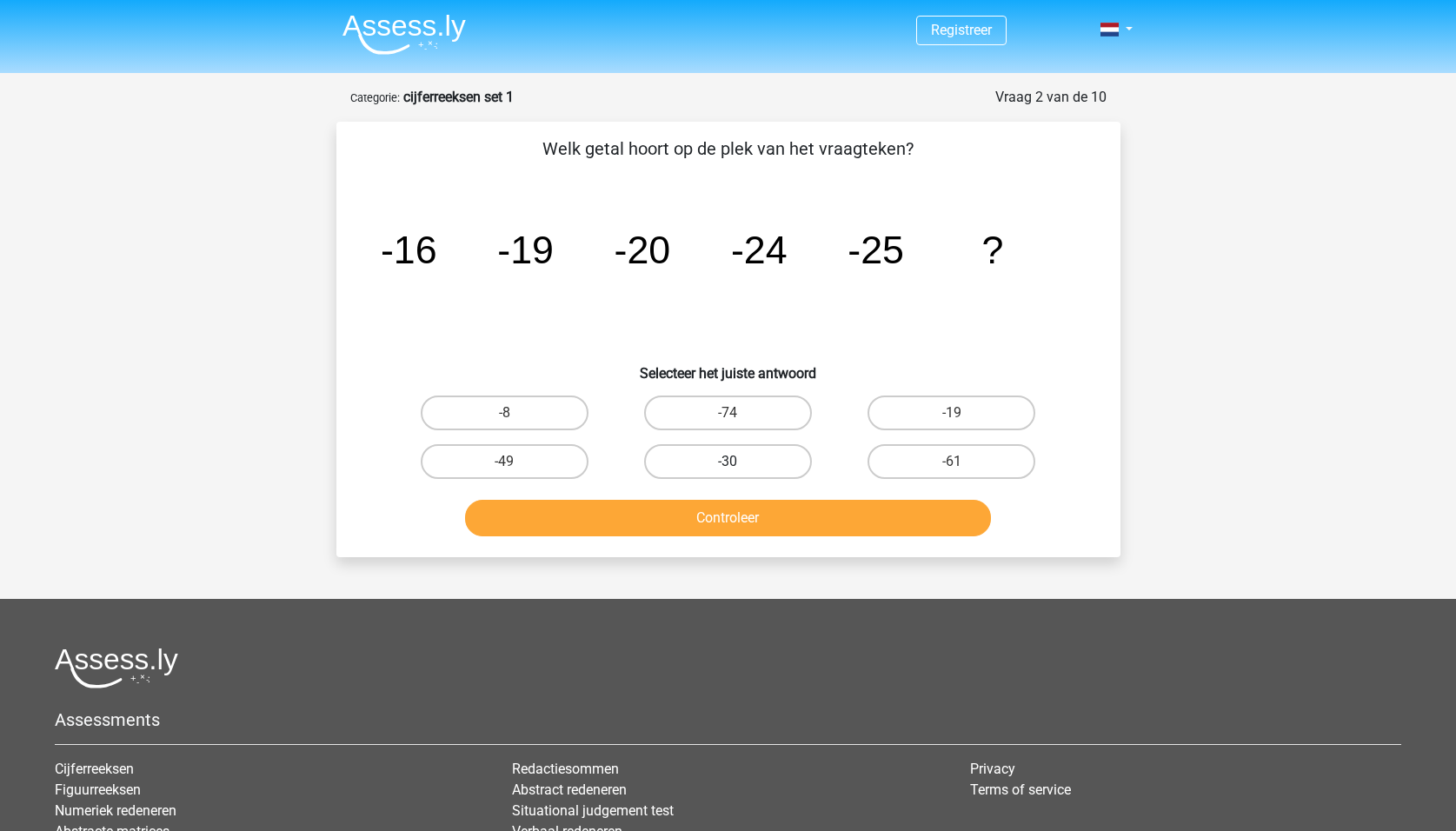
click at [692, 456] on label "-30" at bounding box center [728, 461] width 168 height 35
click at [728, 462] on input "-30" at bounding box center [733, 467] width 12 height 12
radio input "true"
click at [728, 517] on button "Controleer" at bounding box center [728, 517] width 526 height 37
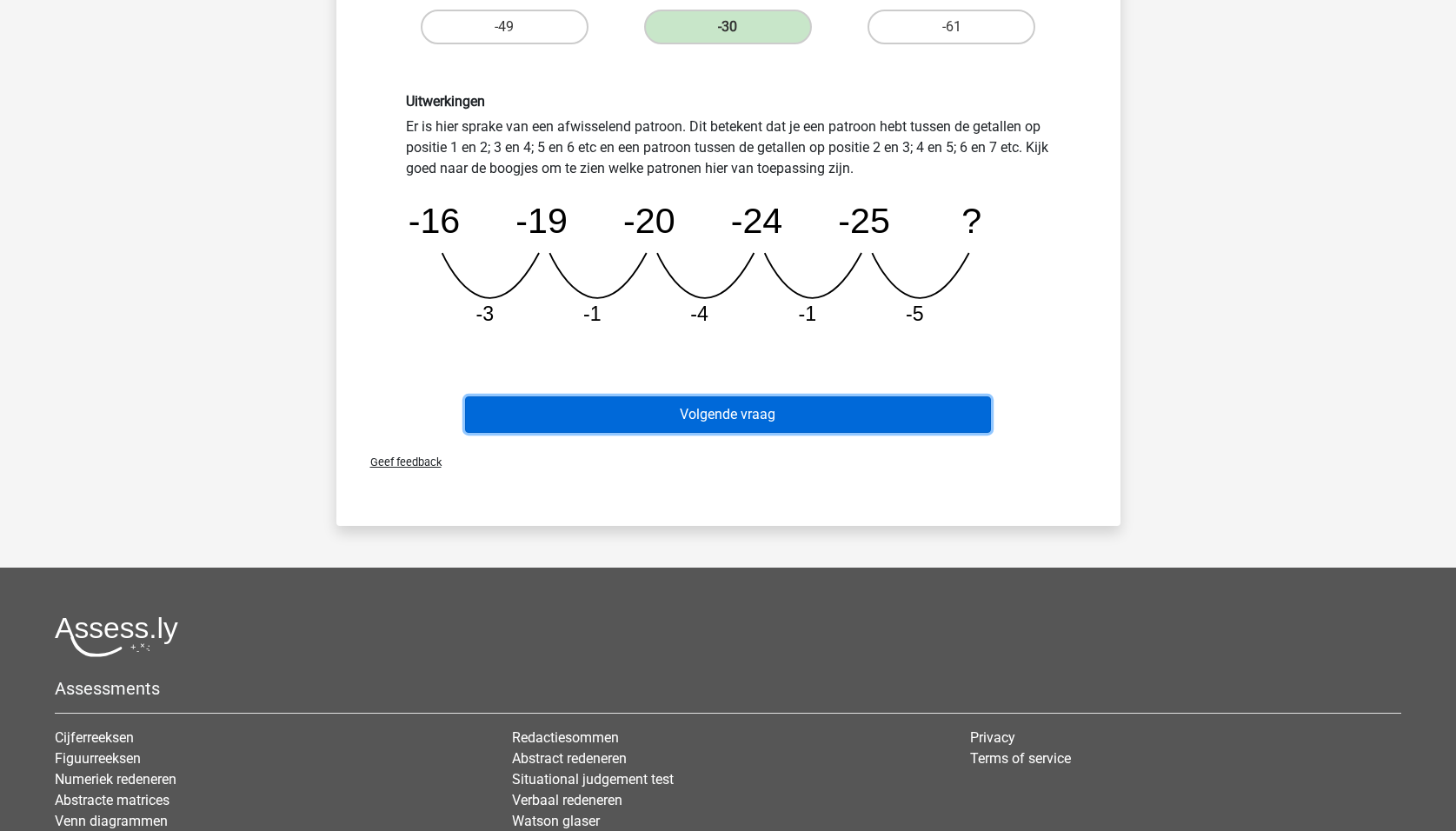
click at [777, 407] on button "Volgende vraag" at bounding box center [728, 414] width 526 height 37
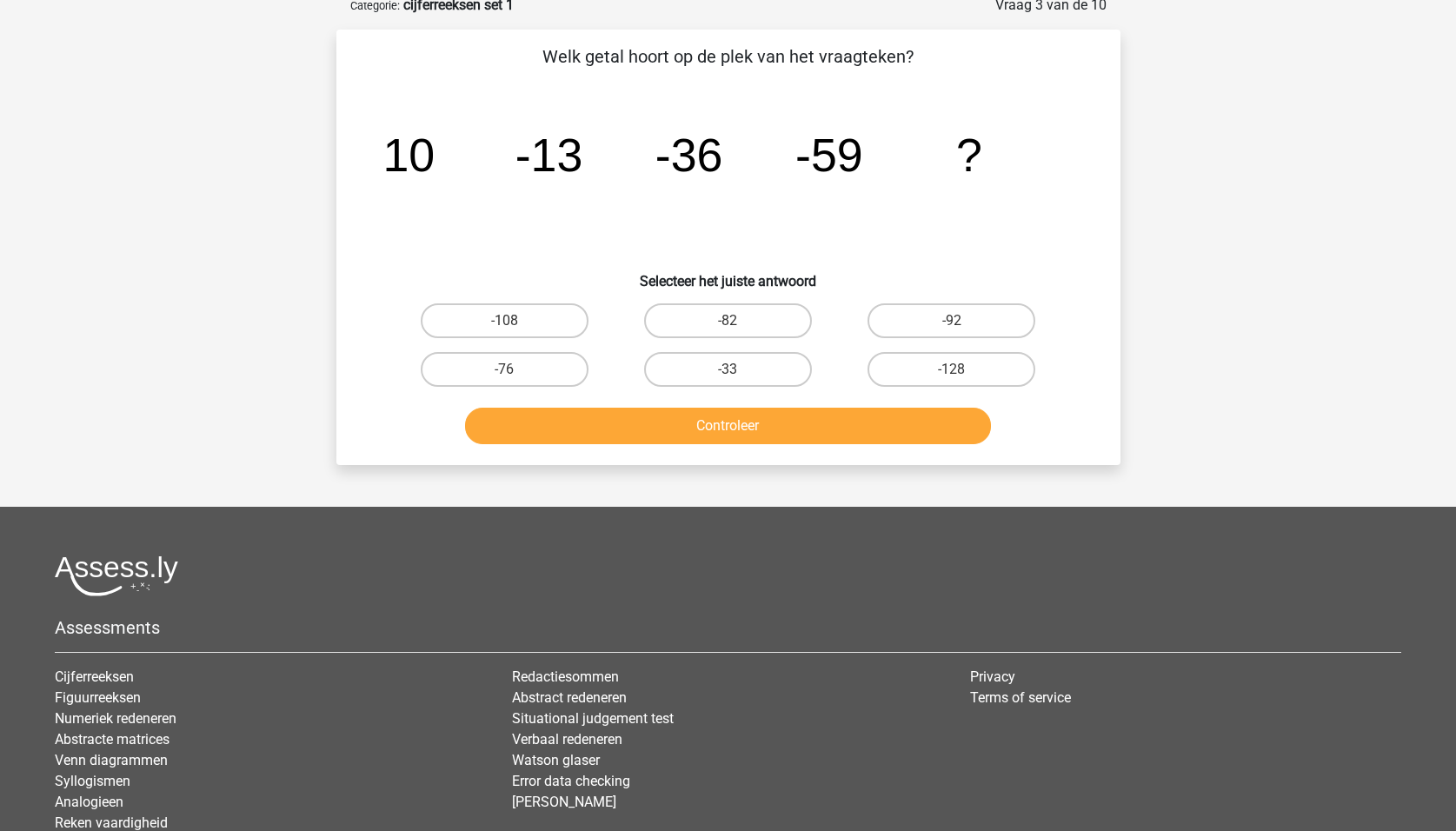
scroll to position [86, 0]
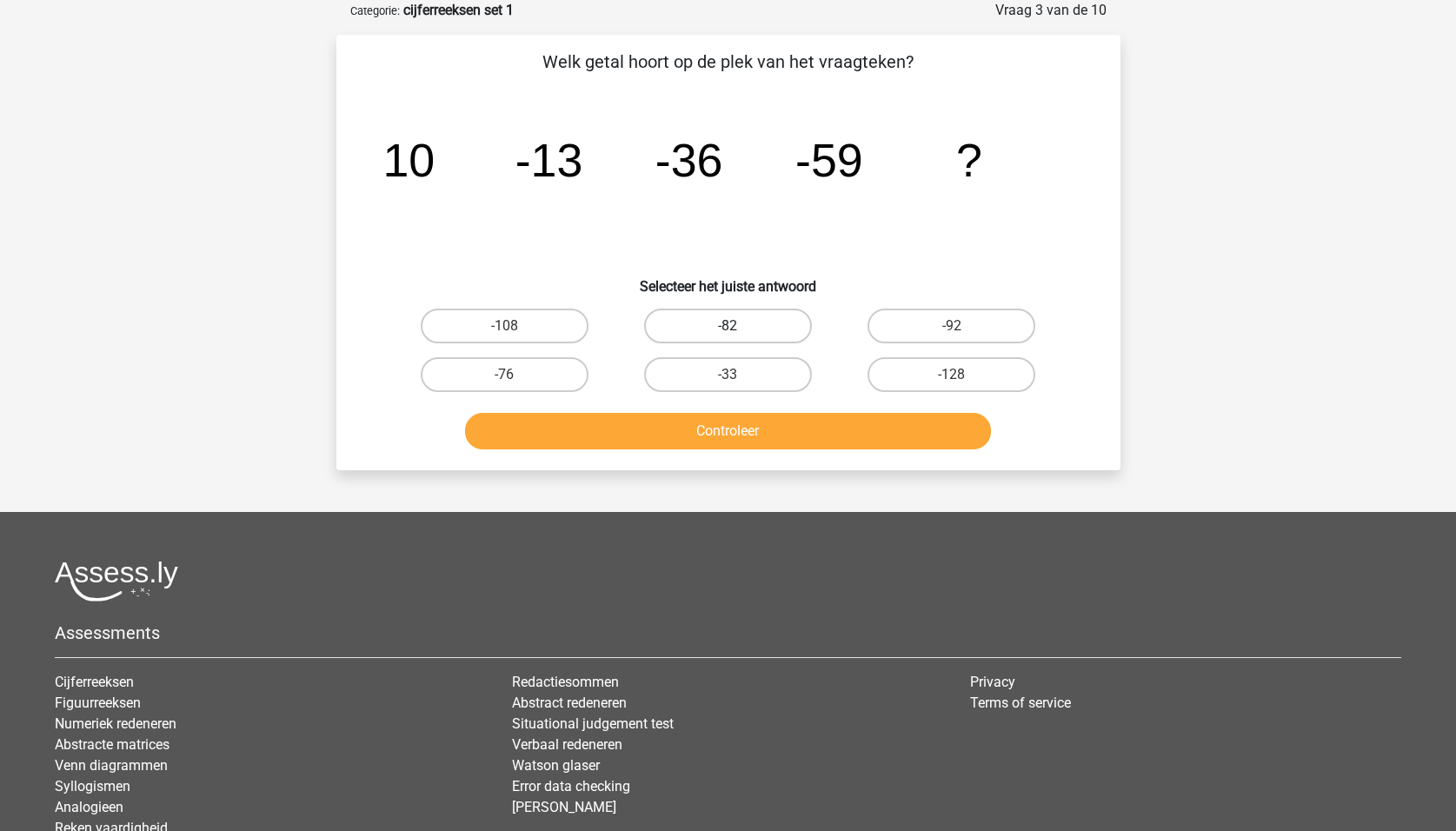
click at [714, 320] on label "-82" at bounding box center [728, 325] width 168 height 35
click at [728, 325] on input "-82" at bounding box center [733, 331] width 12 height 12
radio input "true"
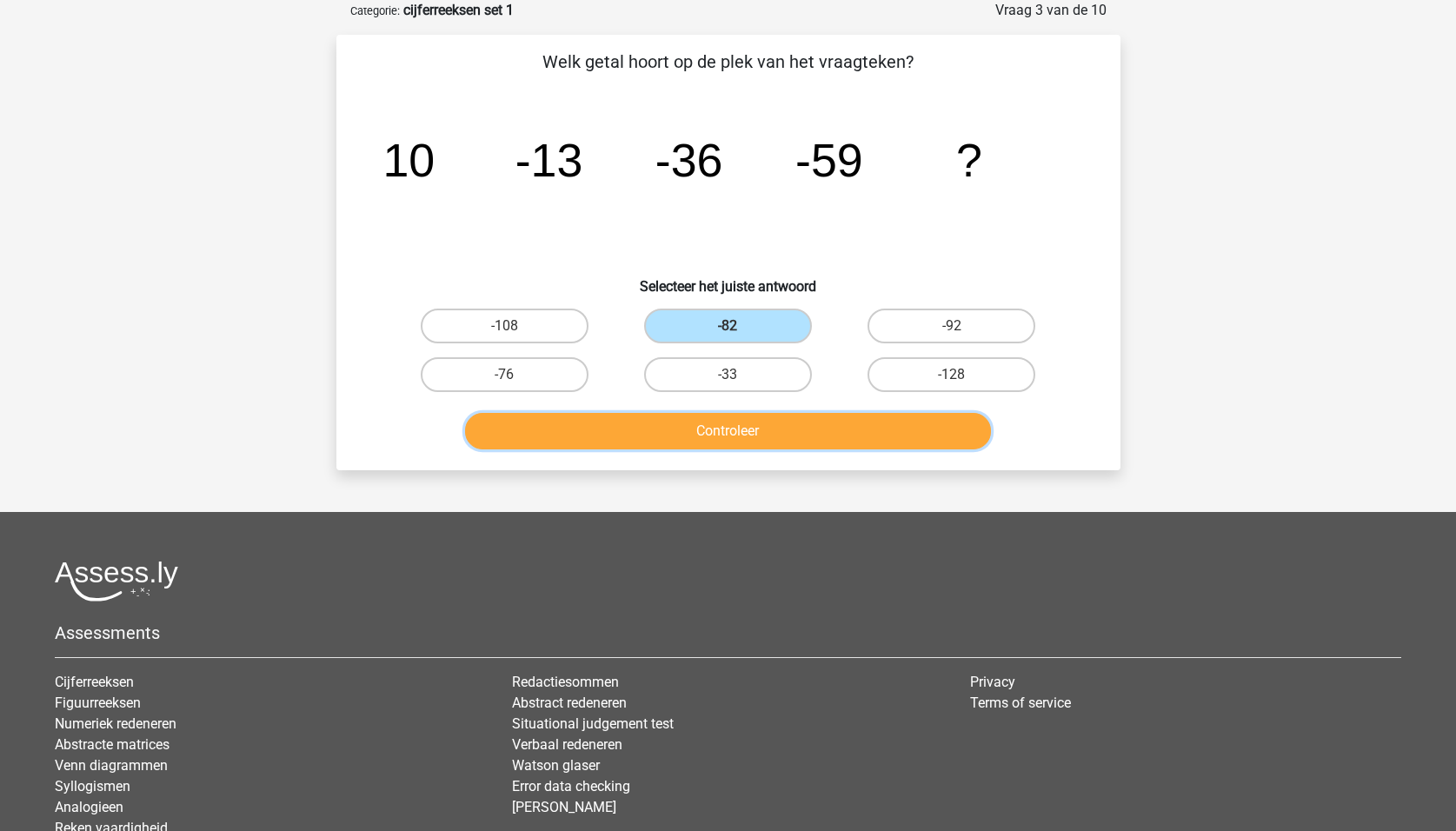
click at [728, 426] on button "Controleer" at bounding box center [728, 431] width 526 height 37
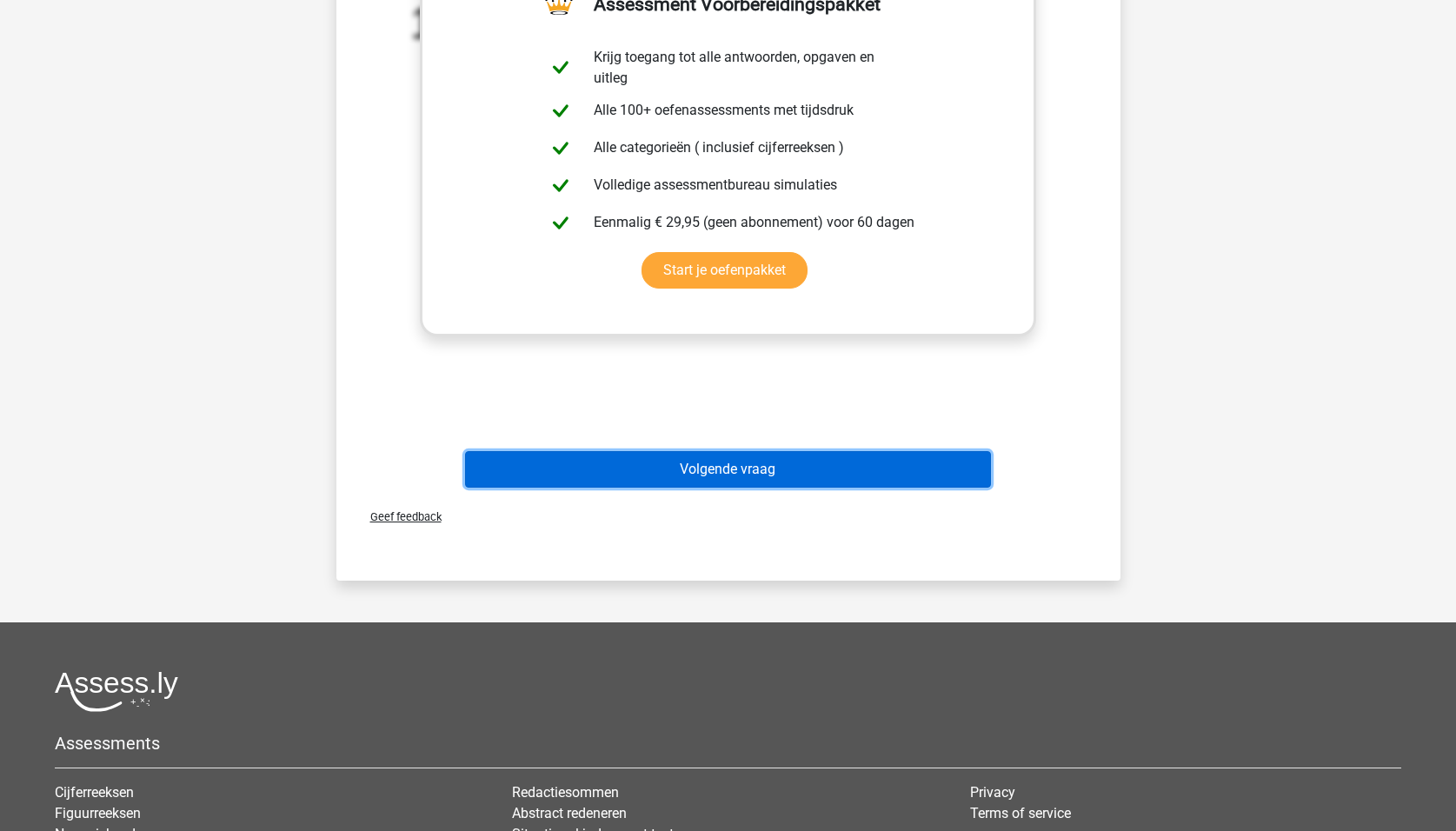
drag, startPoint x: 751, startPoint y: 458, endPoint x: 925, endPoint y: 438, distance: 175.1
click at [751, 458] on button "Volgende vraag" at bounding box center [728, 469] width 526 height 37
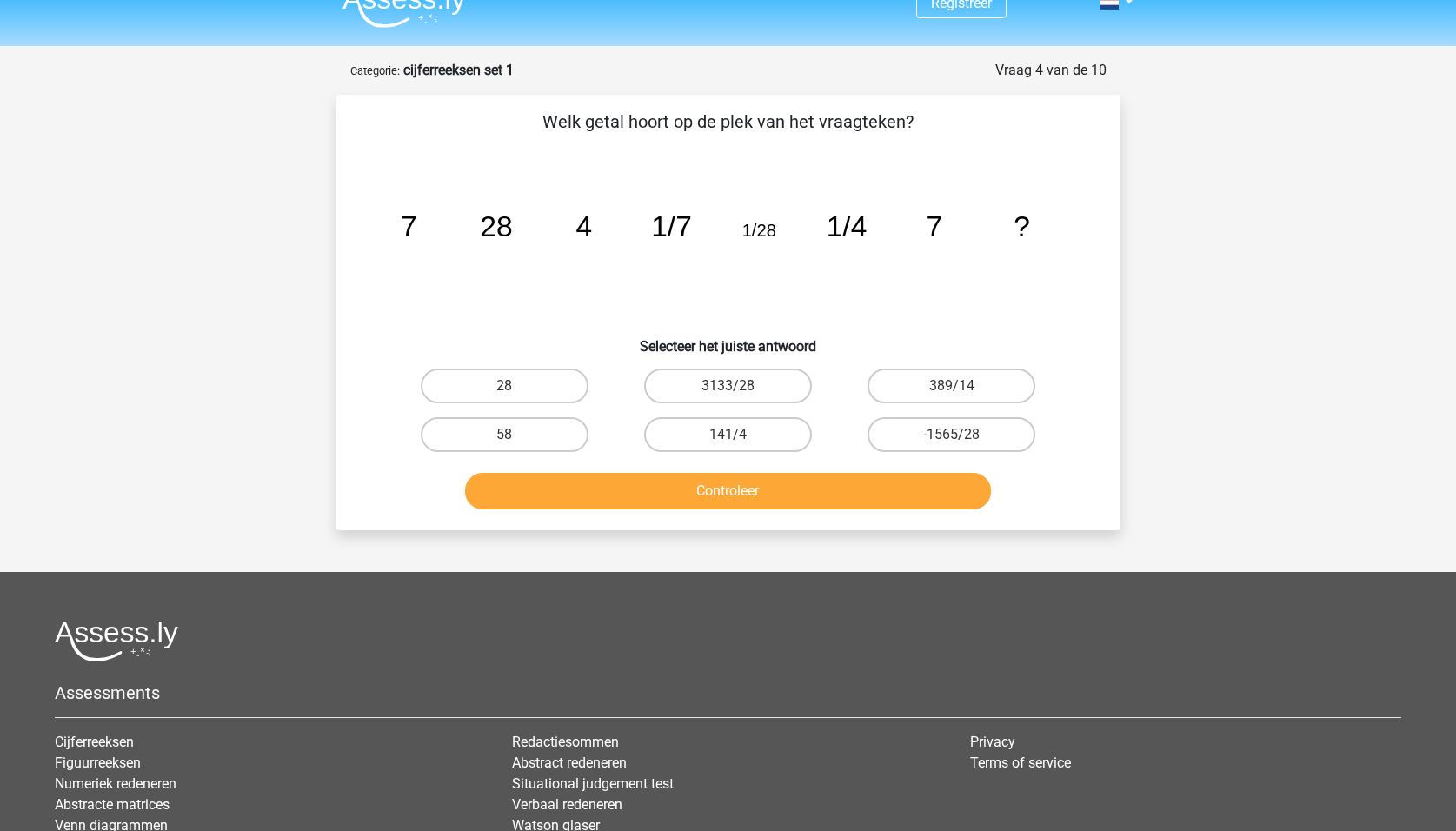
scroll to position [0, 0]
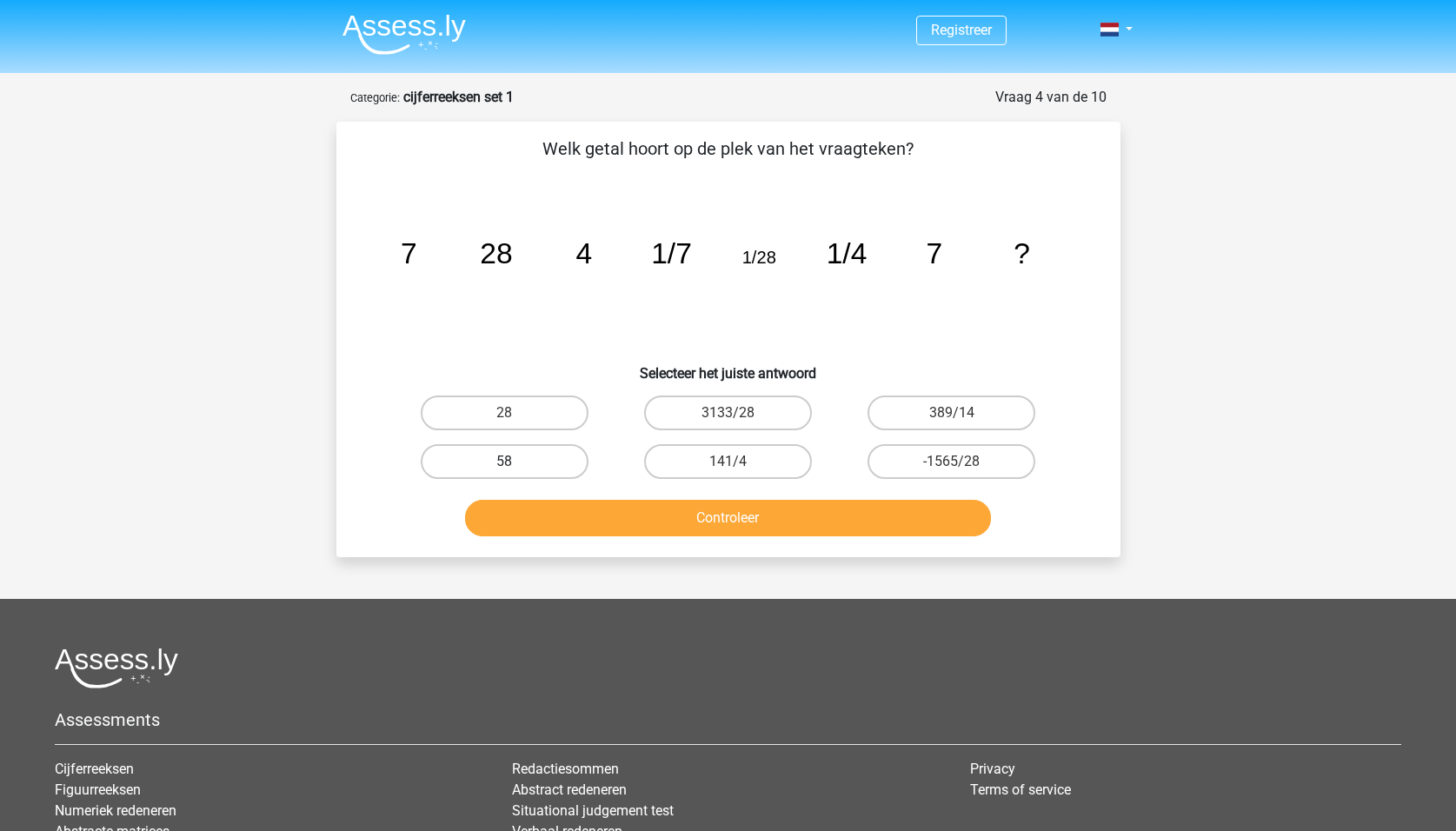
click at [563, 453] on label "58" at bounding box center [505, 461] width 168 height 35
click at [515, 462] on input "58" at bounding box center [509, 467] width 12 height 12
radio input "true"
click at [674, 508] on button "Controleer" at bounding box center [728, 517] width 526 height 37
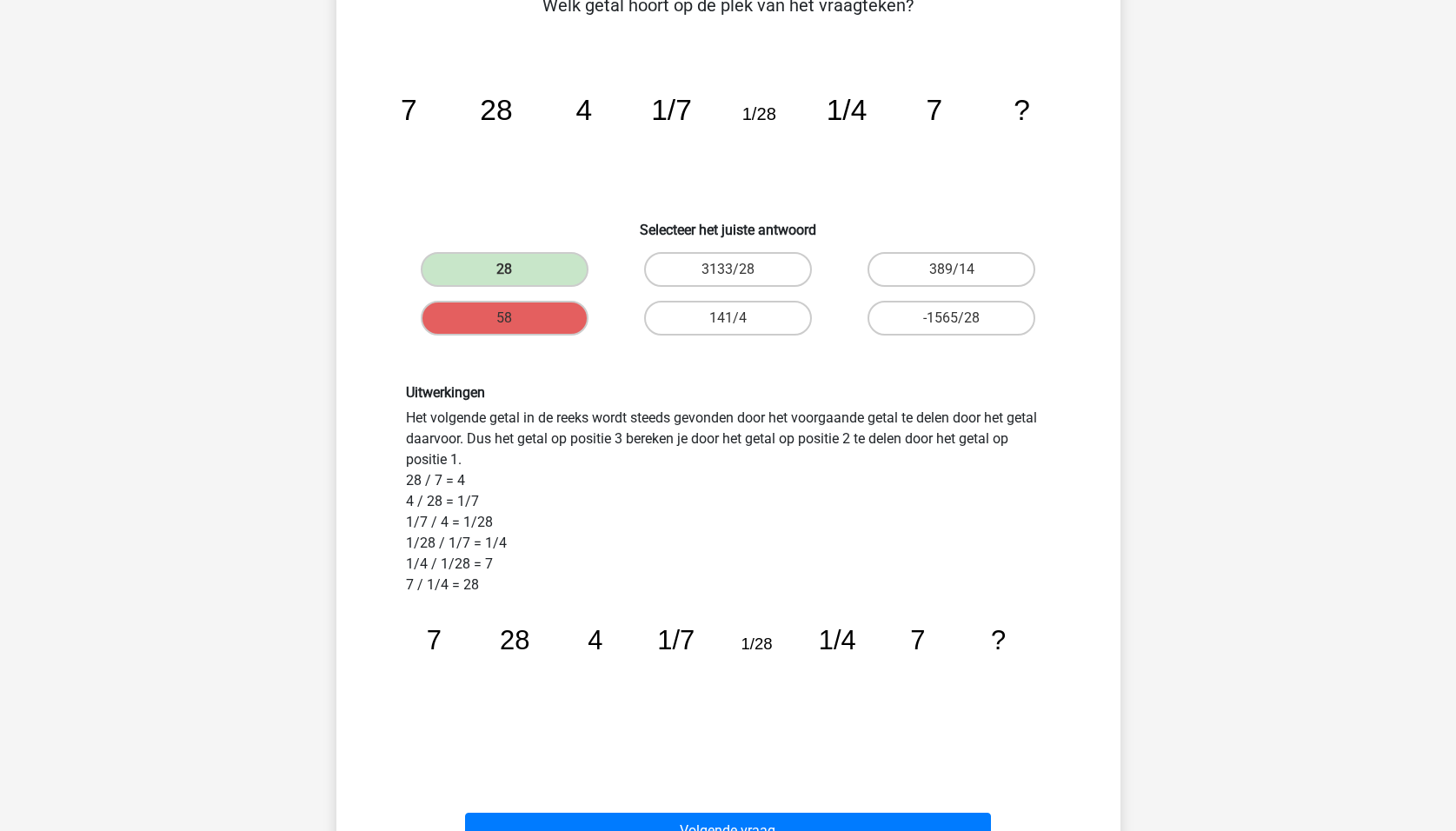
scroll to position [174, 0]
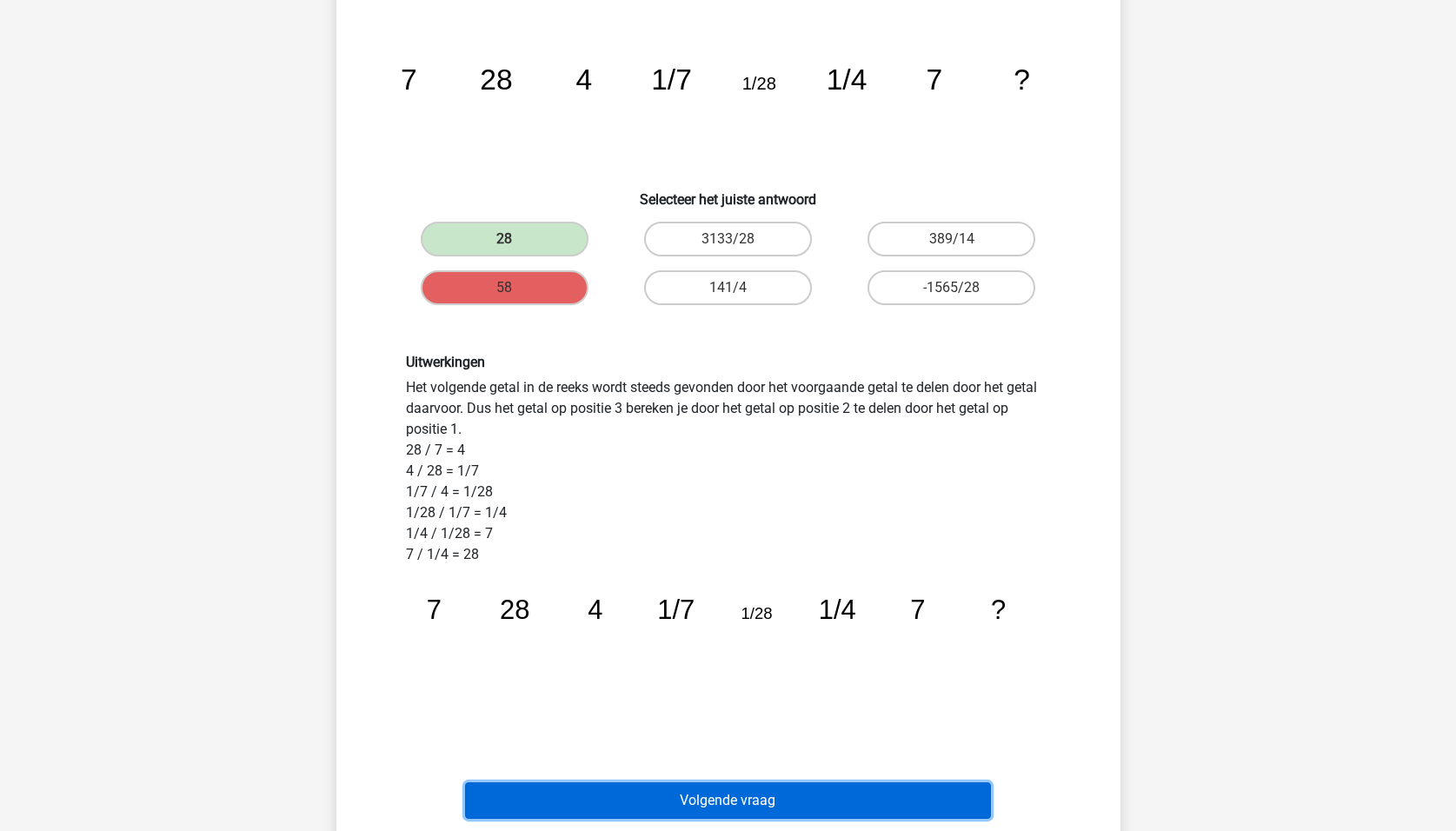
drag, startPoint x: 785, startPoint y: 791, endPoint x: 1010, endPoint y: 671, distance: 255.0
click at [786, 791] on button "Volgende vraag" at bounding box center [728, 800] width 526 height 37
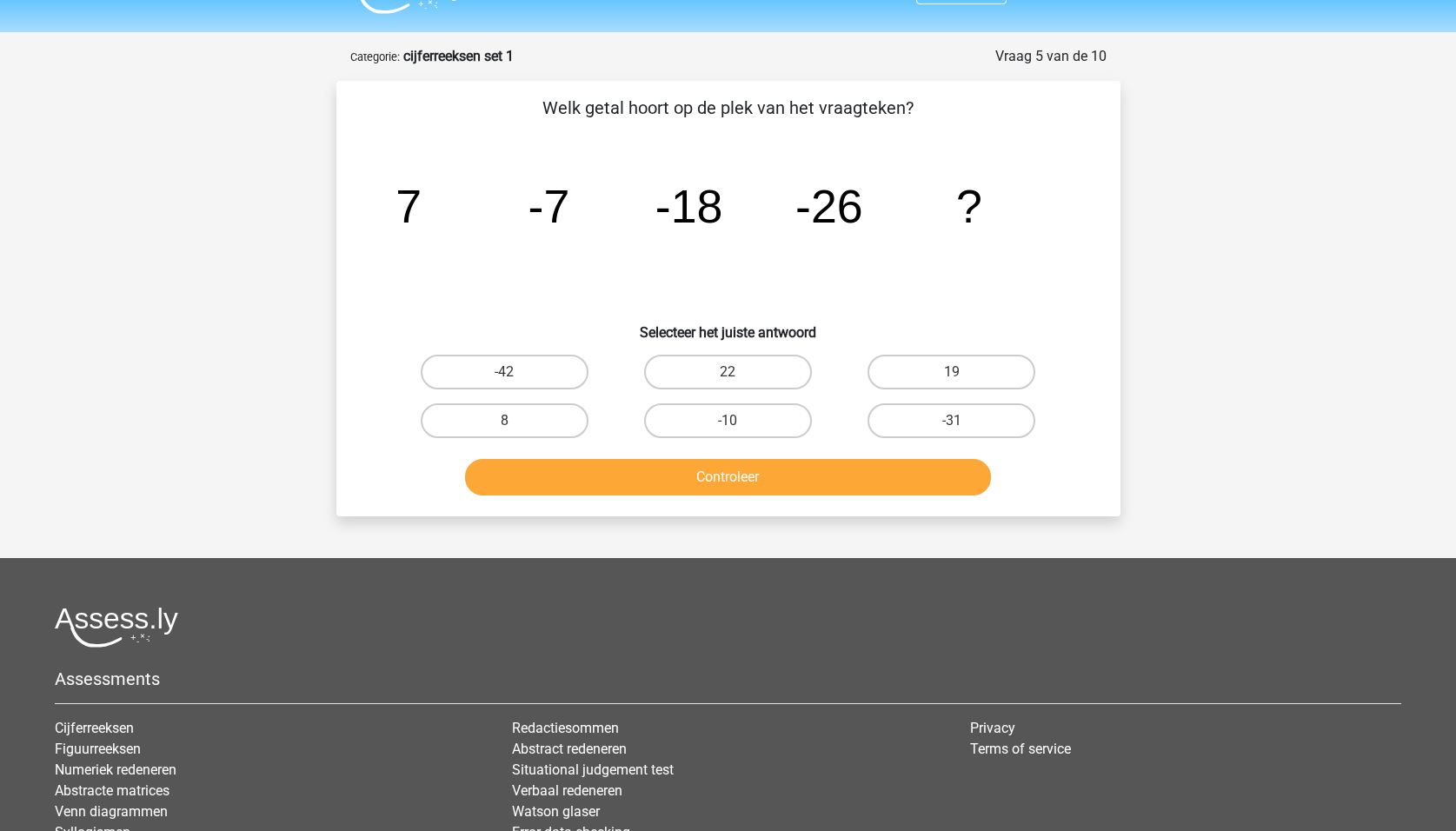
scroll to position [0, 0]
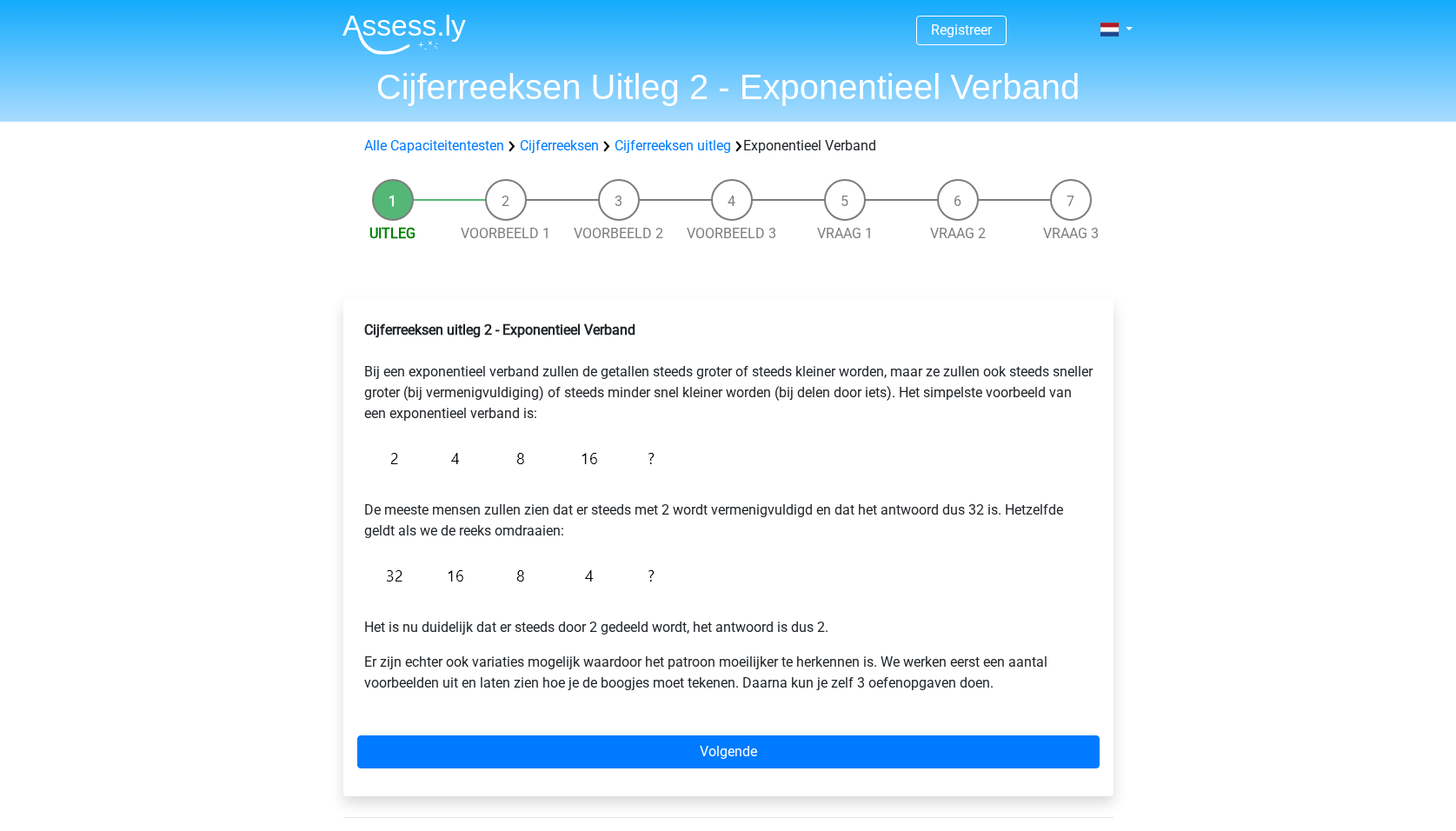
scroll to position [86, 0]
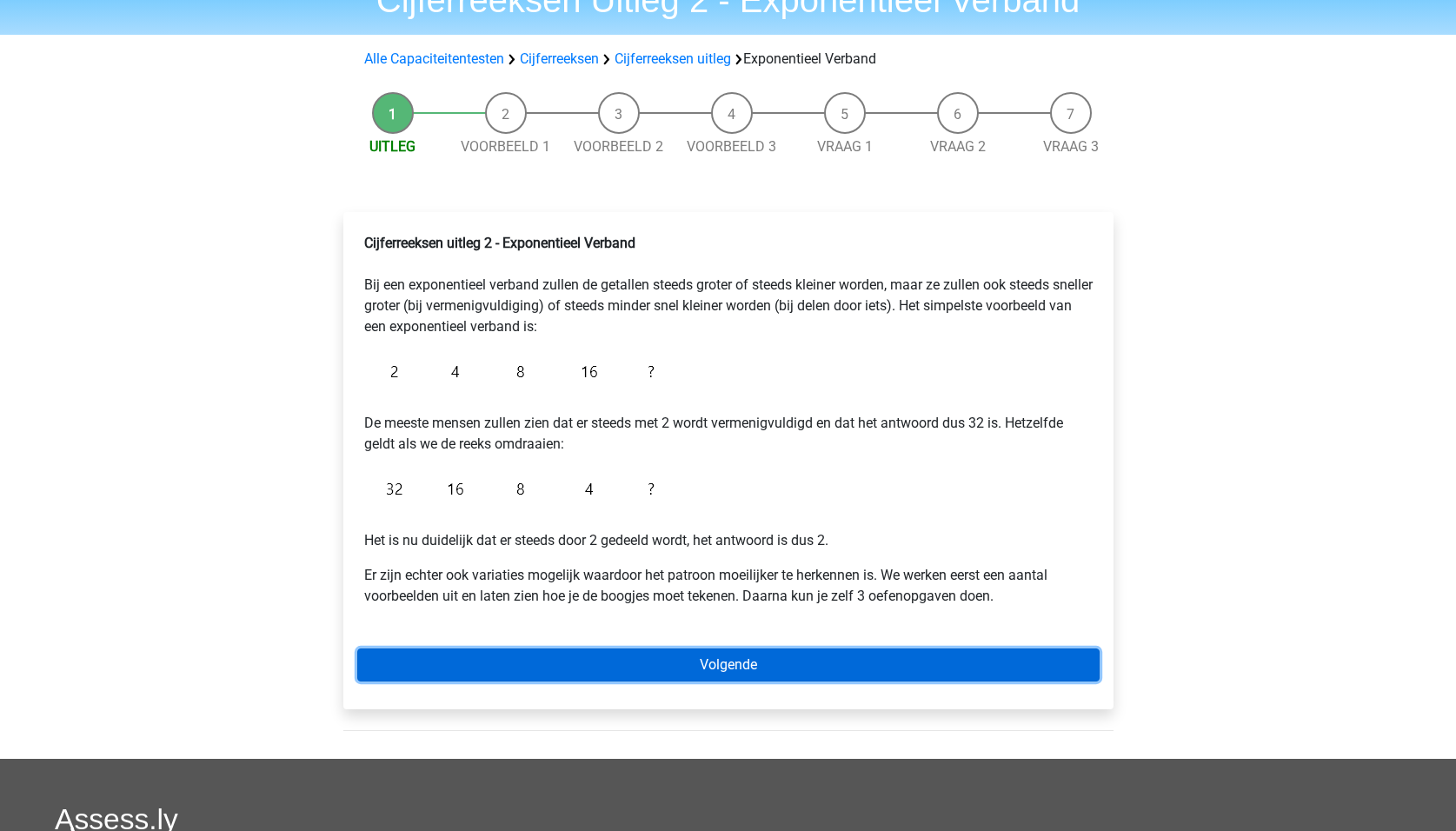
click at [634, 658] on link "Volgende" at bounding box center [728, 664] width 742 height 33
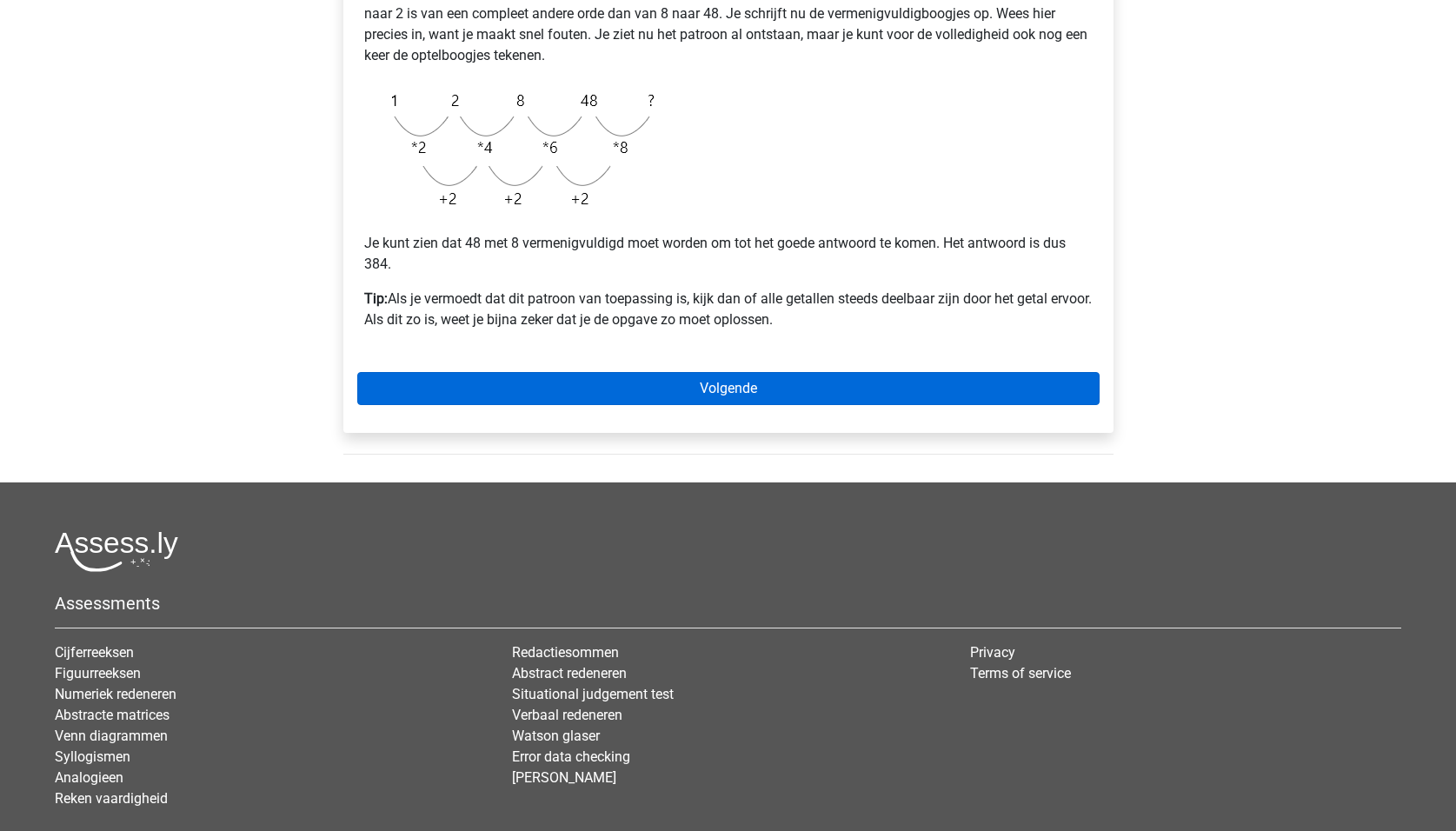
scroll to position [434, 0]
click at [382, 376] on link "Volgende" at bounding box center [728, 387] width 742 height 33
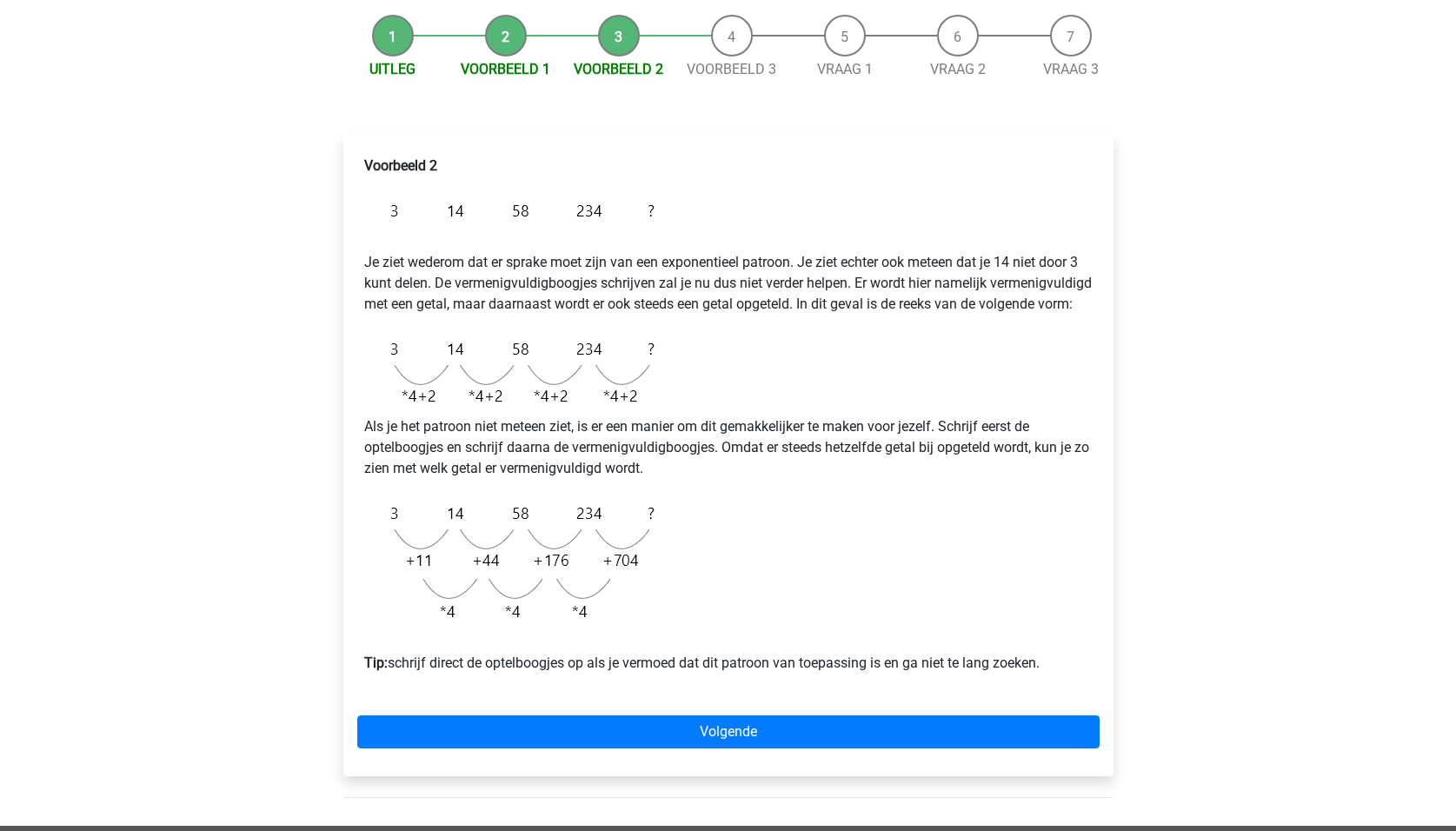
scroll to position [174, 0]
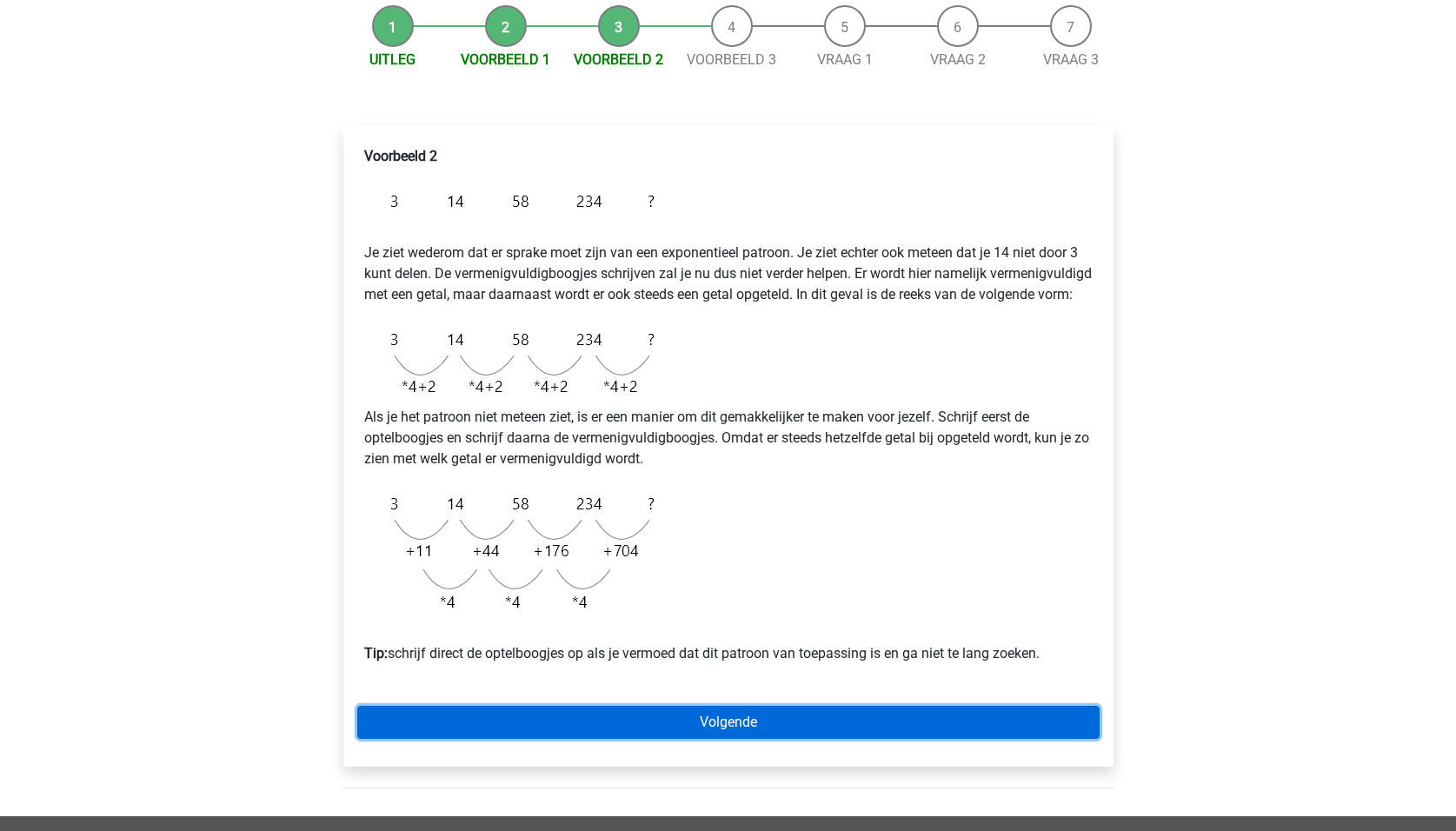
click at [446, 727] on link "Volgende" at bounding box center [728, 721] width 742 height 33
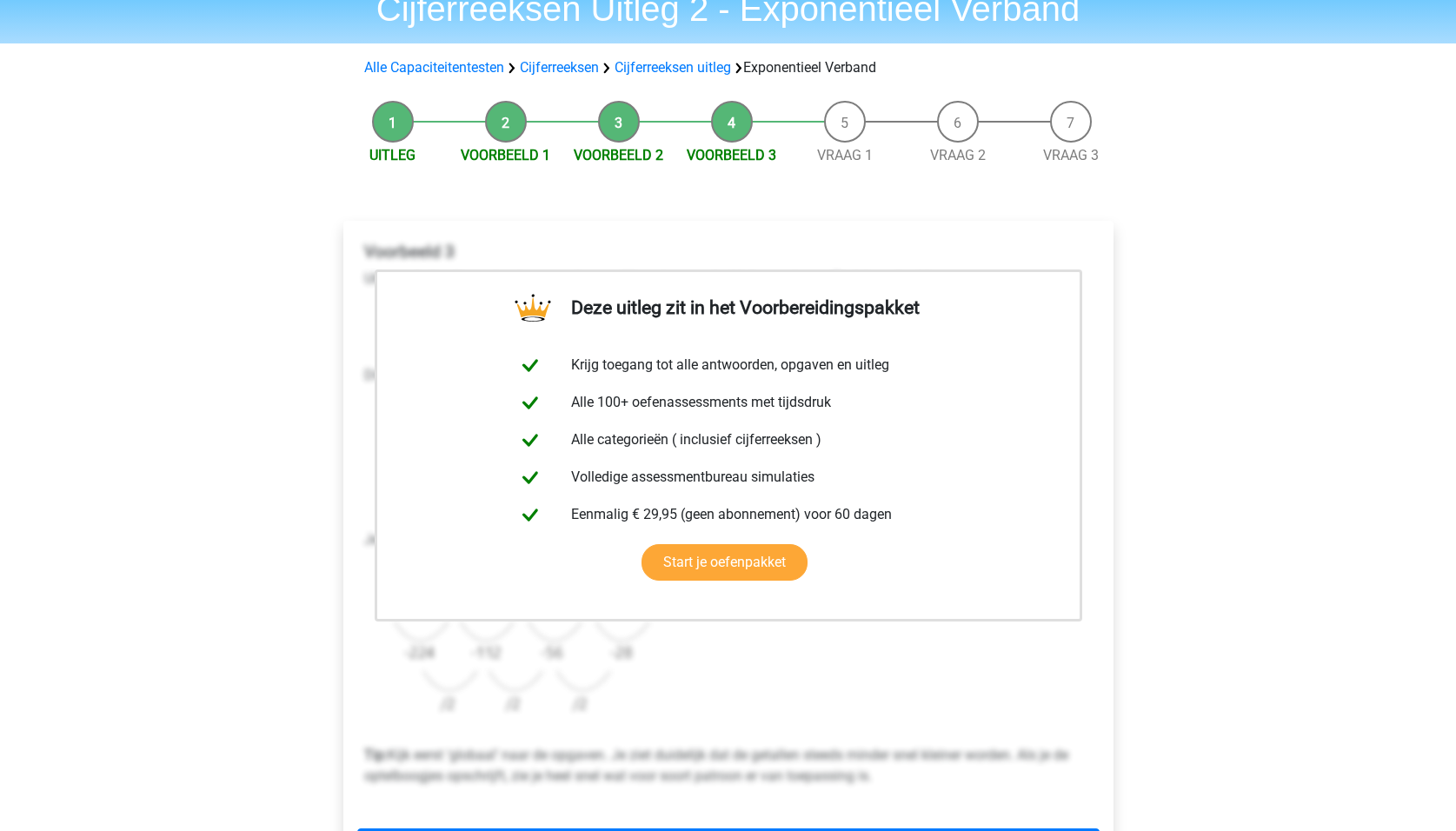
scroll to position [260, 0]
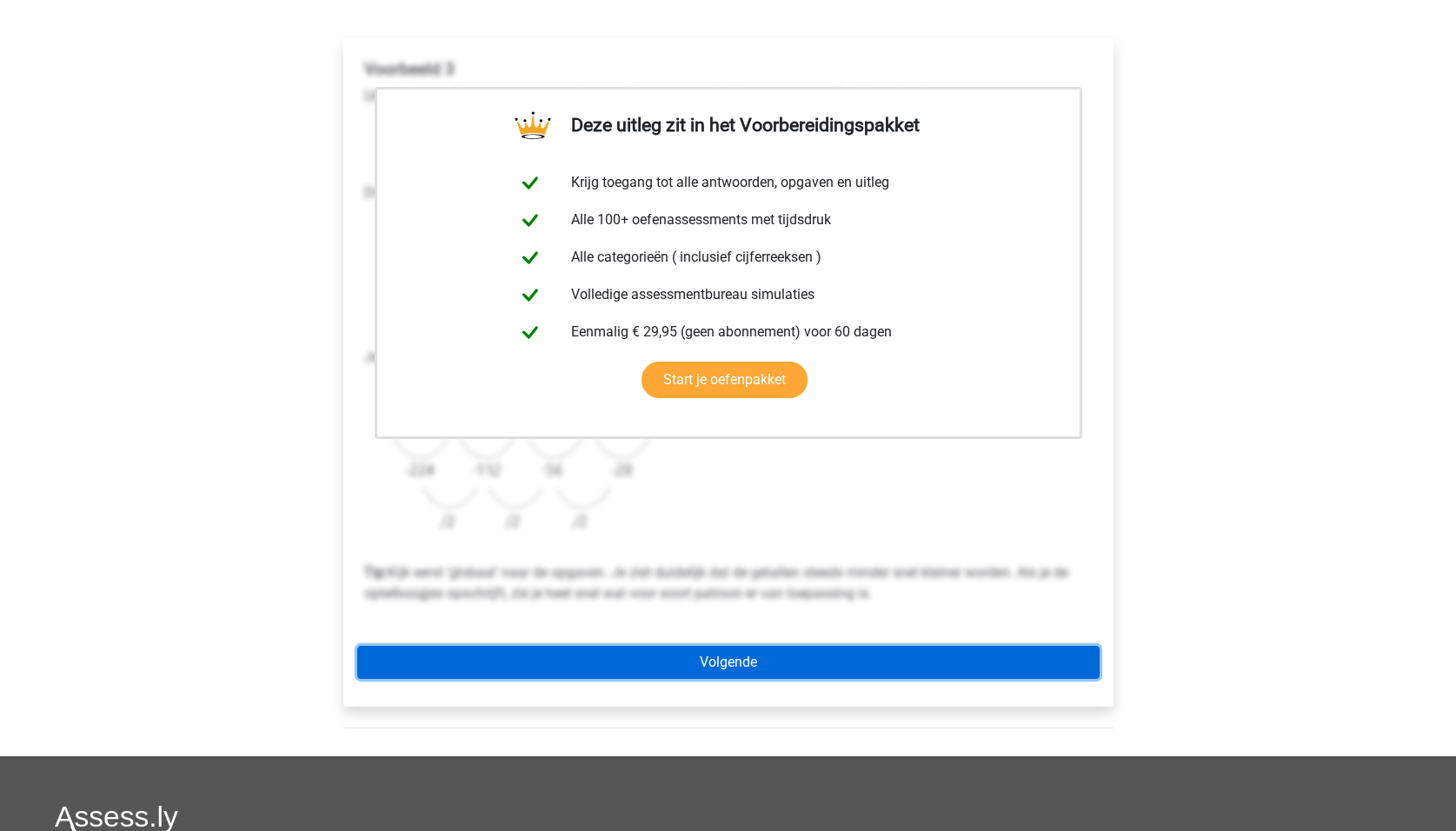
click at [494, 666] on link "Volgende" at bounding box center [728, 662] width 742 height 33
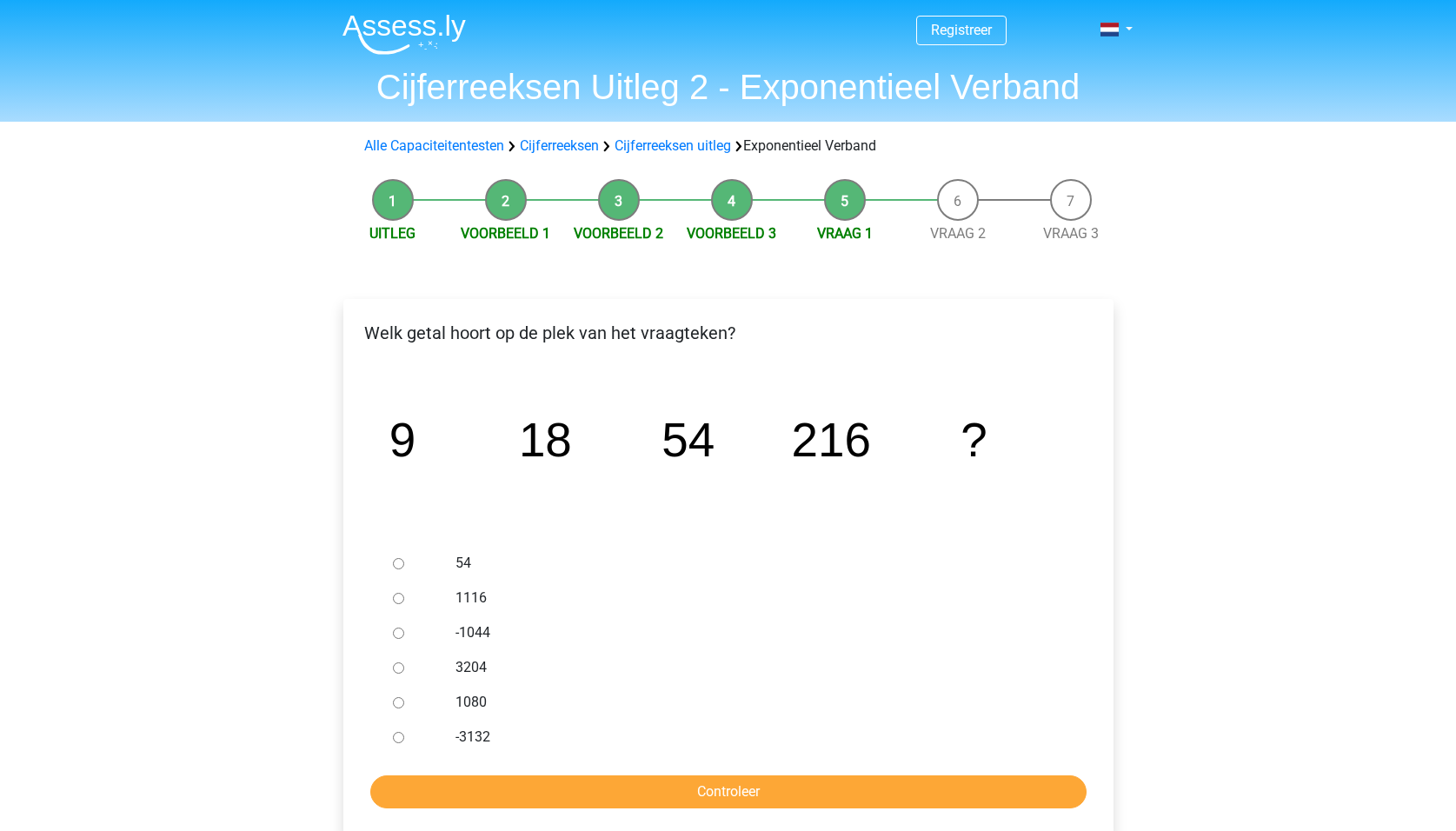
click at [401, 703] on input "1080" at bounding box center [399, 703] width 12 height 12
radio input "true"
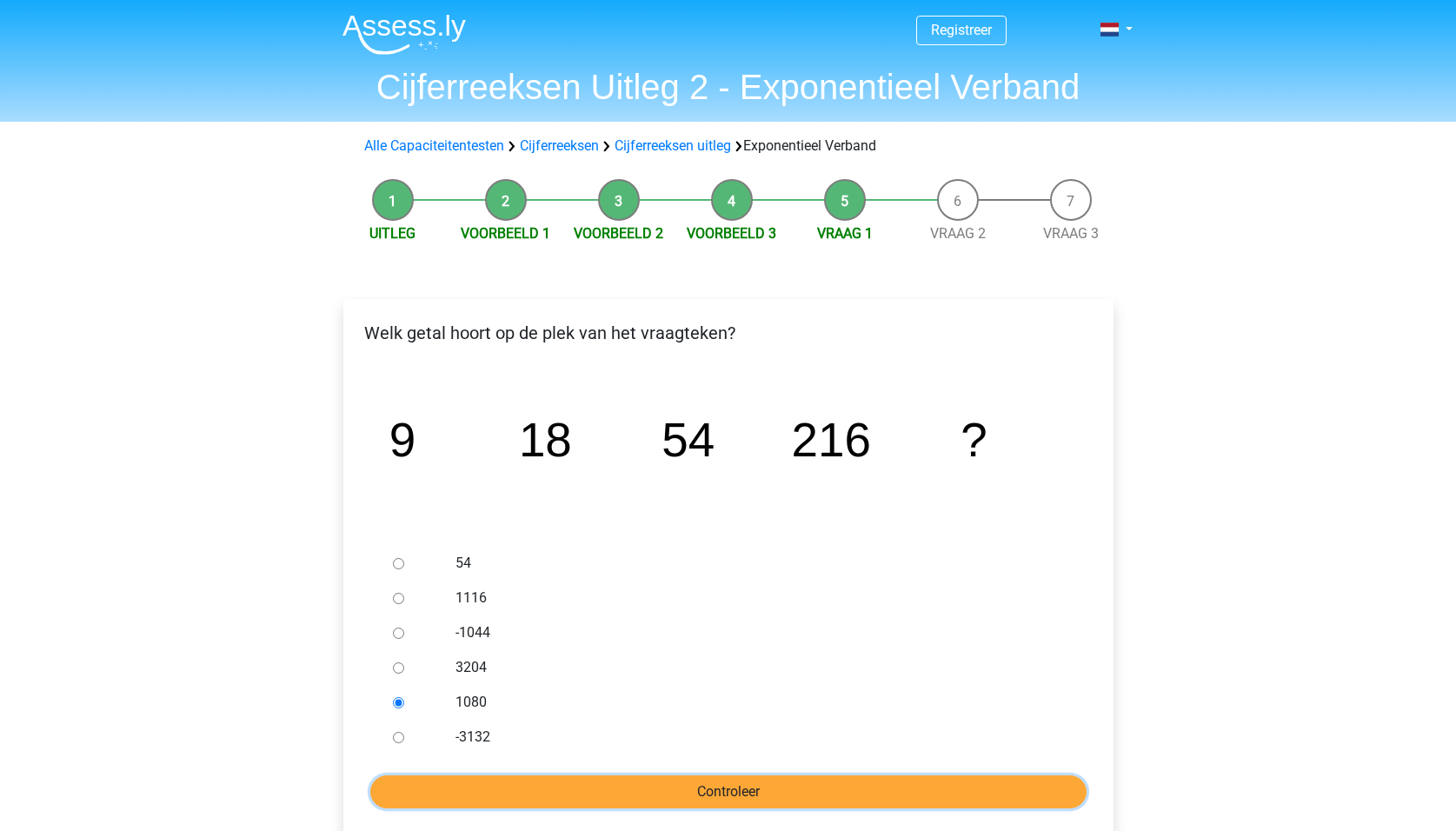
click at [601, 791] on input "Controleer" at bounding box center [728, 791] width 716 height 33
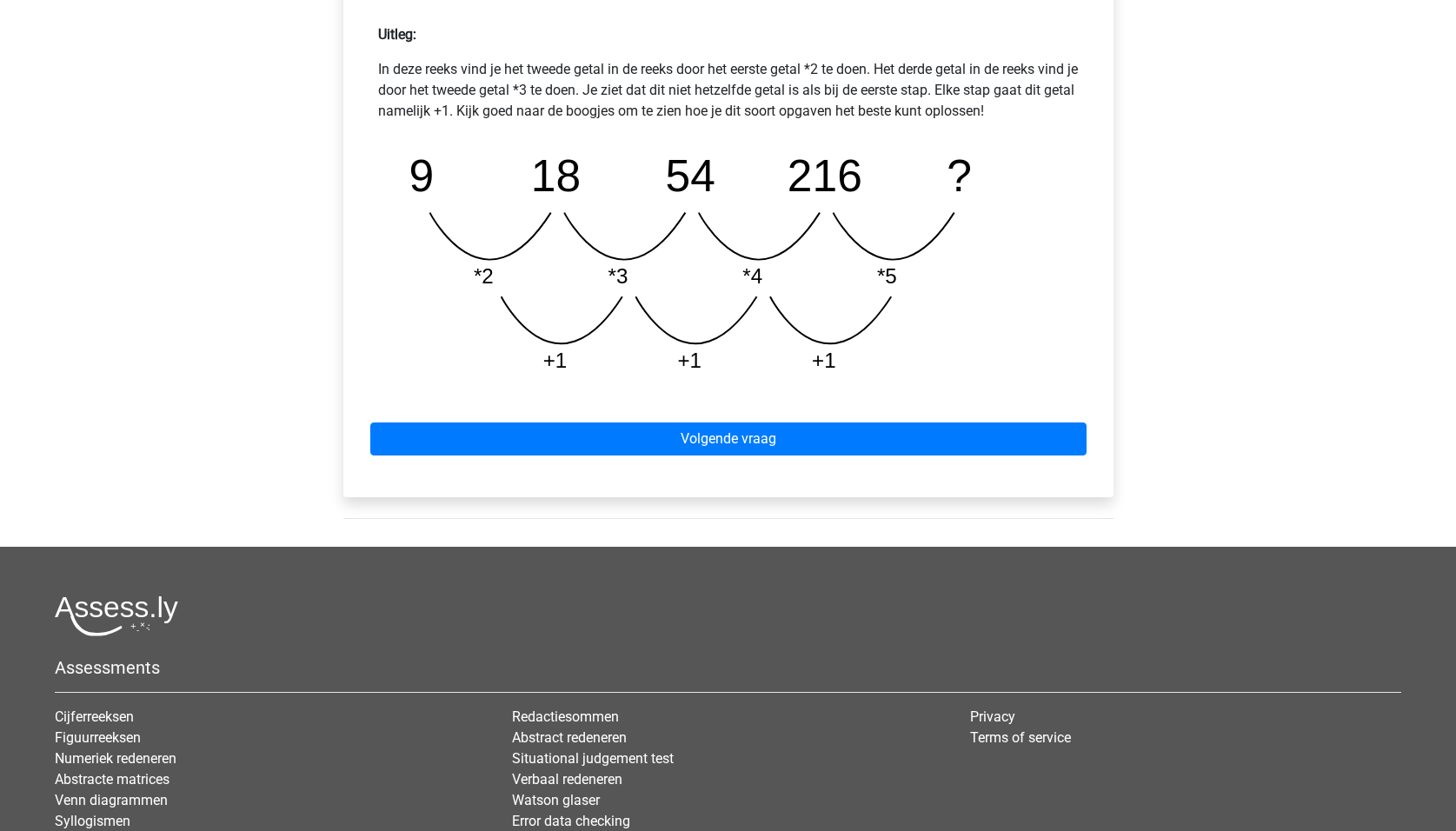
scroll to position [782, 0]
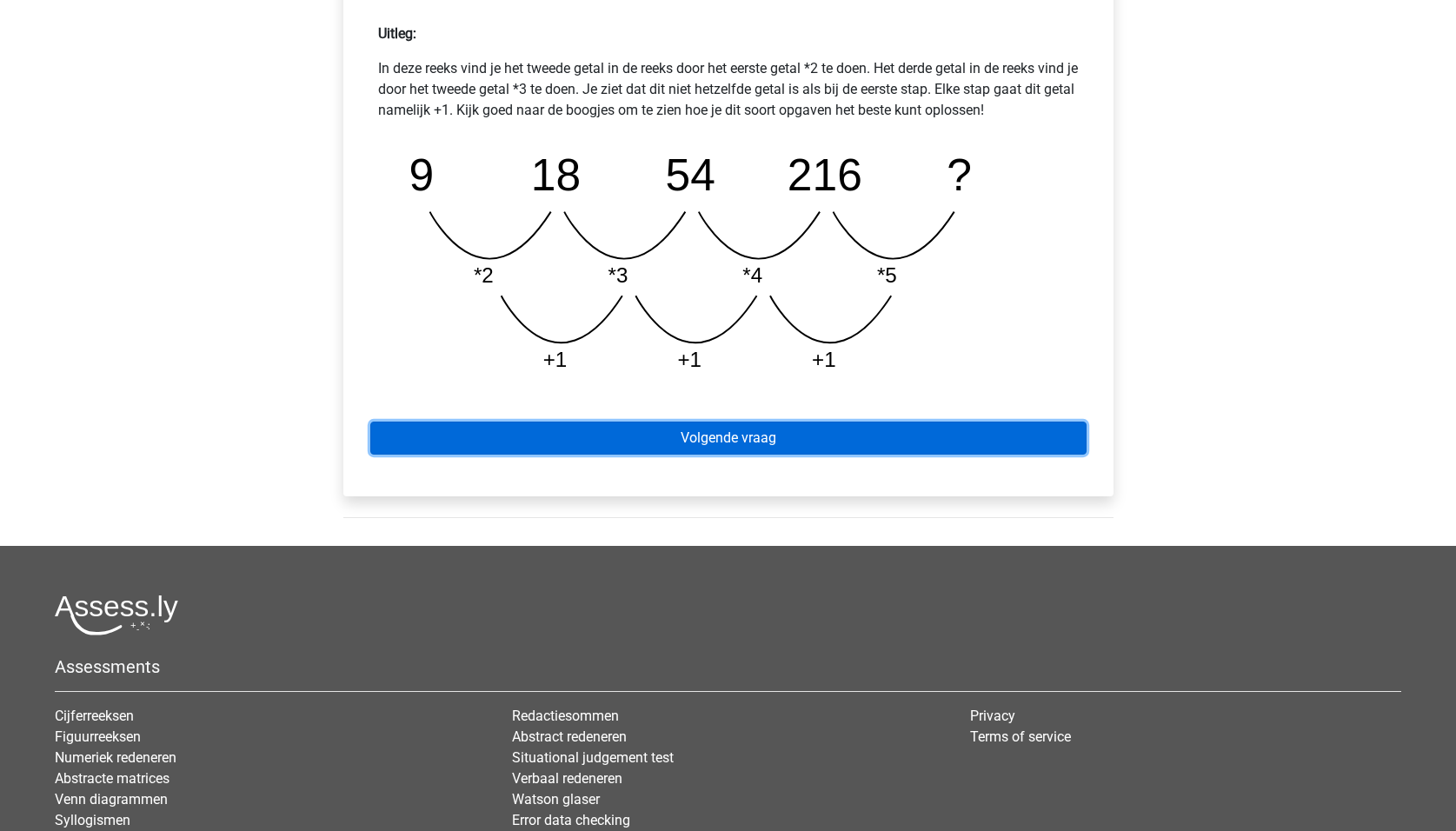
click at [773, 436] on link "Volgende vraag" at bounding box center [728, 438] width 716 height 33
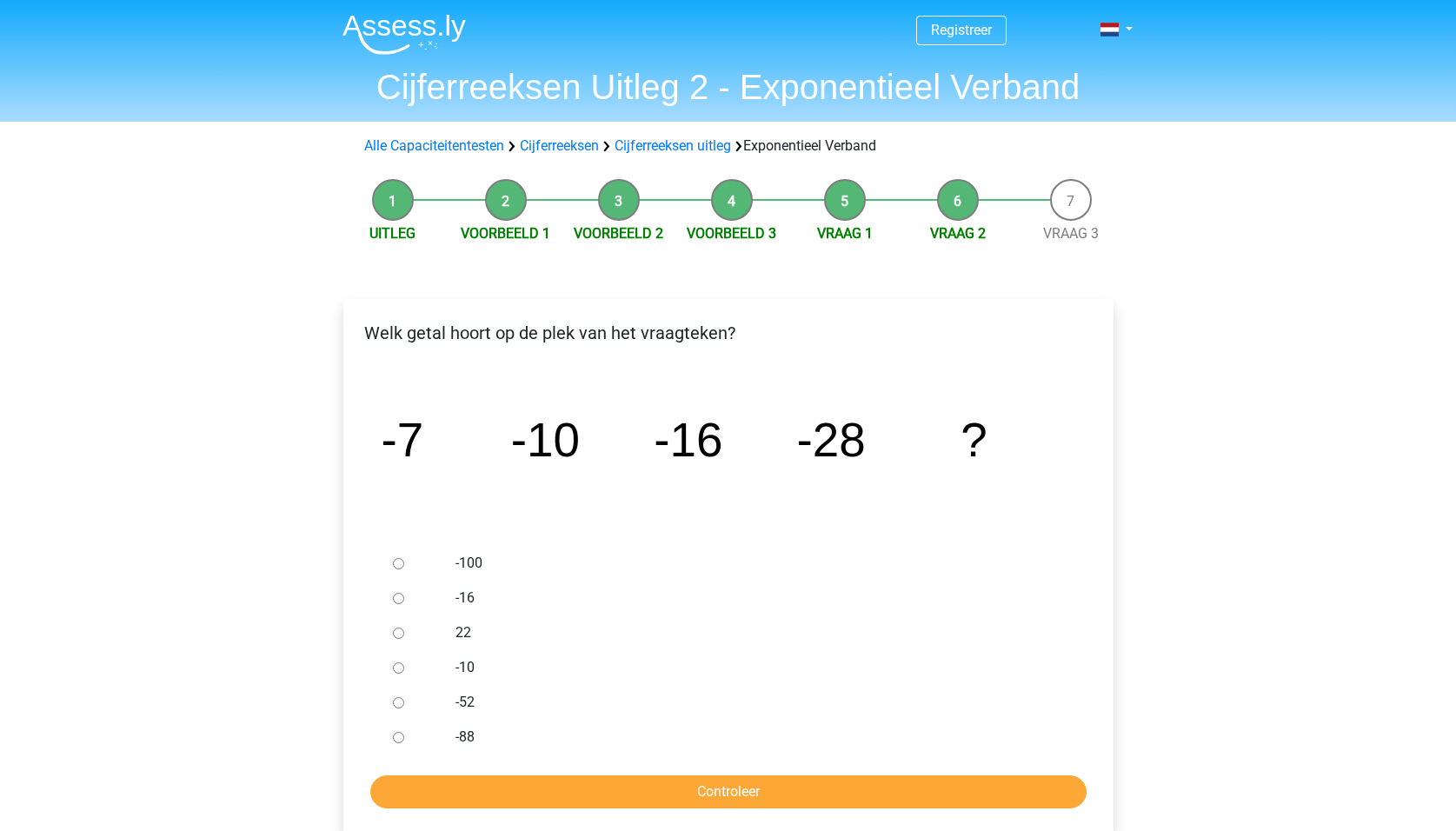
click at [398, 703] on input "-52" at bounding box center [399, 703] width 12 height 12
radio input "true"
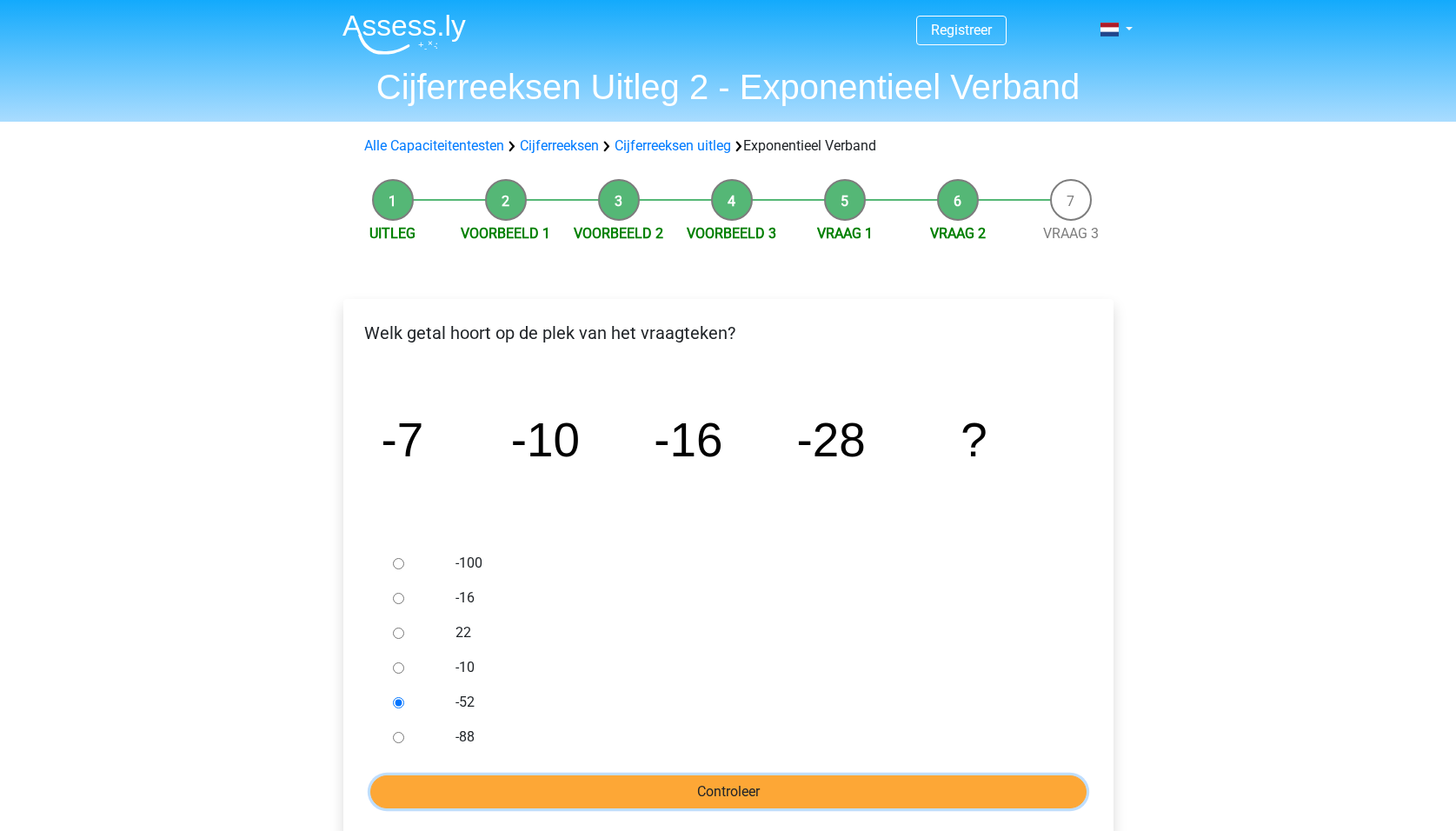
click at [532, 794] on input "Controleer" at bounding box center [728, 791] width 716 height 33
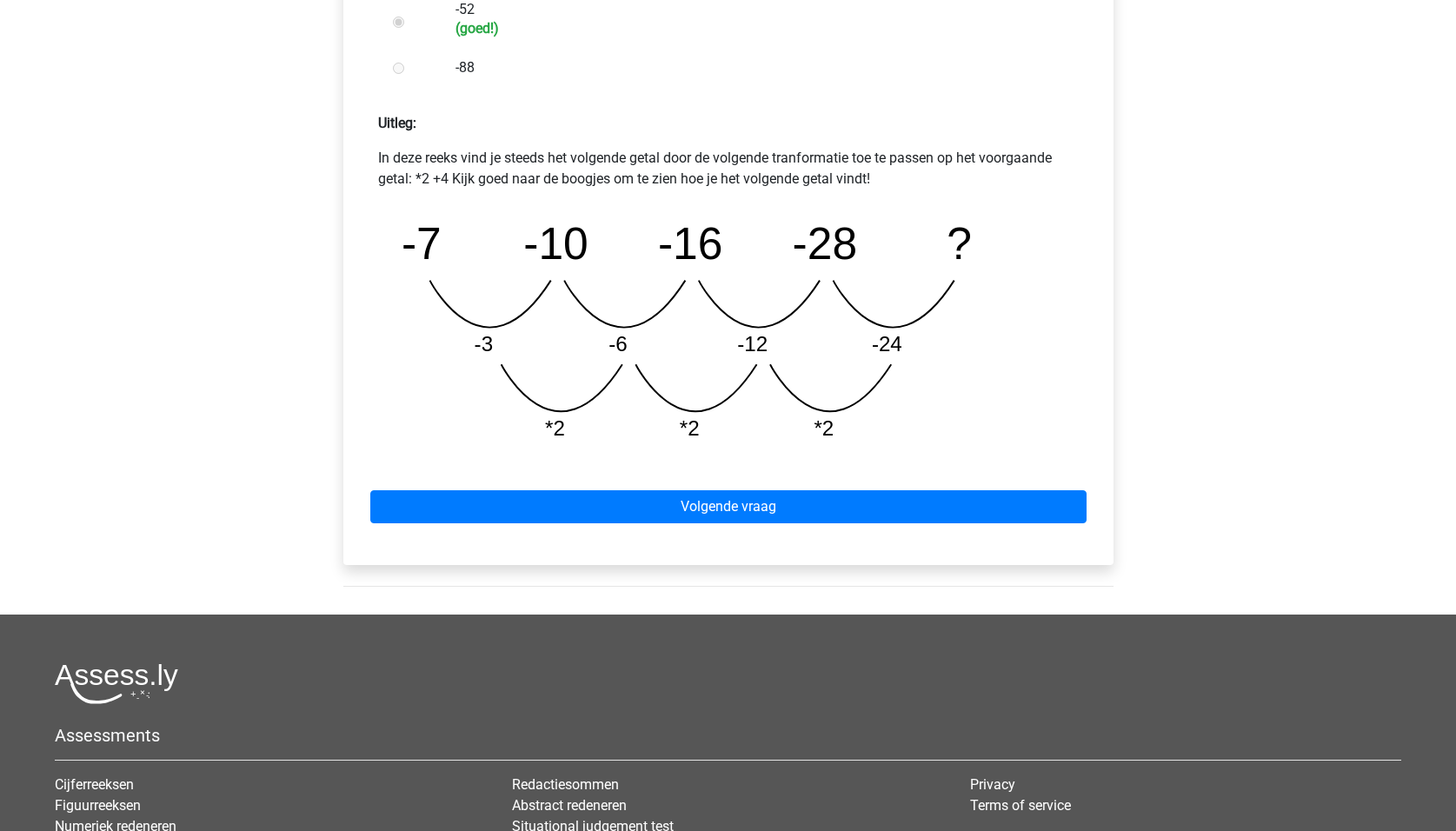
scroll to position [695, 0]
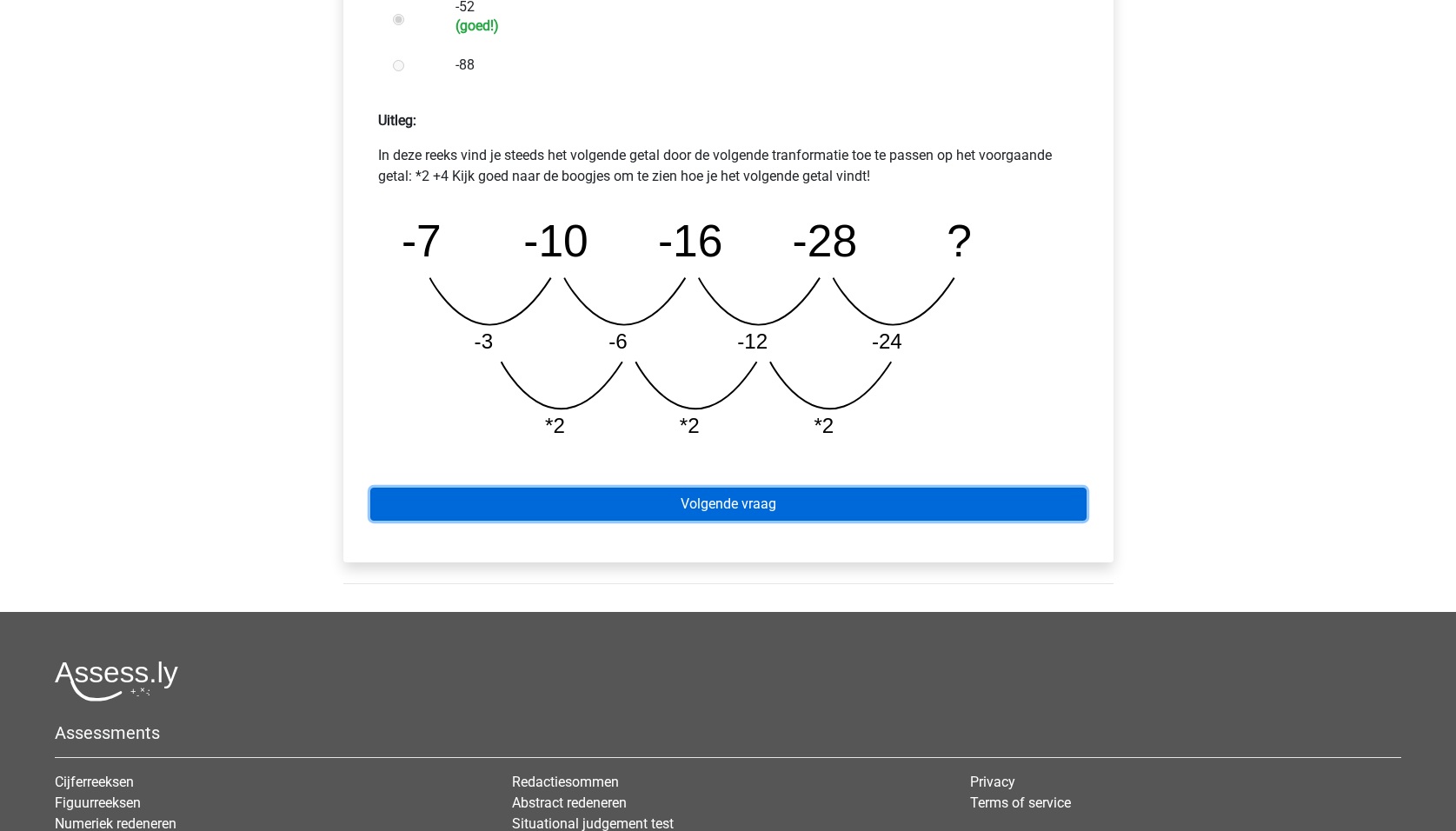
click at [733, 519] on link "Volgende vraag" at bounding box center [728, 504] width 716 height 33
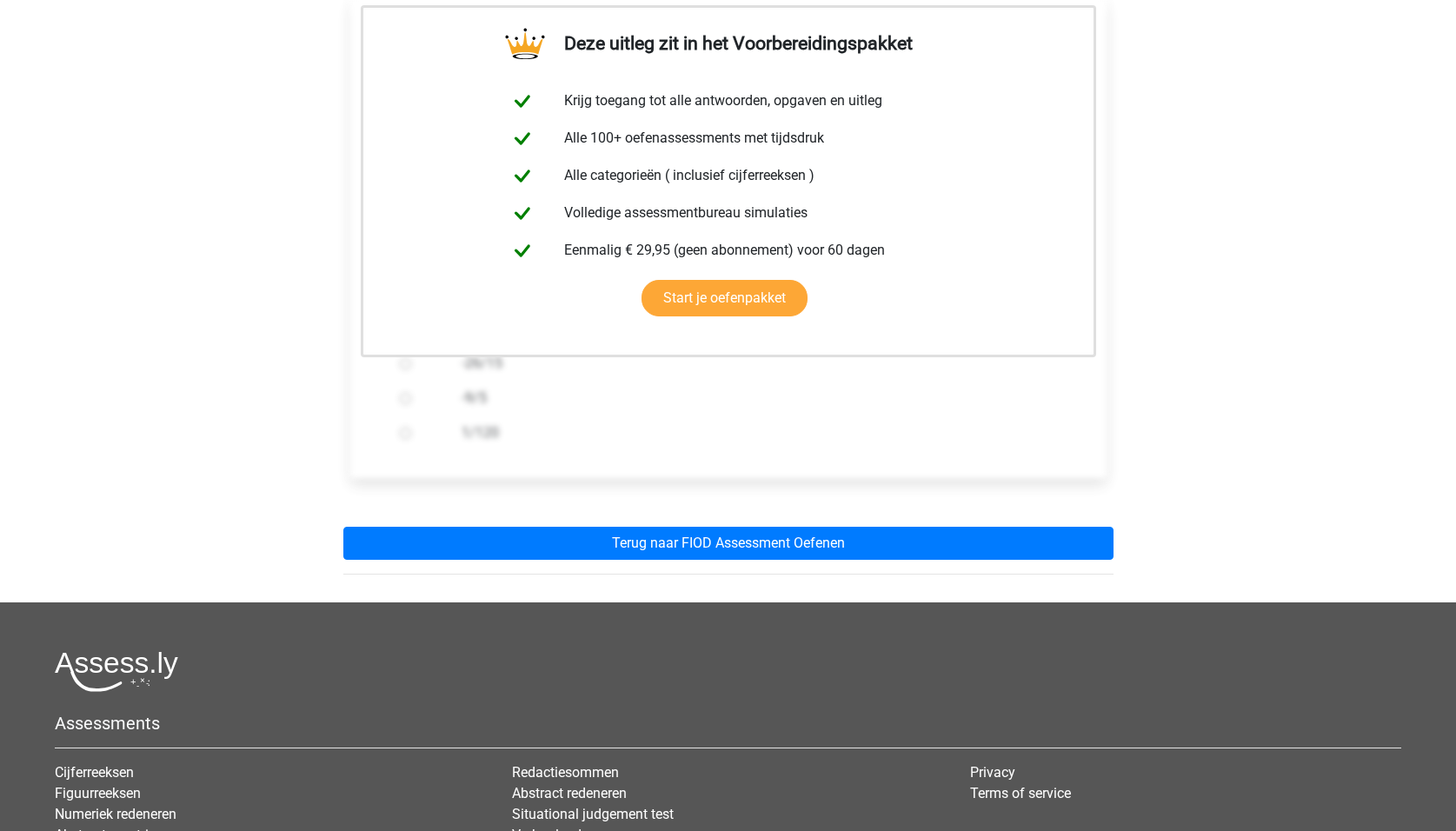
scroll to position [434, 0]
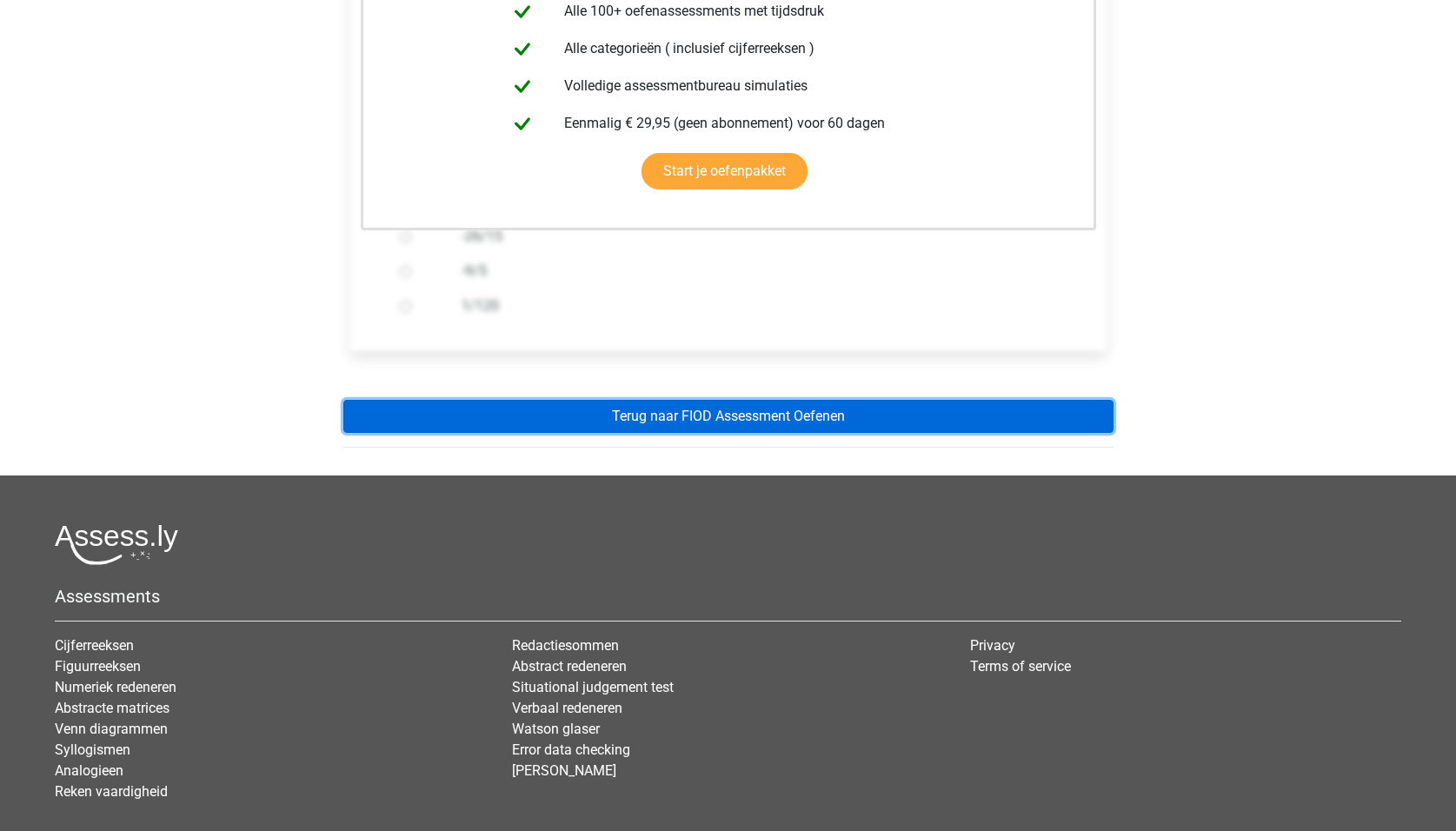
click at [553, 420] on link "Terug naar FIOD Assessment Oefenen" at bounding box center [728, 416] width 770 height 33
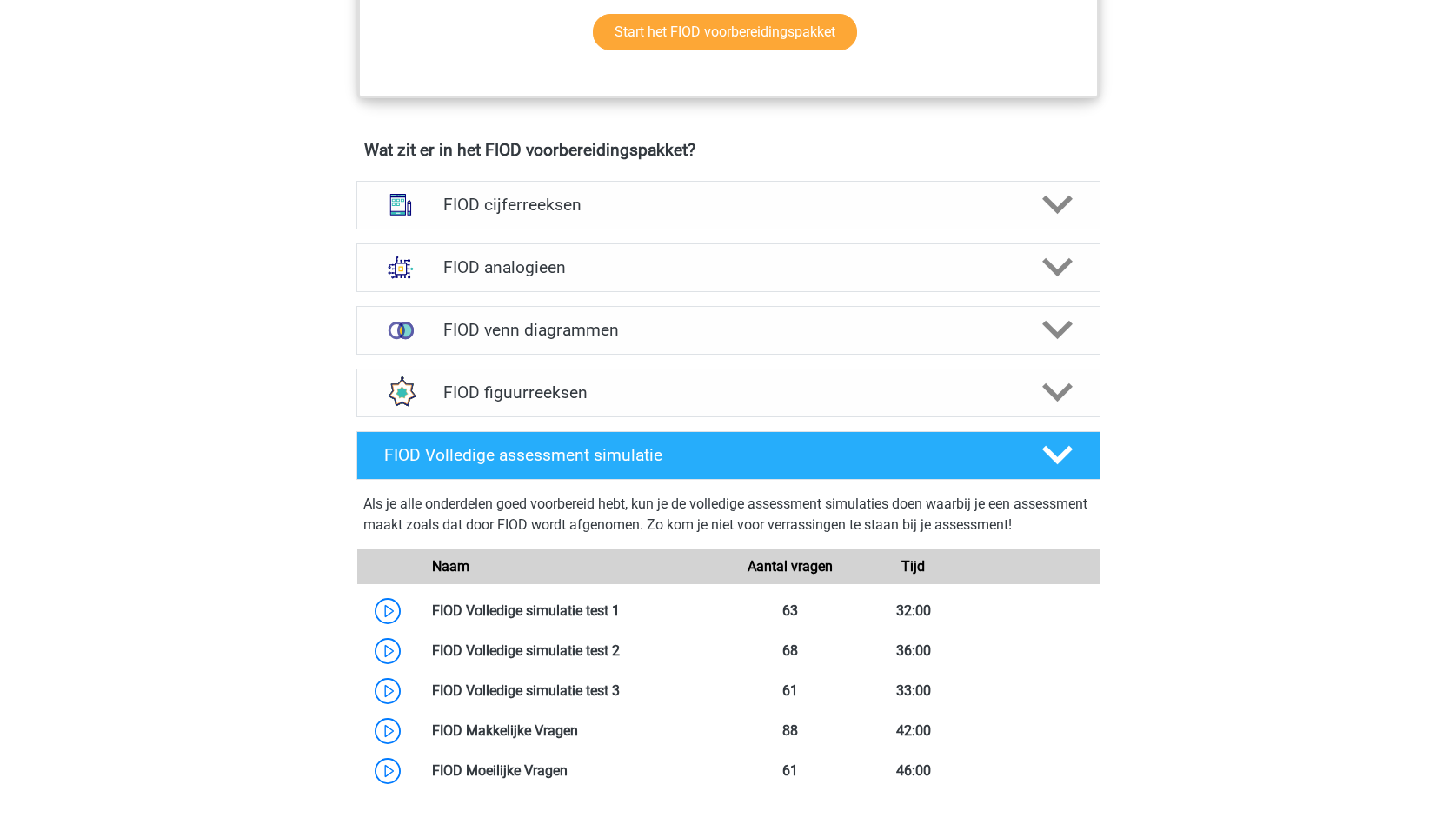
scroll to position [1043, 0]
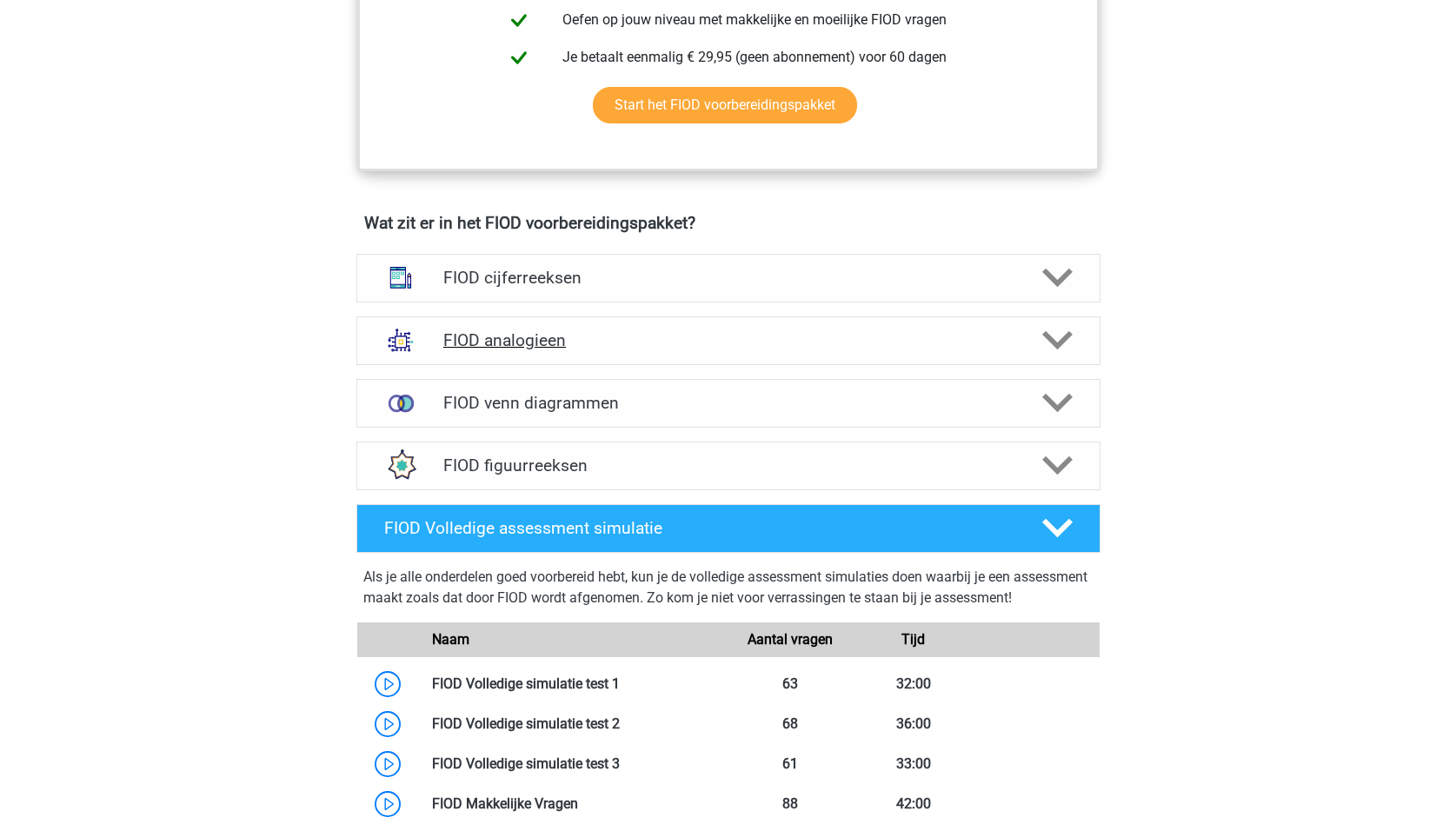
click at [654, 345] on h4 "FIOD analogieen" at bounding box center [728, 340] width 569 height 20
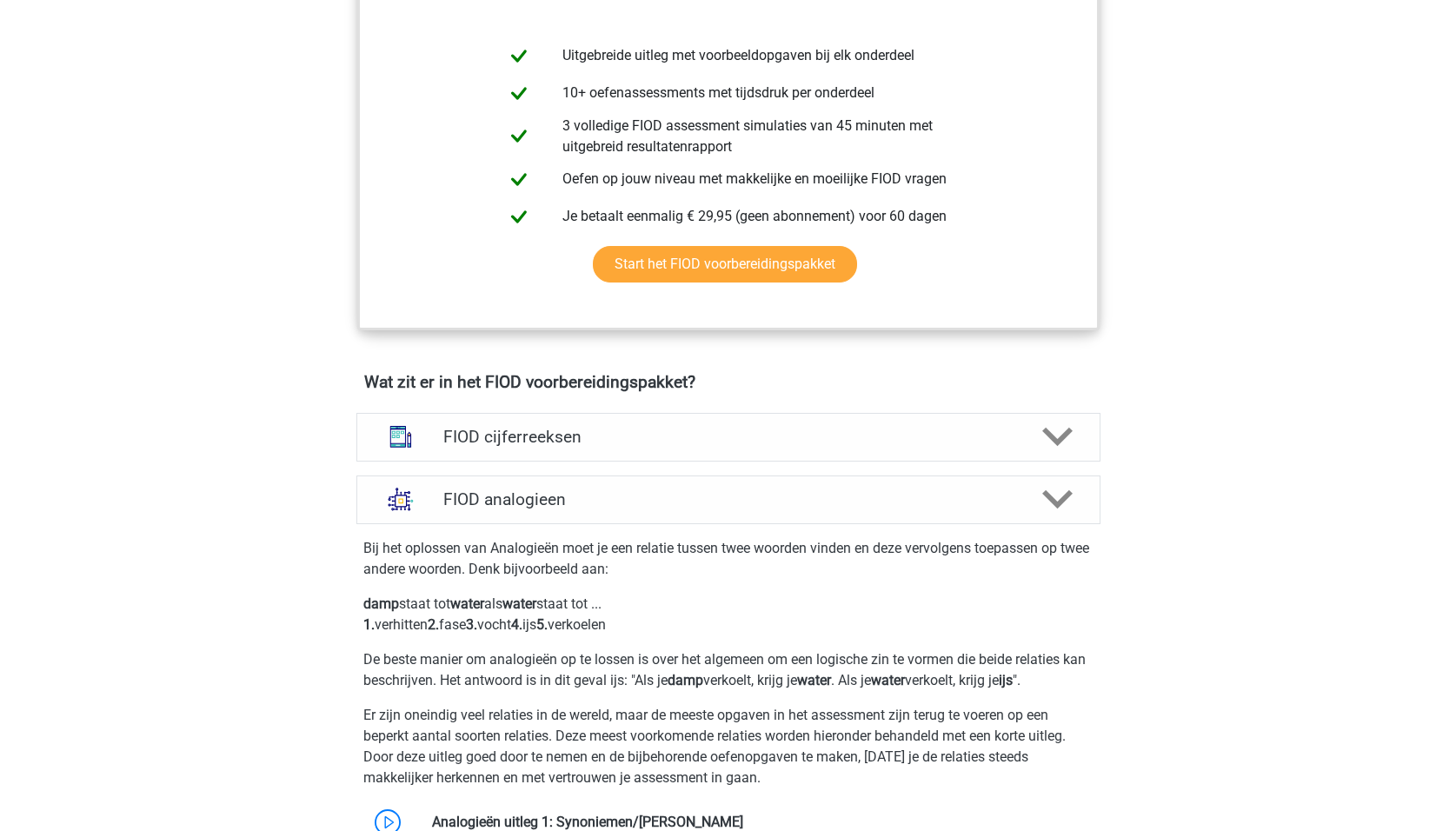
scroll to position [608, 0]
